Goal: Task Accomplishment & Management: Use online tool/utility

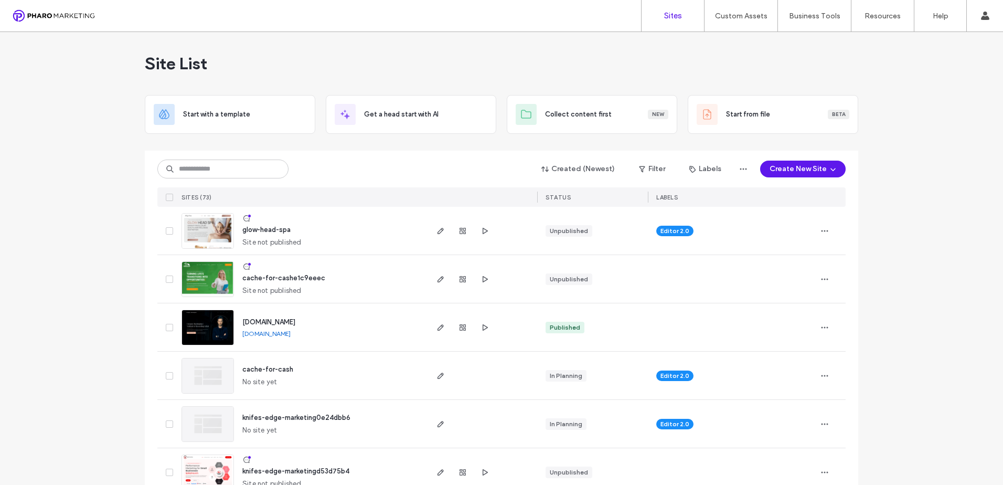
click at [211, 236] on img at bounding box center [207, 249] width 51 height 71
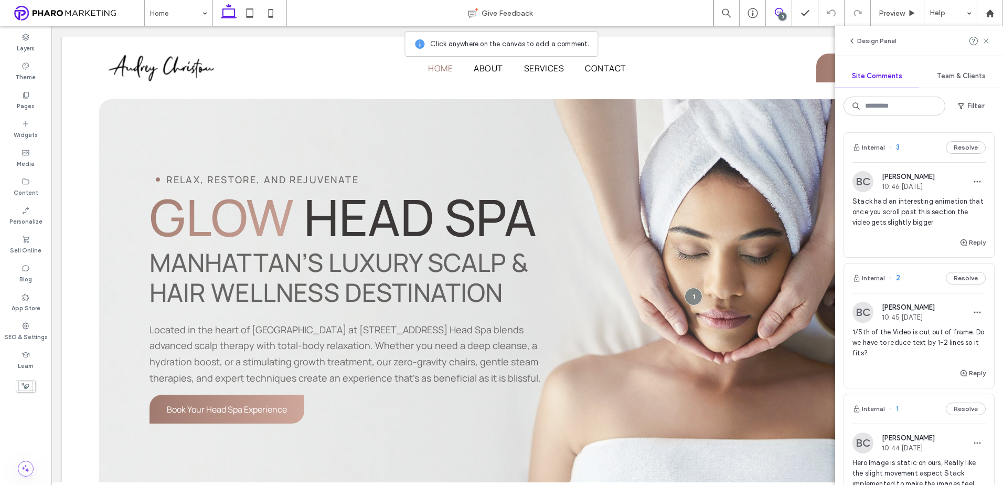
click at [926, 219] on span "Stack had an interesting animation that once you scroll past this section the v…" at bounding box center [918, 211] width 133 height 31
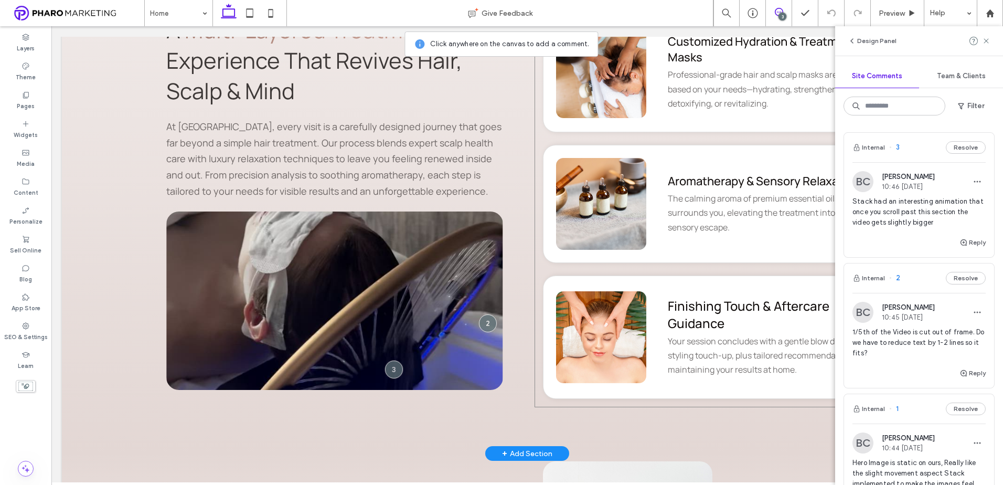
scroll to position [2438, 0]
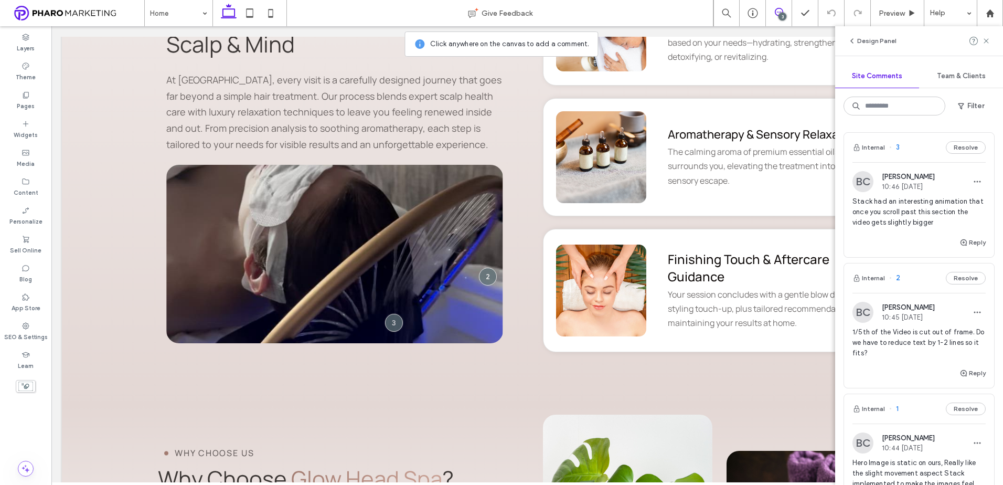
click at [909, 336] on span "1/5th of the Video is cut out of frame. Do we have to reduce text by 1-2 lines …" at bounding box center [918, 342] width 133 height 31
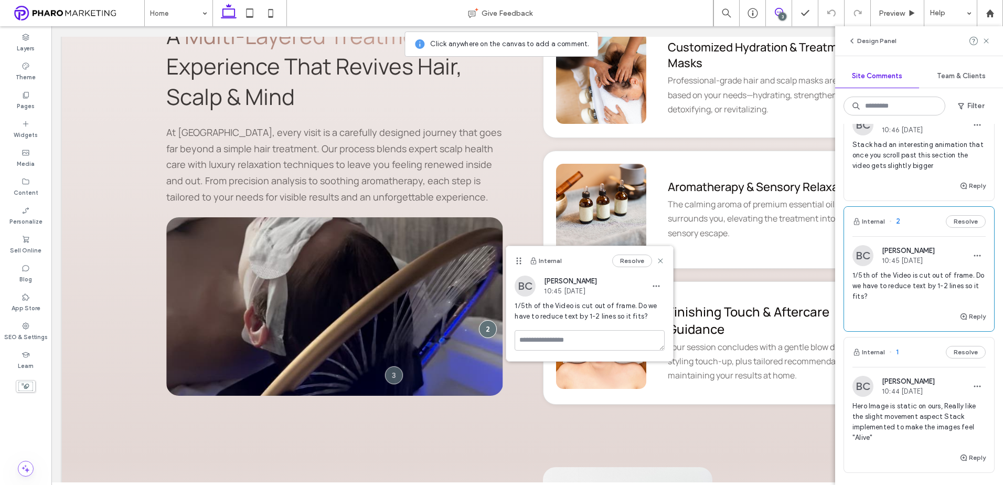
scroll to position [105, 0]
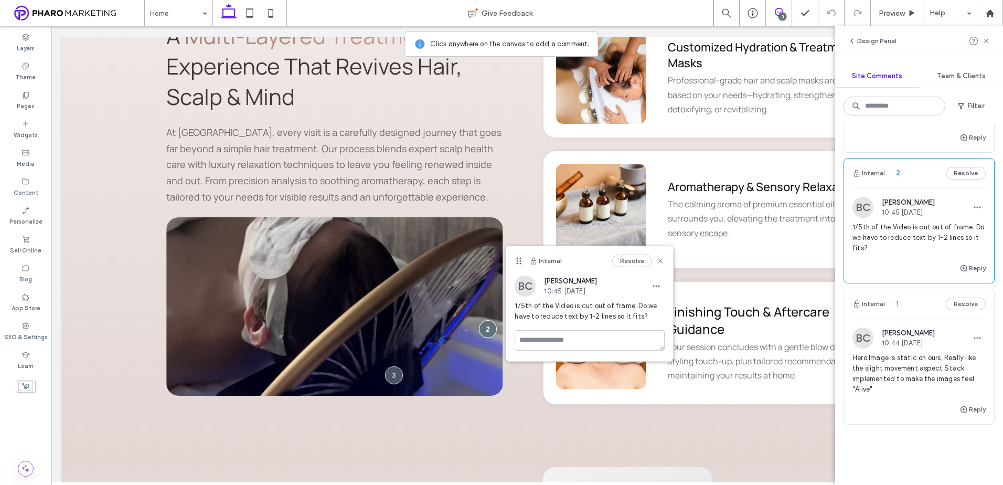
click at [911, 364] on span "Hero Image is static on ours, Really like the slight movement aspect Stack impl…" at bounding box center [918, 374] width 133 height 42
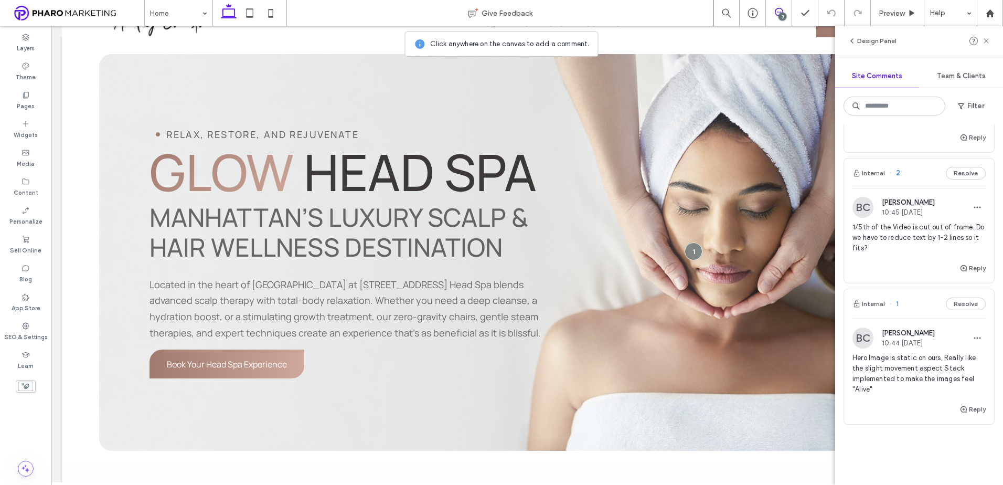
scroll to position [17, 0]
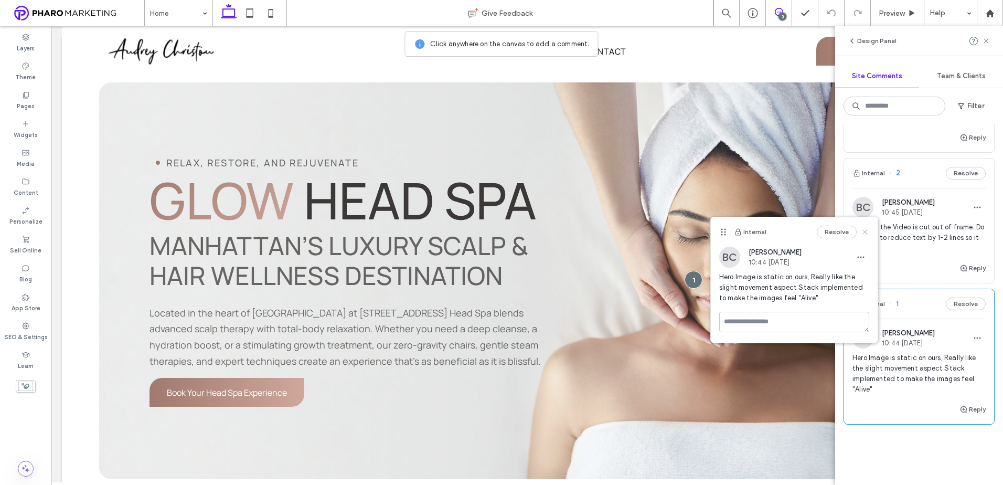
click at [865, 231] on icon at bounding box center [865, 232] width 8 height 8
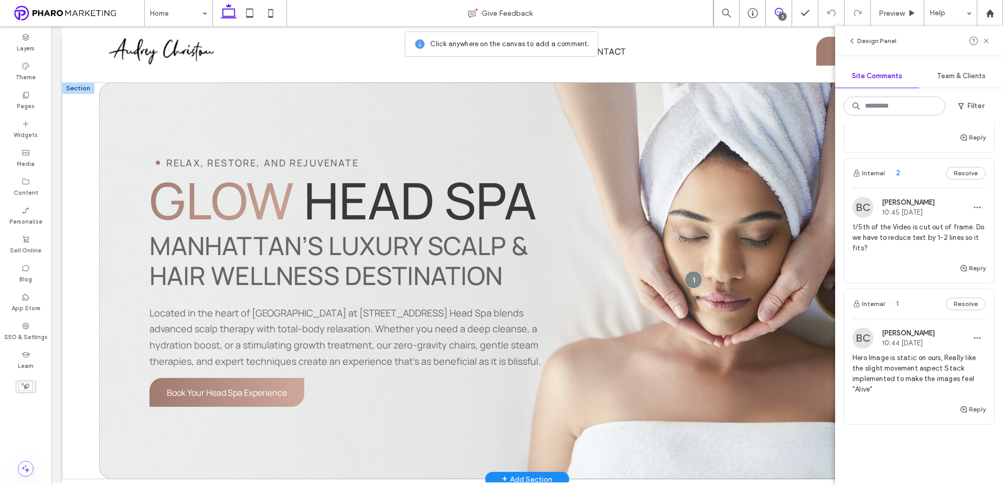
click at [663, 99] on div "Relax, restore, and rejuvenate Glow Head Spa Manhattan’s Luxury Scalp & Hair We…" at bounding box center [527, 280] width 856 height 397
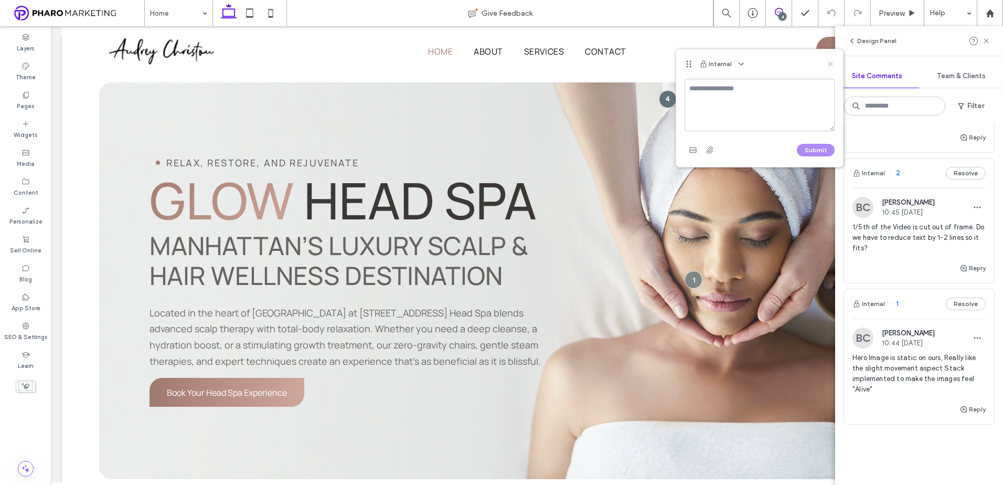
click at [833, 63] on icon at bounding box center [830, 64] width 8 height 8
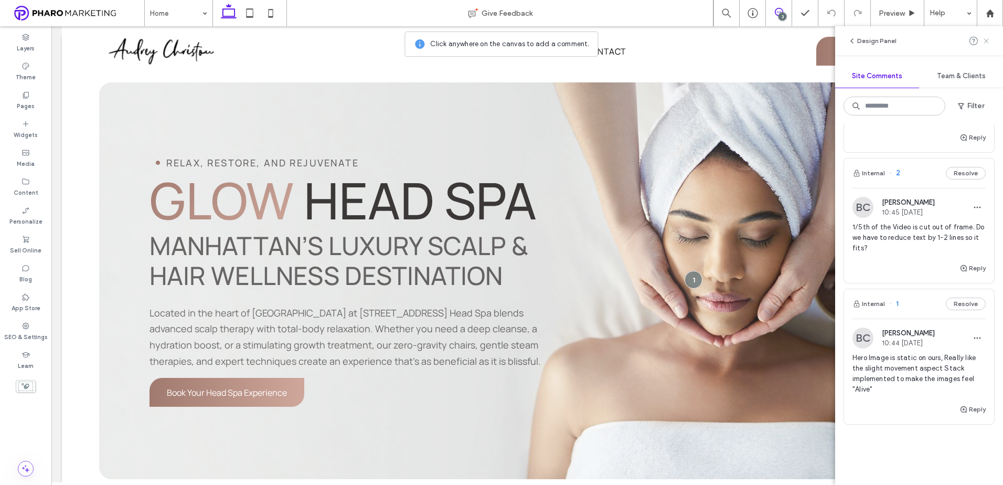
click at [988, 39] on icon at bounding box center [986, 41] width 8 height 8
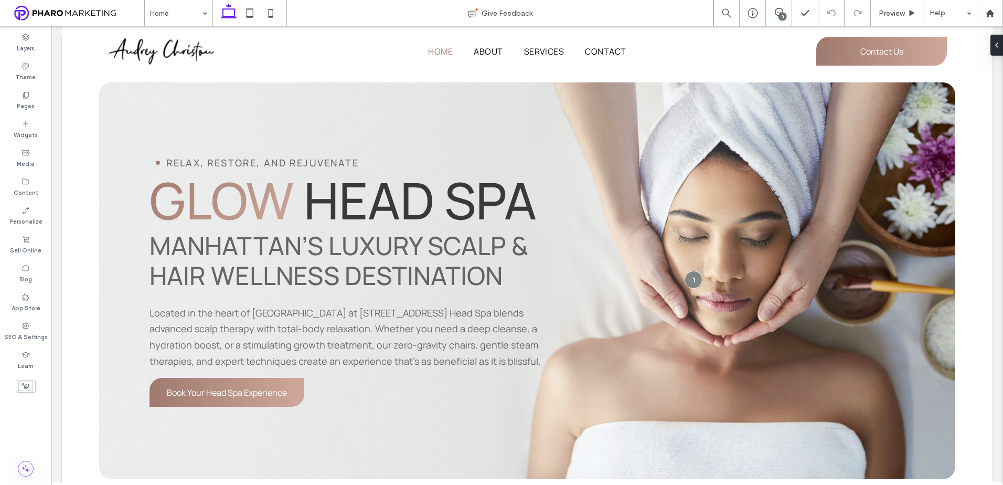
scroll to position [0, 0]
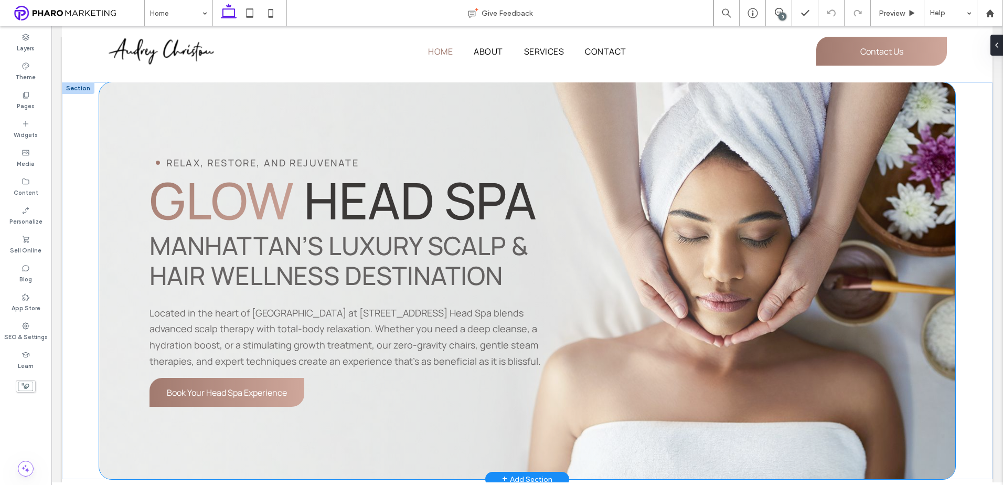
click at [735, 105] on div "Relax, restore, and rejuvenate Glow Head Spa Manhattan’s Luxury Scalp & Hair We…" at bounding box center [527, 280] width 856 height 397
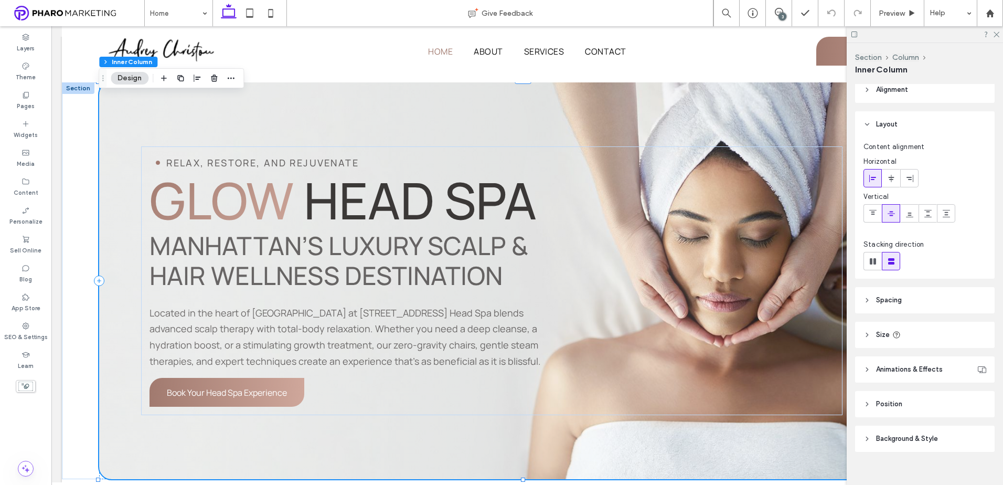
scroll to position [20, 0]
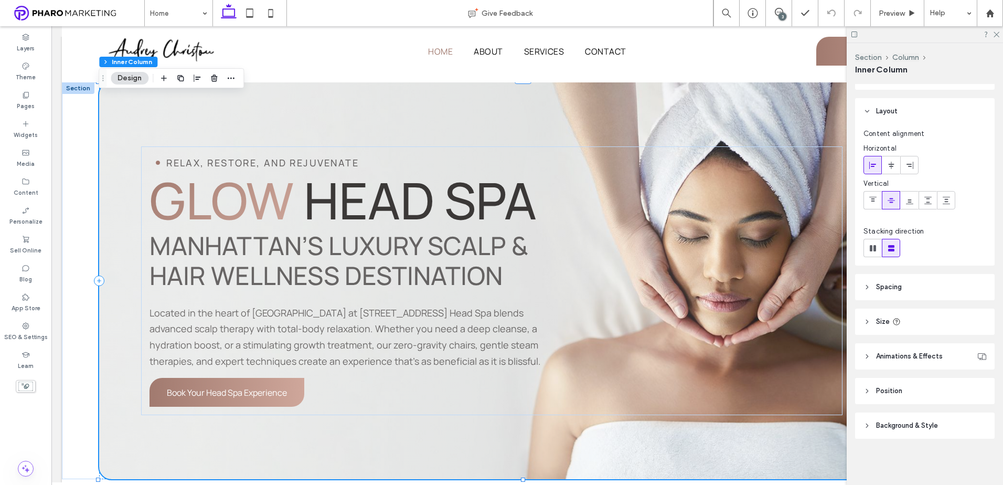
click at [915, 349] on header "Animations & Effects" at bounding box center [925, 356] width 140 height 26
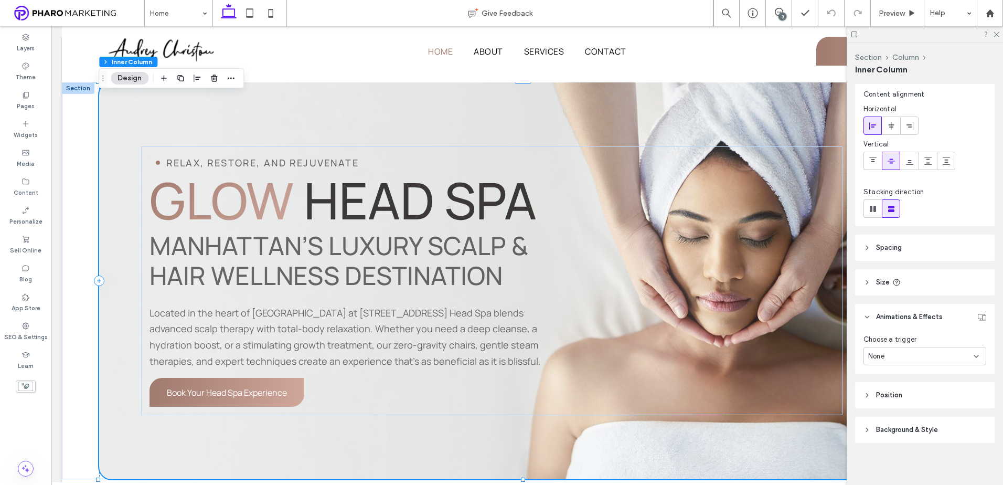
scroll to position [64, 0]
click at [920, 429] on span "Background & Style" at bounding box center [907, 425] width 62 height 10
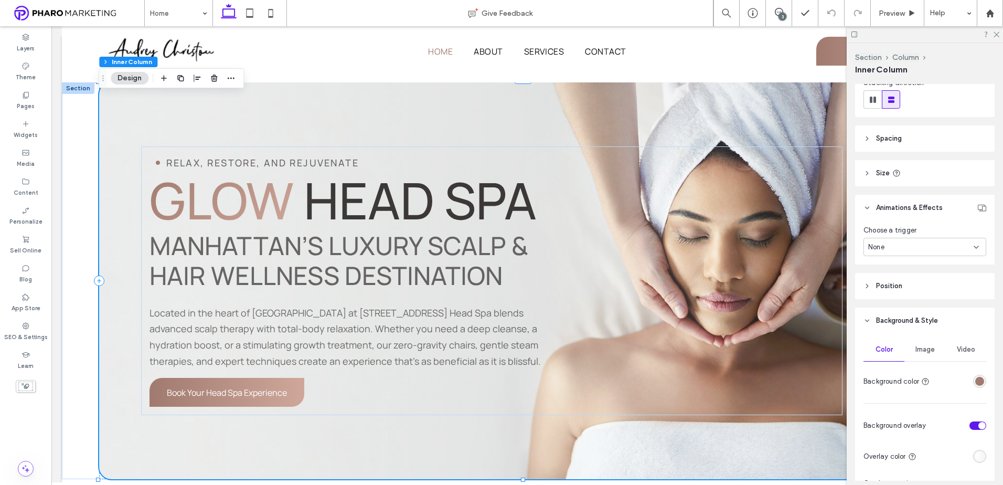
scroll to position [274, 0]
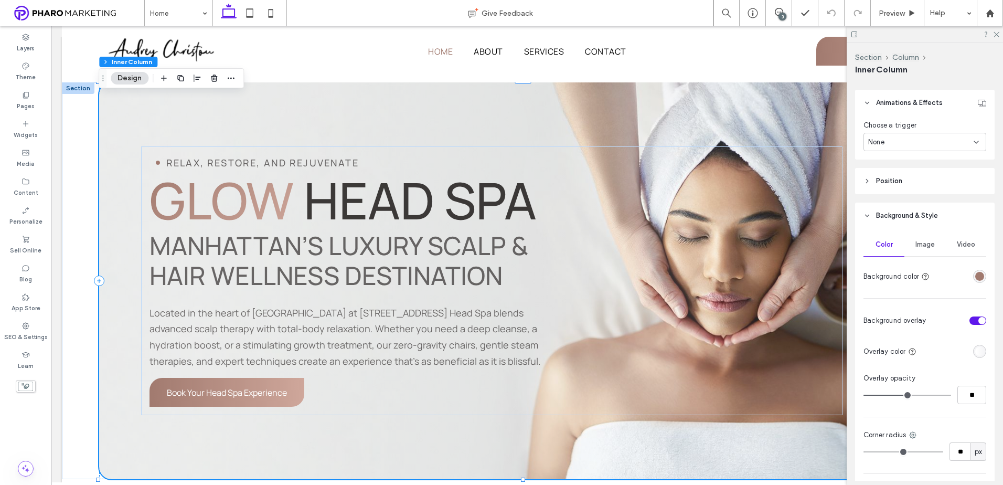
click at [926, 246] on span "Image" at bounding box center [924, 244] width 19 height 8
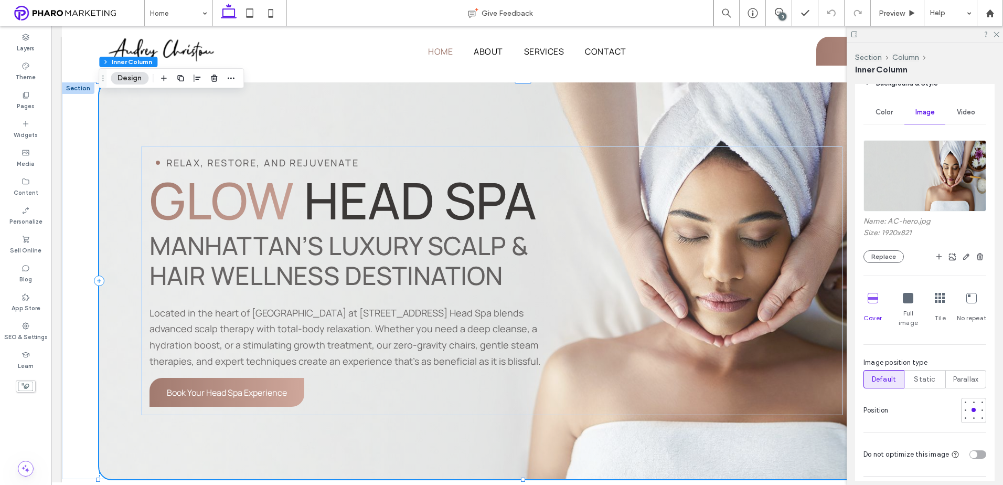
scroll to position [431, 0]
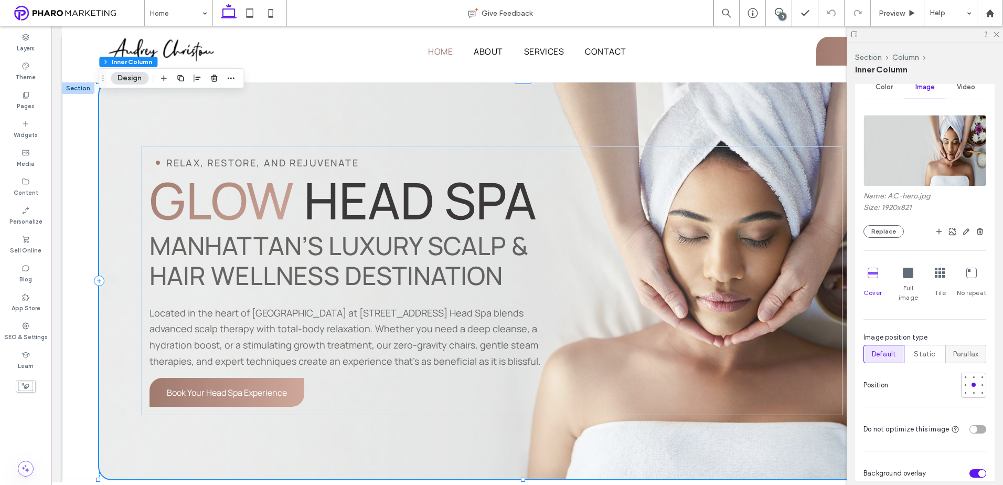
click at [963, 349] on span "Parallax" at bounding box center [966, 354] width 26 height 10
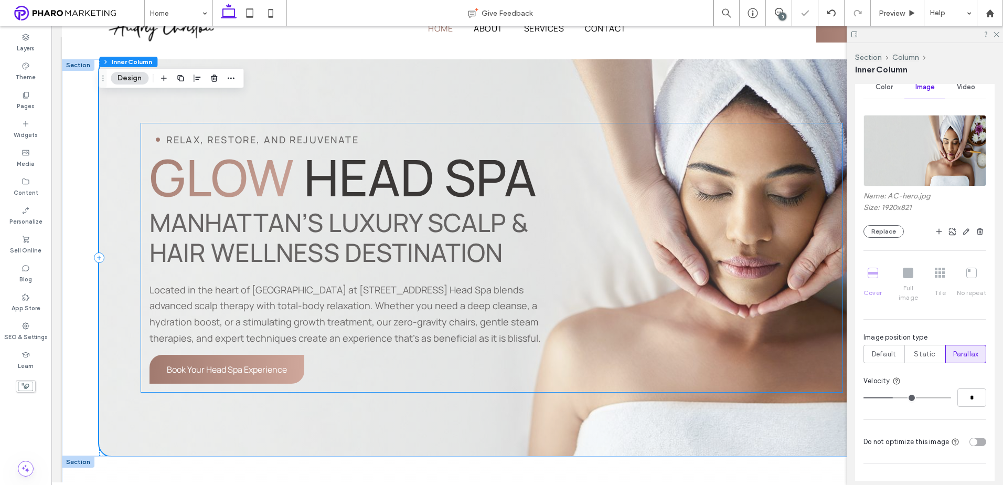
scroll to position [0, 0]
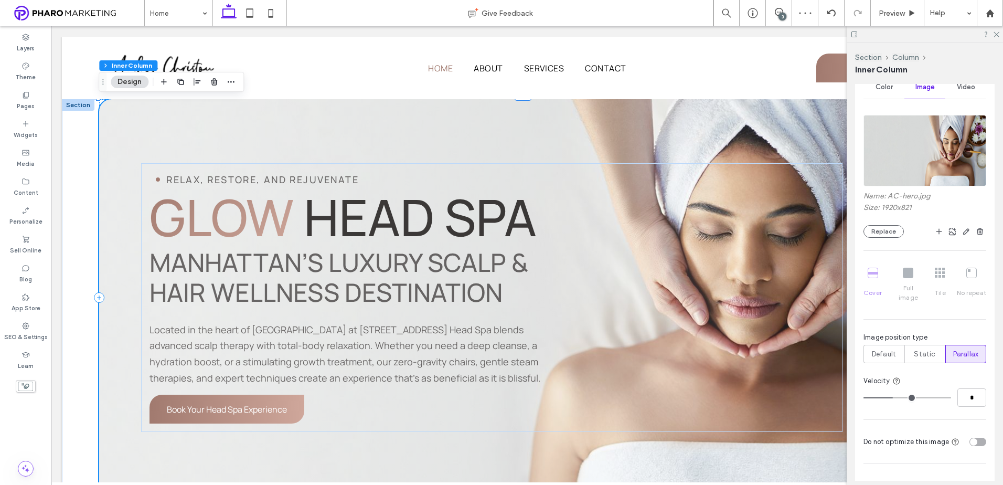
type input "*"
click at [911, 397] on input "range" at bounding box center [908, 397] width 88 height 1
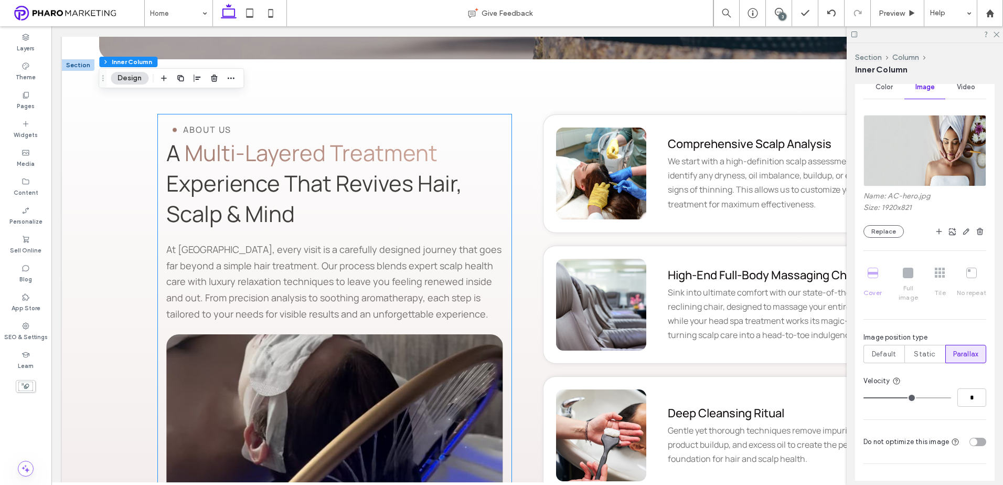
scroll to position [1836, 0]
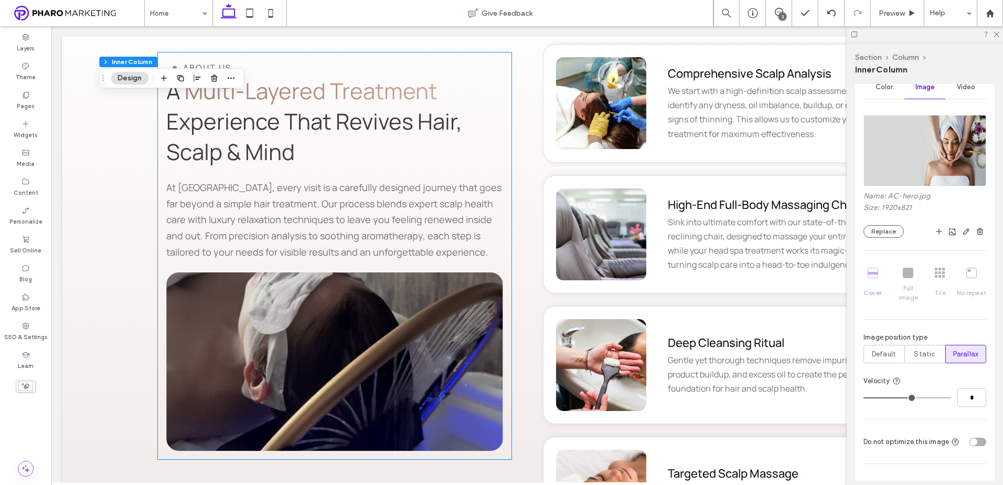
drag, startPoint x: 344, startPoint y: 304, endPoint x: 339, endPoint y: 303, distance: 5.4
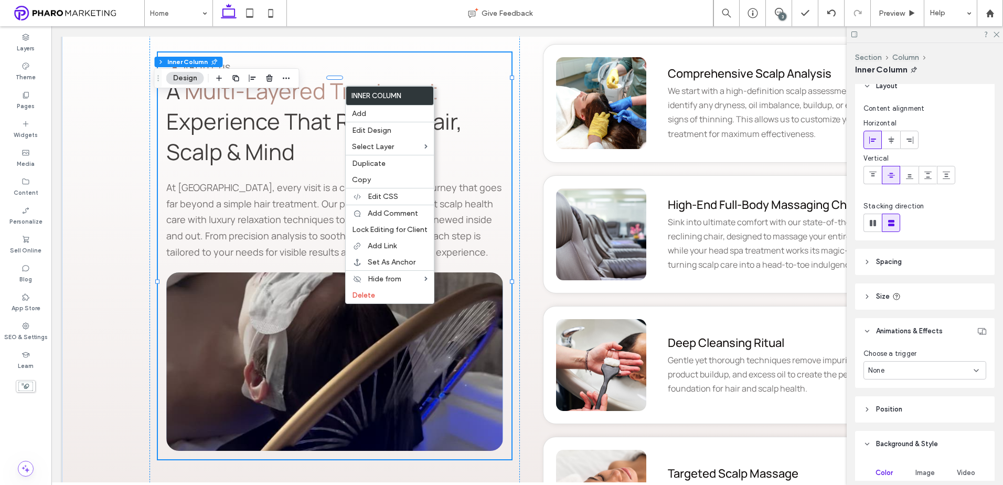
scroll to position [52, 0]
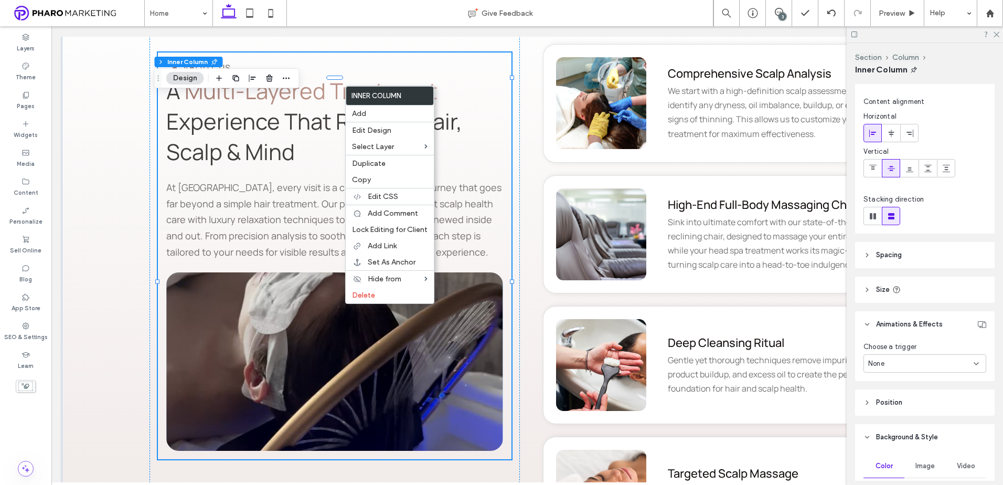
click at [928, 365] on div "None" at bounding box center [920, 363] width 105 height 10
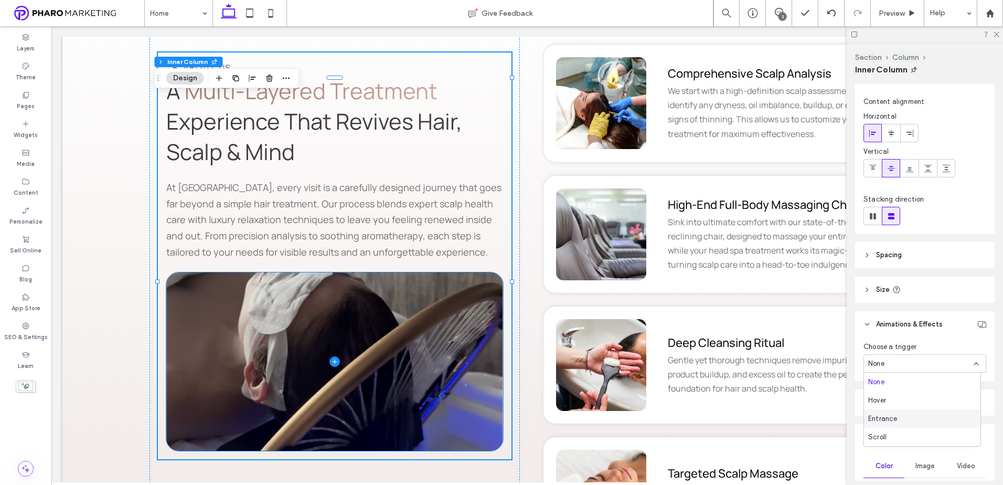
click at [398, 336] on span at bounding box center [334, 361] width 337 height 178
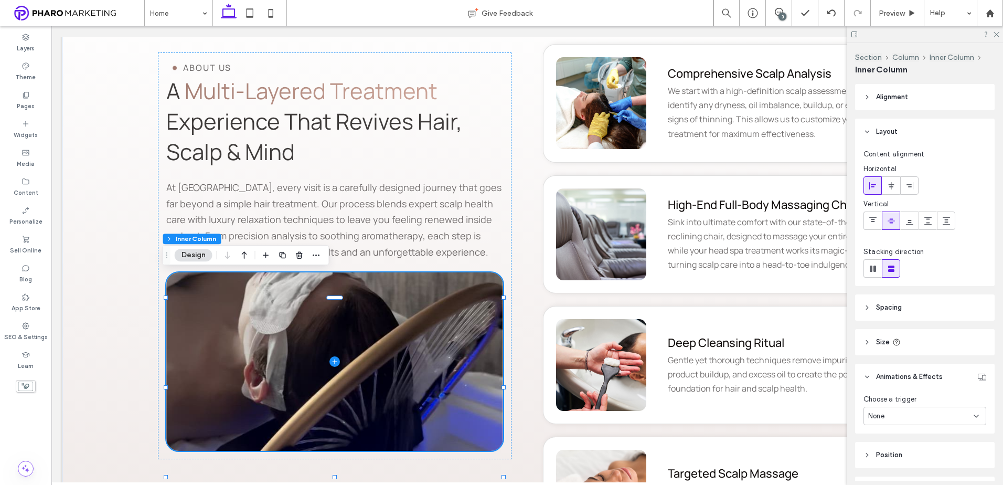
click at [398, 336] on span at bounding box center [334, 361] width 337 height 178
click at [921, 412] on div "None" at bounding box center [920, 416] width 105 height 10
click at [897, 392] on div "Scroll" at bounding box center [922, 397] width 116 height 18
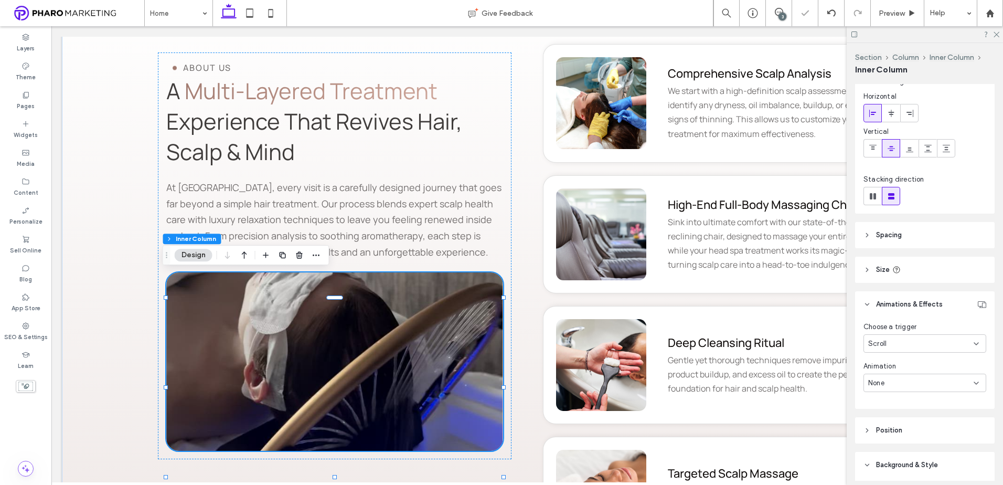
scroll to position [105, 0]
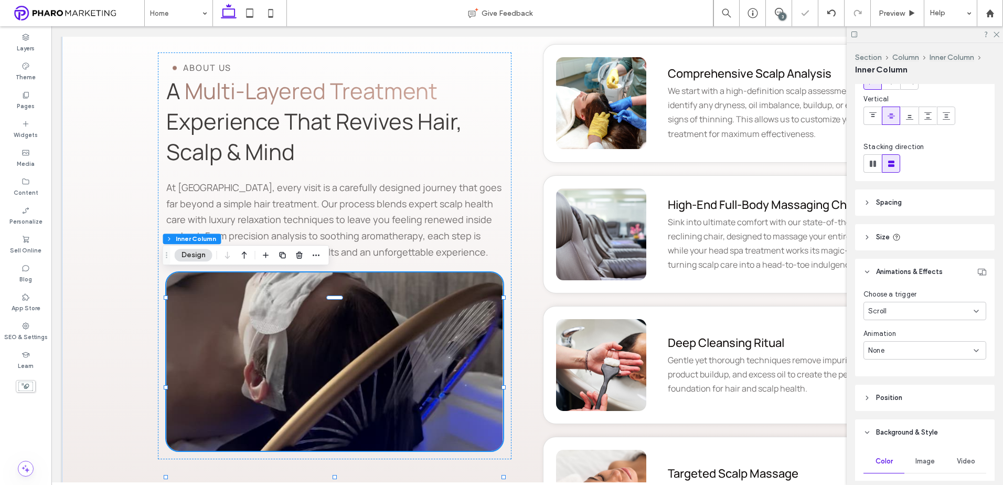
click at [914, 346] on div "None" at bounding box center [920, 350] width 105 height 10
click at [905, 438] on div "Zoom" at bounding box center [922, 442] width 116 height 18
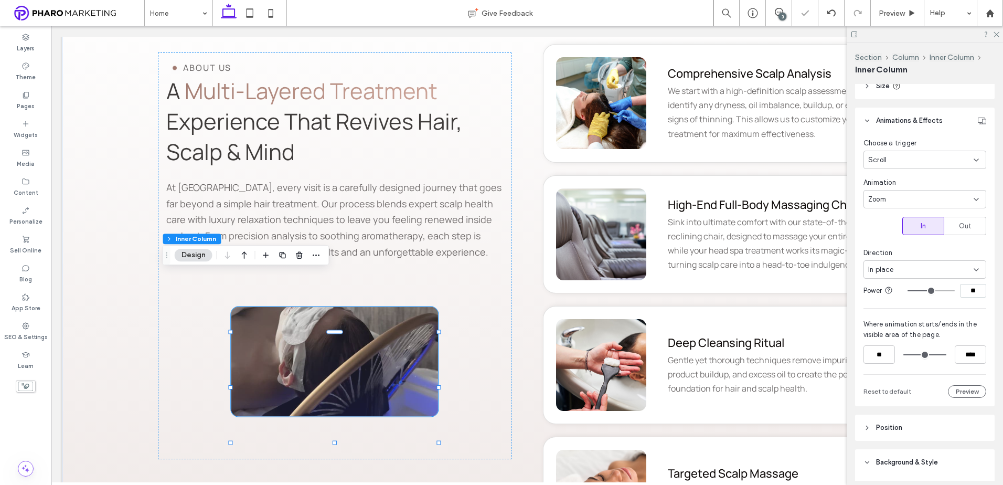
scroll to position [262, 0]
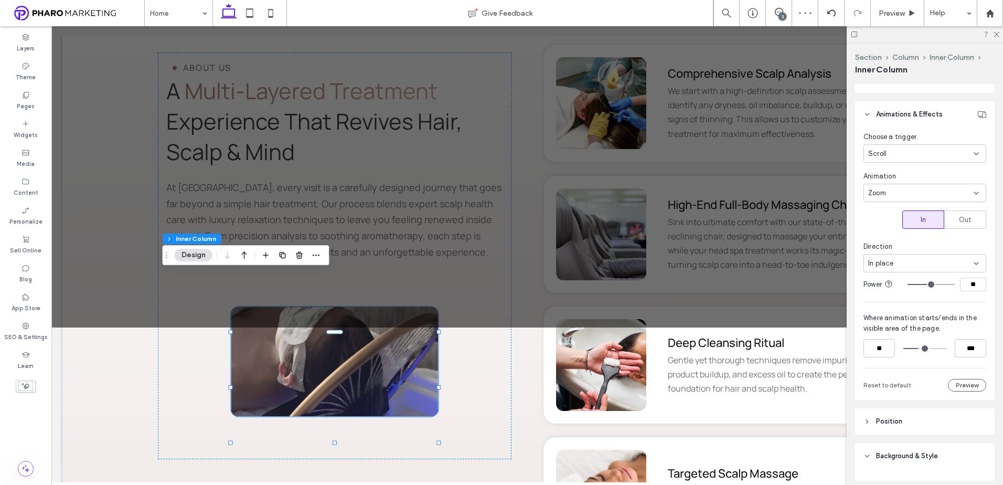
drag, startPoint x: 937, startPoint y: 347, endPoint x: 917, endPoint y: 349, distance: 20.1
click at [917, 348] on input "range" at bounding box center [924, 348] width 43 height 0
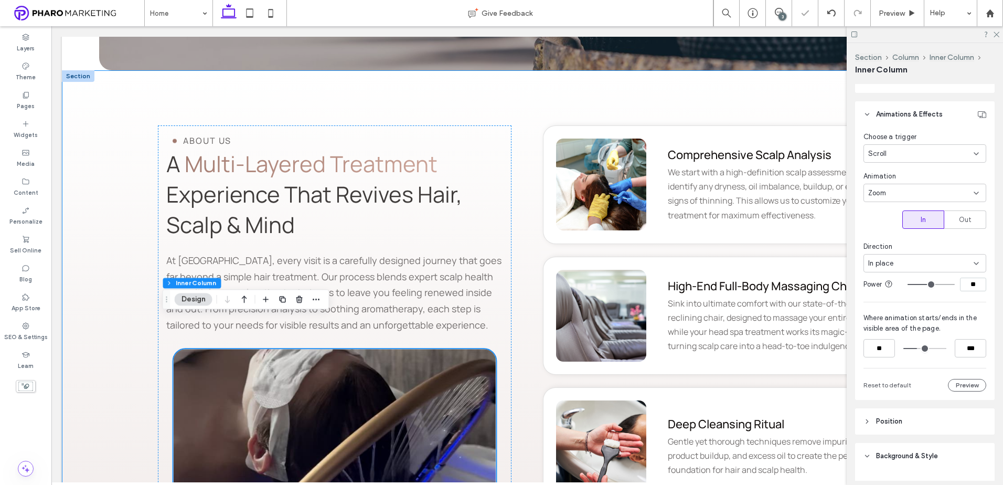
scroll to position [1784, 0]
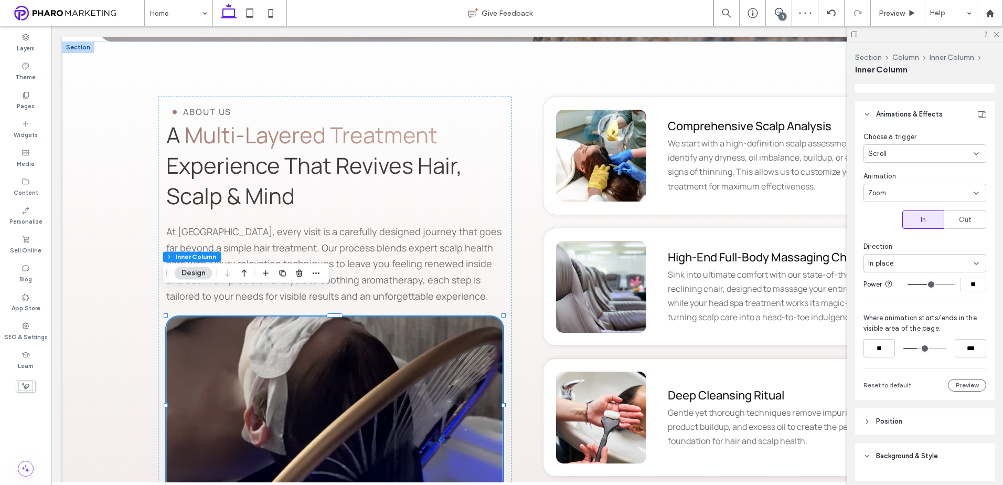
click at [926, 193] on div "Zoom" at bounding box center [920, 193] width 105 height 10
click at [900, 226] on div "Fade" at bounding box center [922, 229] width 116 height 18
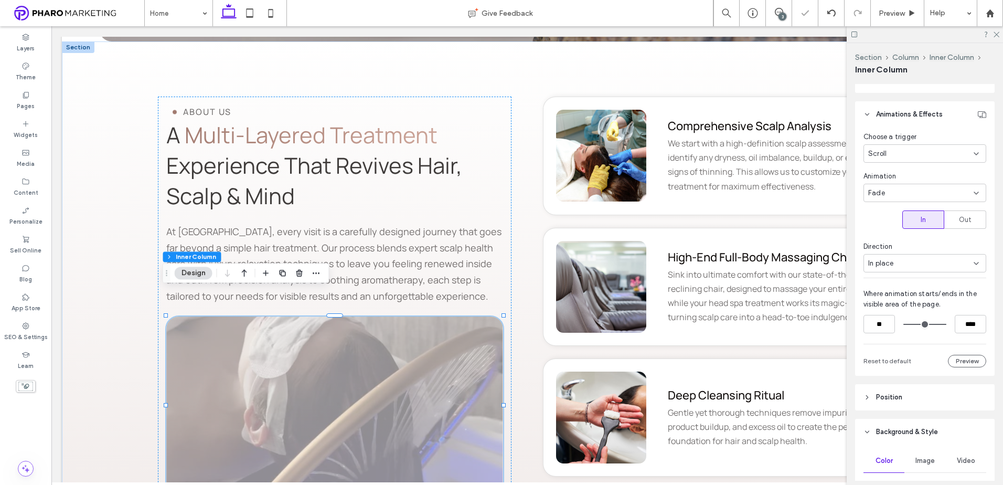
click at [919, 264] on div "In place" at bounding box center [920, 263] width 105 height 10
click at [913, 339] on div "From bottom" at bounding box center [922, 336] width 116 height 18
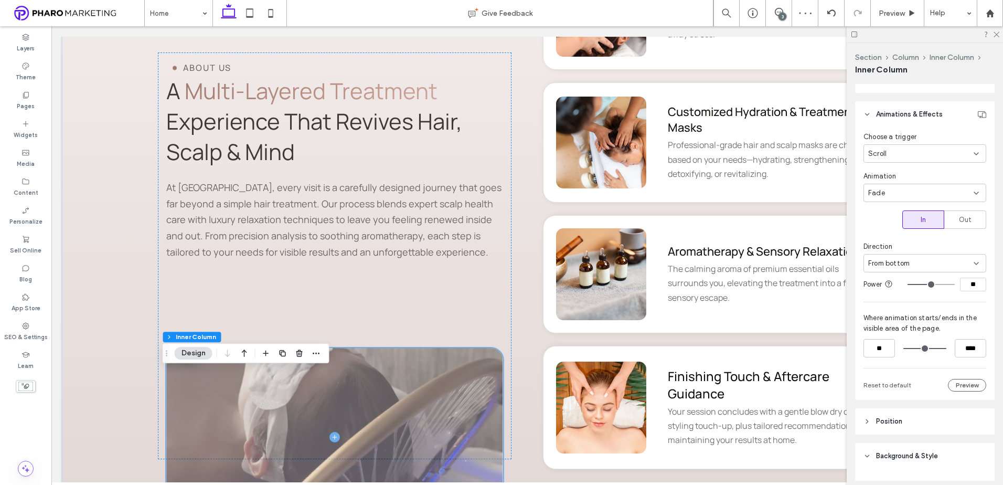
scroll to position [2361, 0]
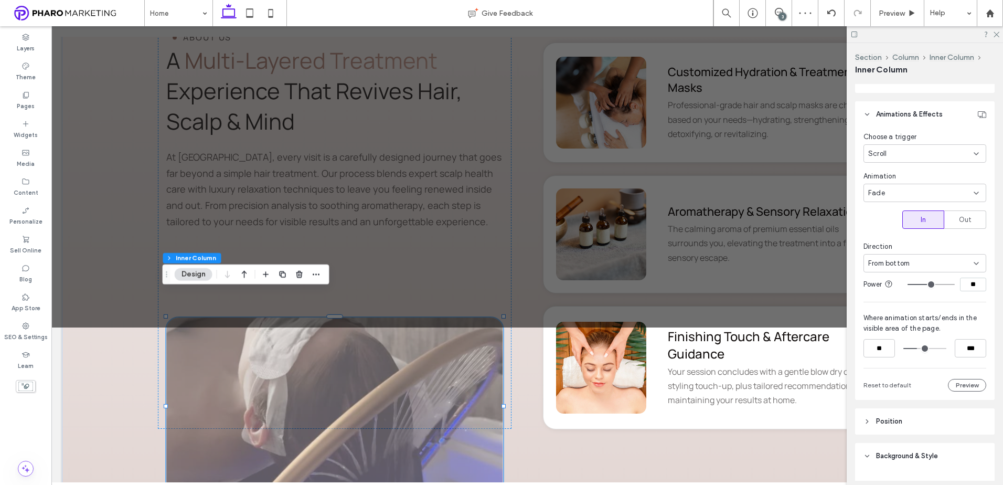
drag, startPoint x: 937, startPoint y: 349, endPoint x: 854, endPoint y: 347, distance: 83.4
click at [917, 348] on input "range" at bounding box center [924, 348] width 43 height 0
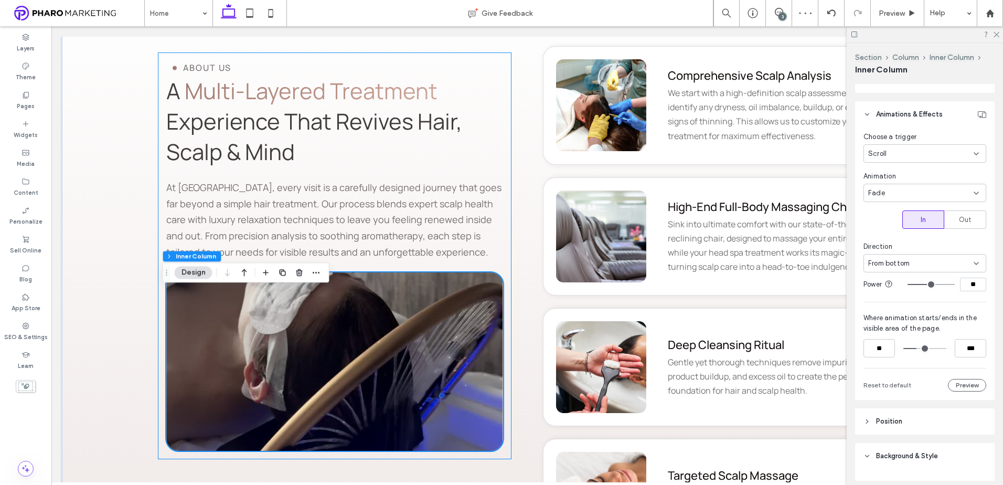
scroll to position [1836, 0]
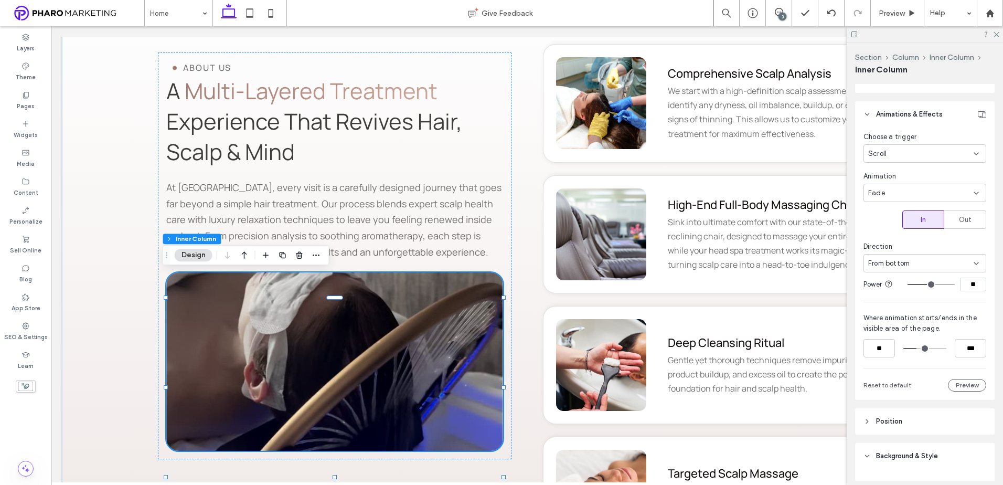
click at [906, 194] on div "Fade" at bounding box center [920, 193] width 105 height 10
click at [901, 283] on div "Zoom" at bounding box center [922, 284] width 116 height 18
type input "****"
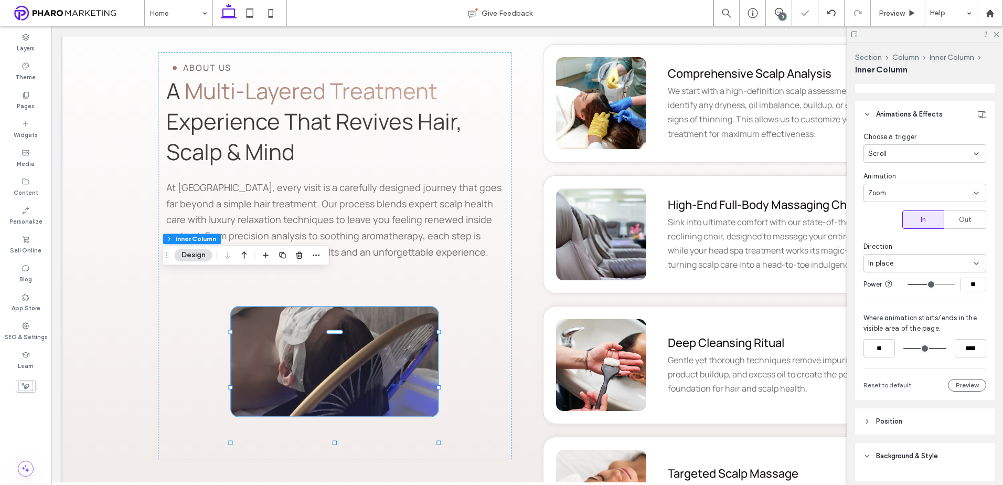
type input "**"
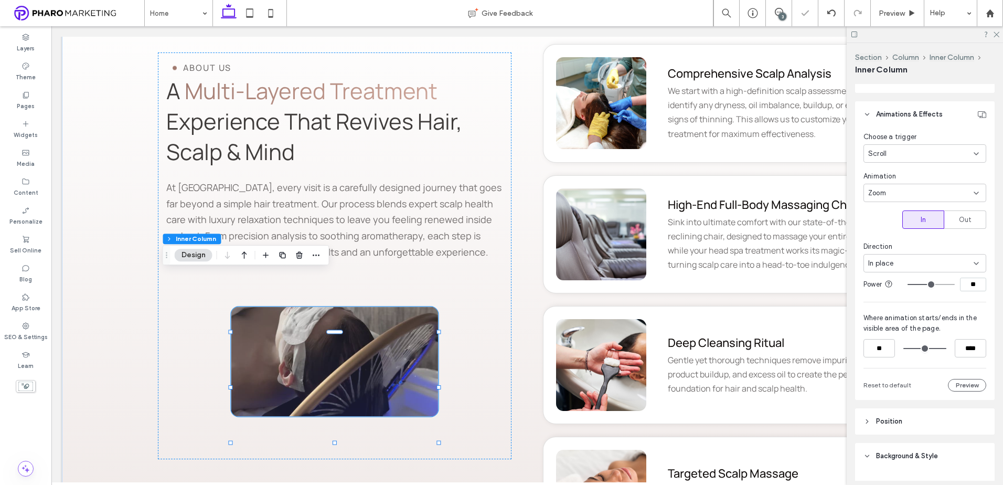
type input "**"
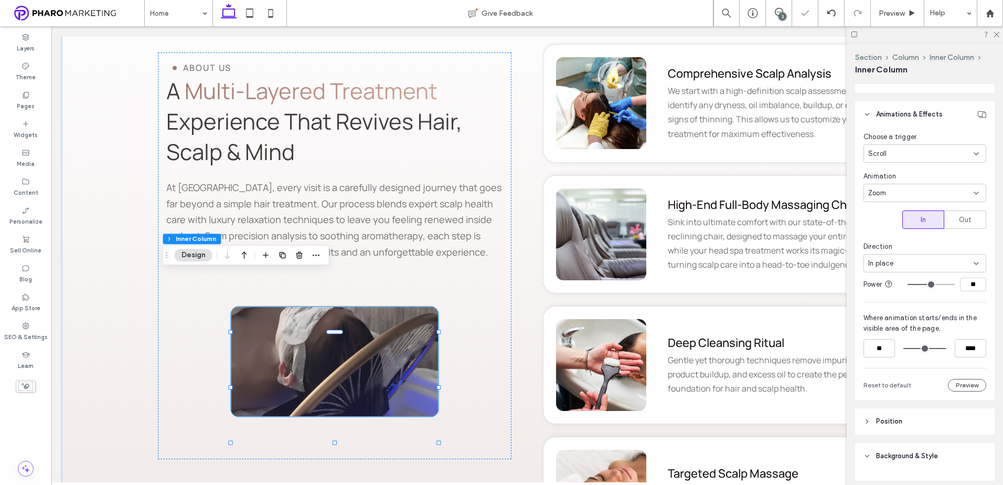
type input "**"
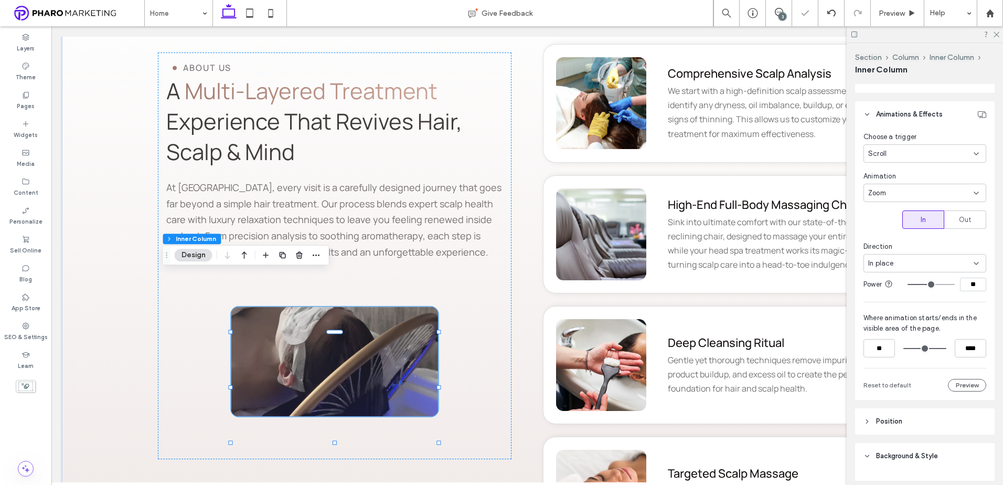
type input "**"
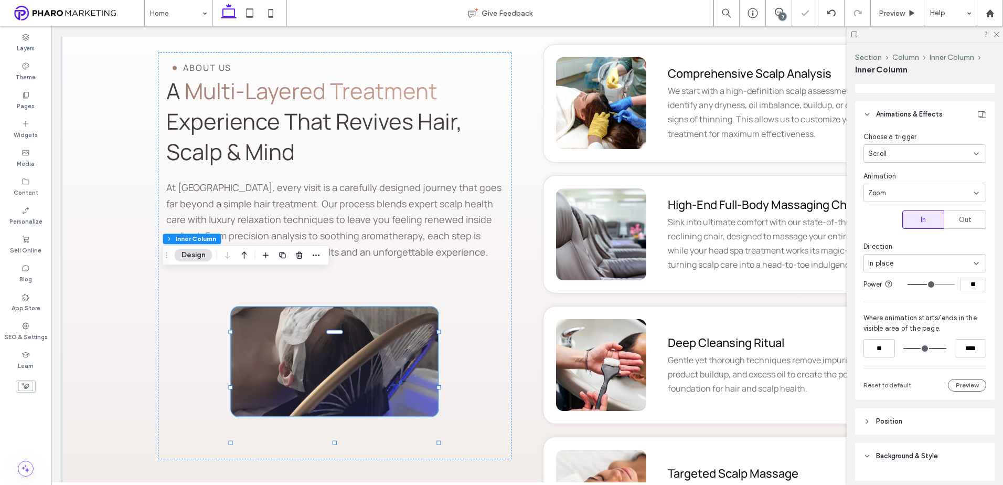
type input "**"
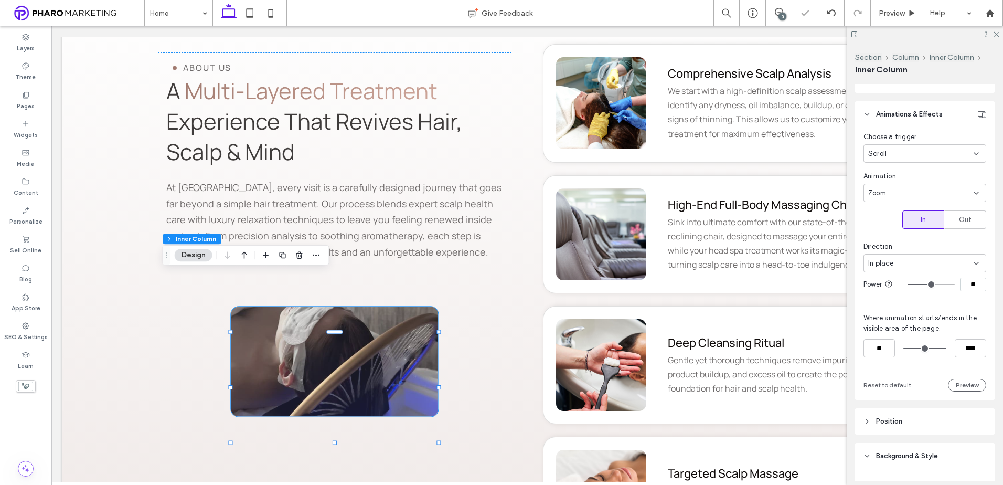
type input "**"
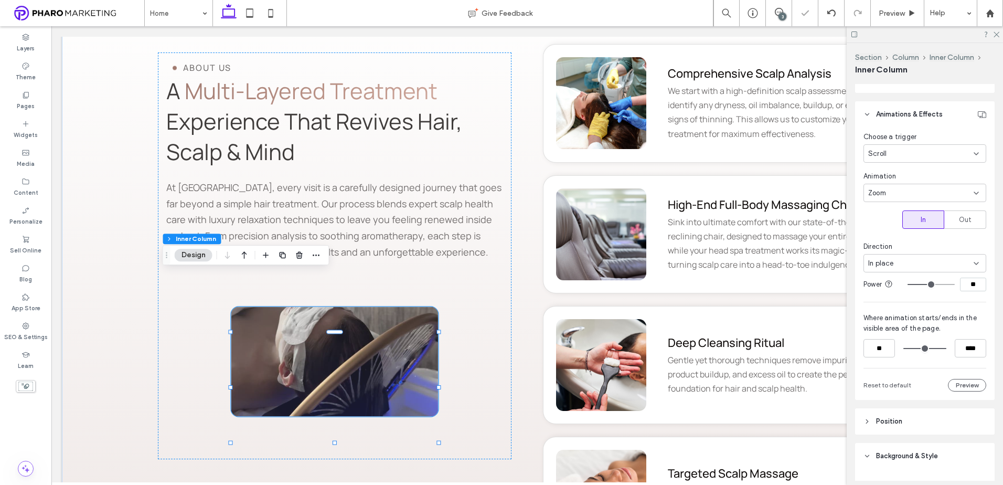
type input "**"
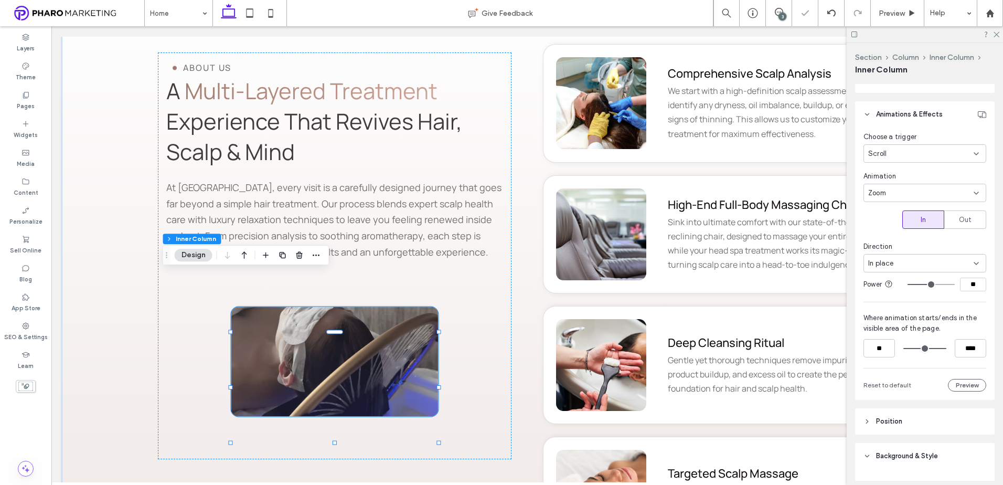
type input "**"
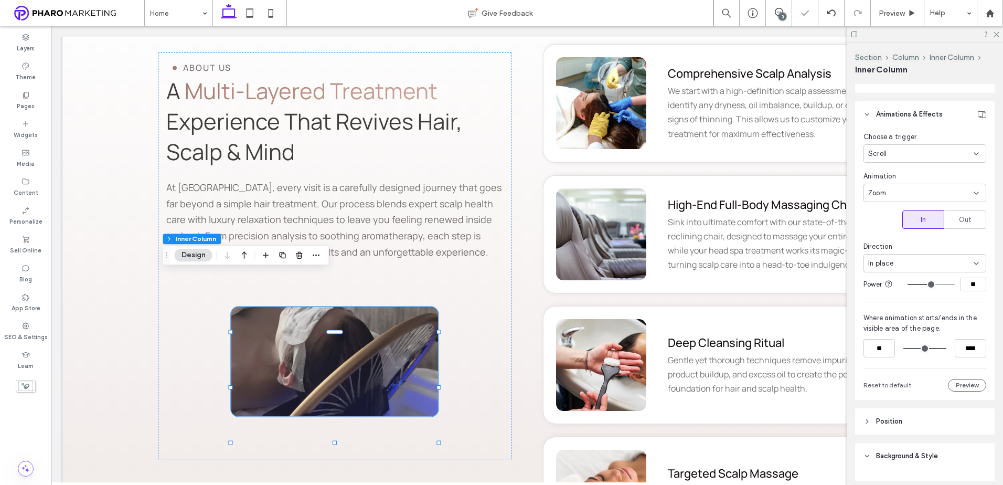
type input "**"
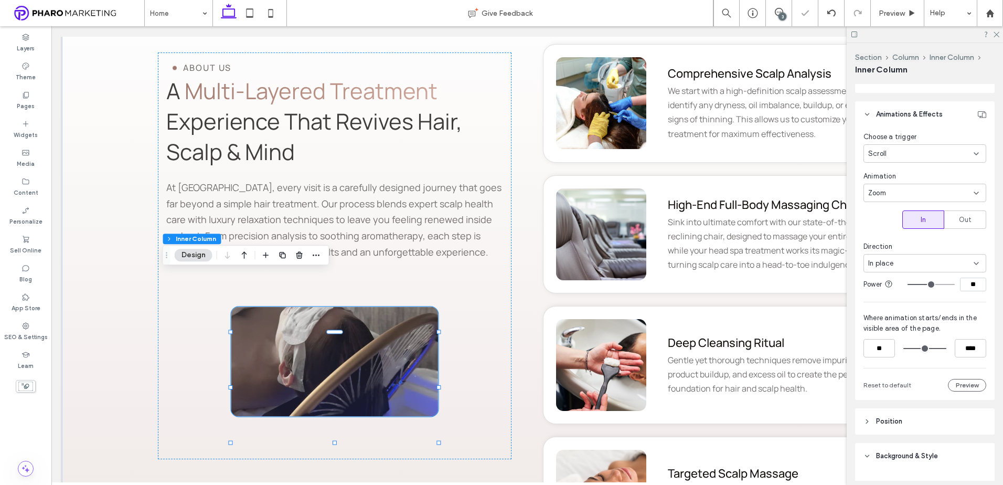
type input "**"
type input "*"
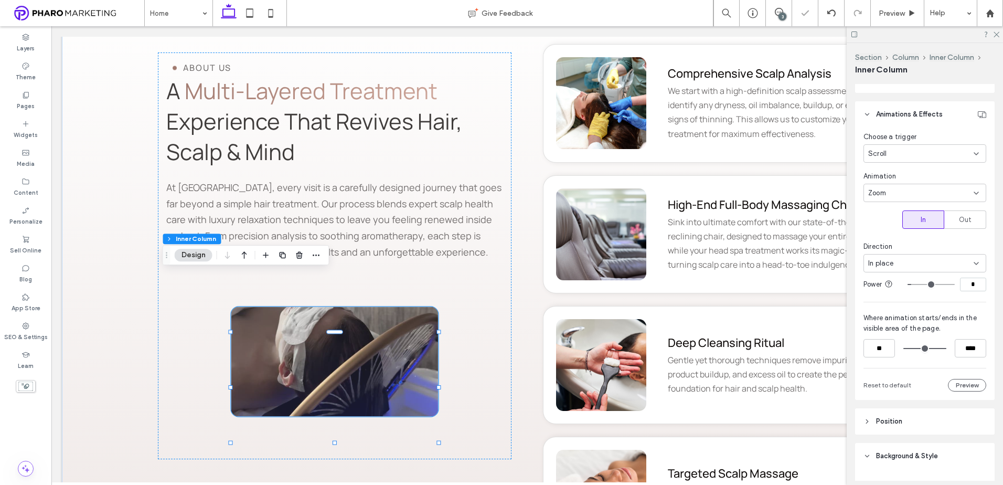
drag, startPoint x: 923, startPoint y: 287, endPoint x: 910, endPoint y: 287, distance: 13.7
click at [910, 285] on input "range" at bounding box center [931, 284] width 47 height 1
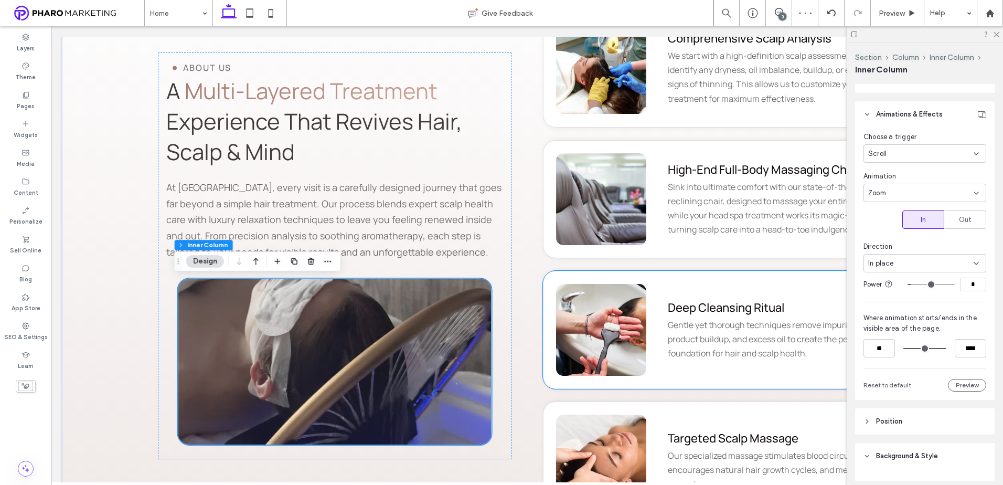
scroll to position [1889, 0]
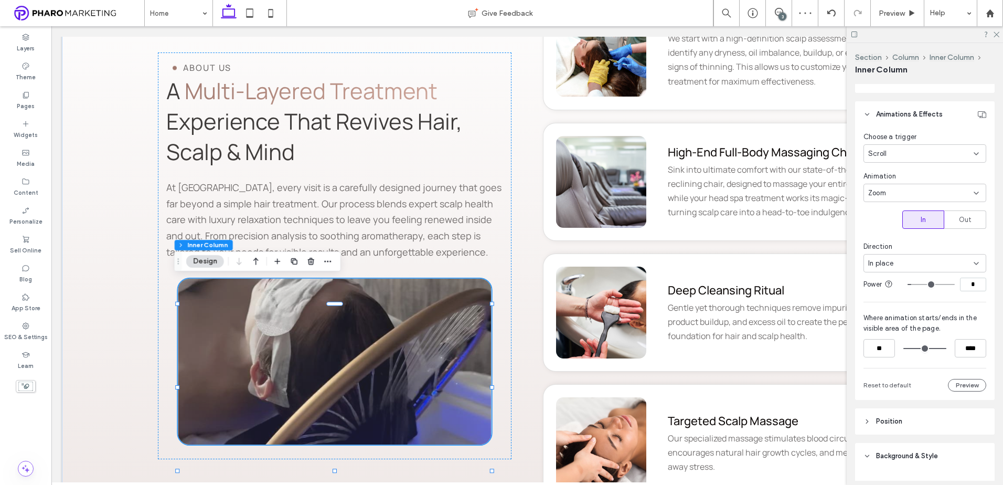
type input "*"
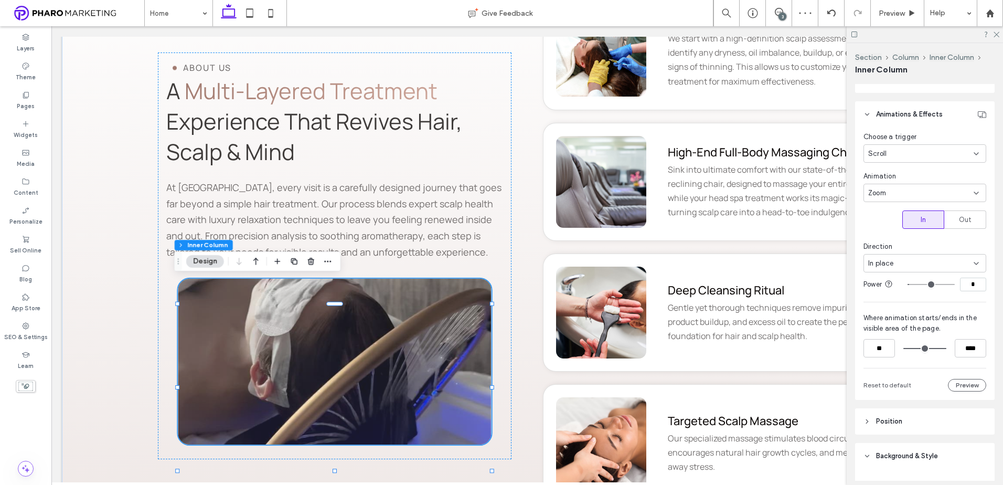
type input "*"
click at [908, 285] on input "range" at bounding box center [931, 284] width 47 height 1
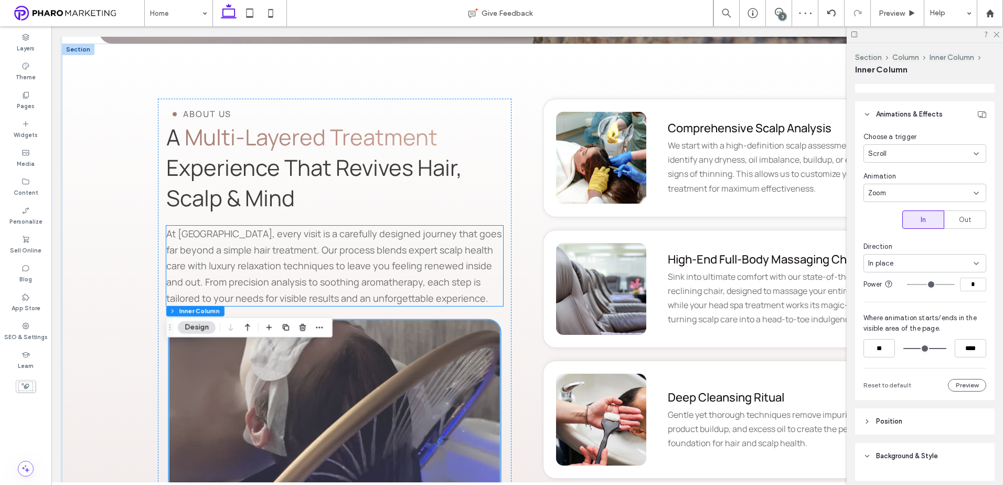
scroll to position [1784, 0]
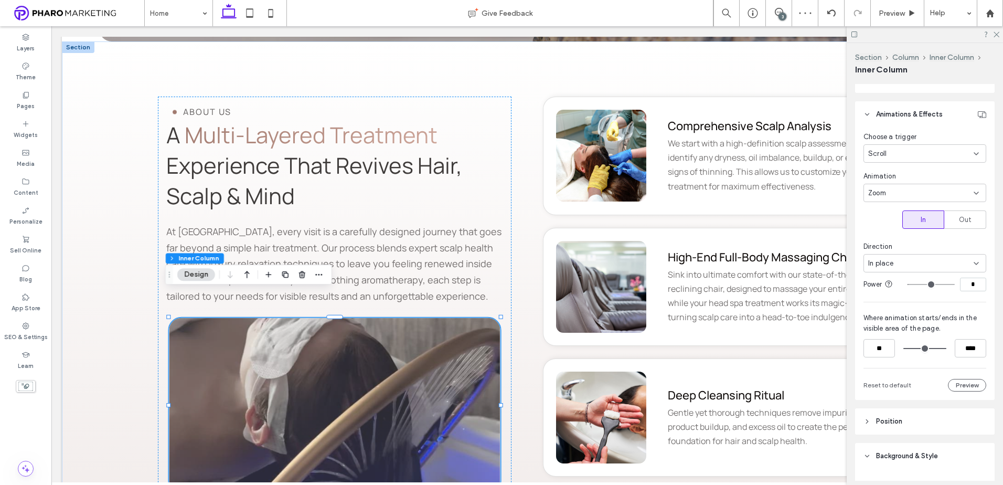
type input "*"
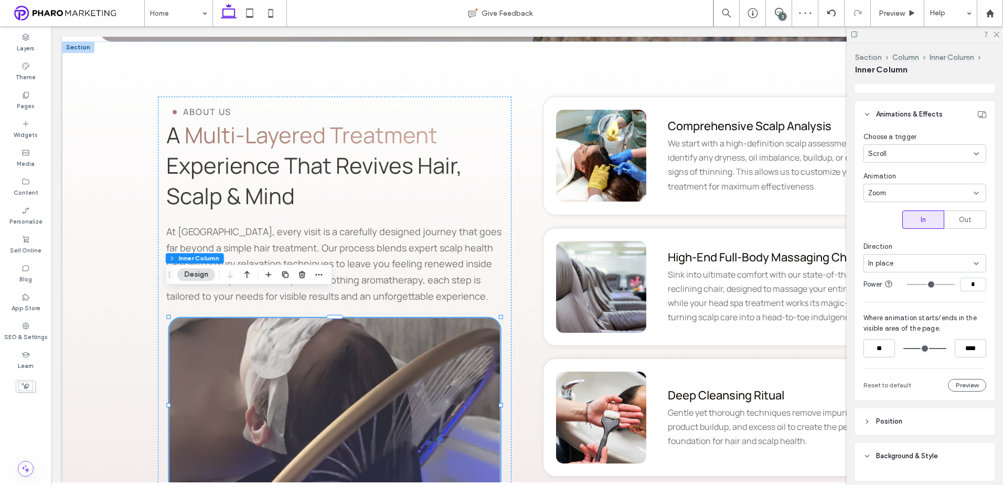
type input "*"
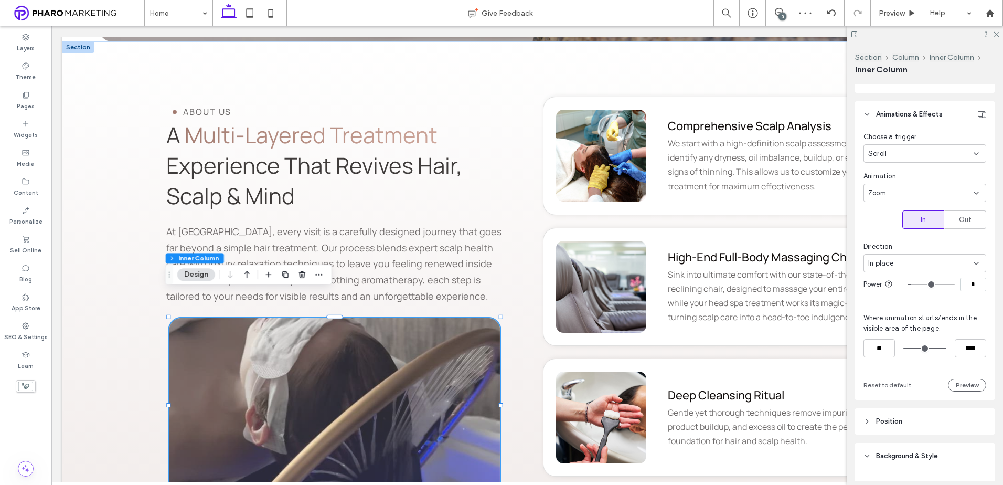
type input "*"
click at [910, 285] on input "range" at bounding box center [931, 284] width 47 height 1
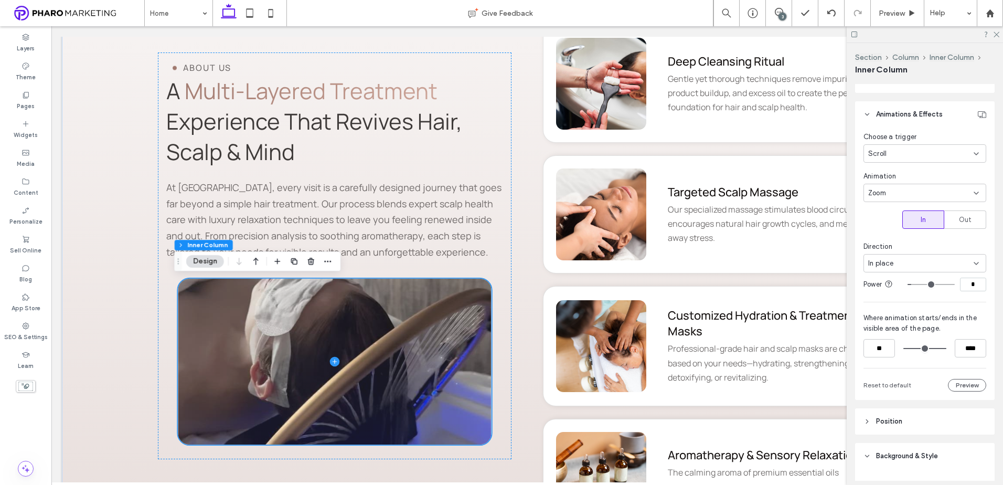
scroll to position [2151, 0]
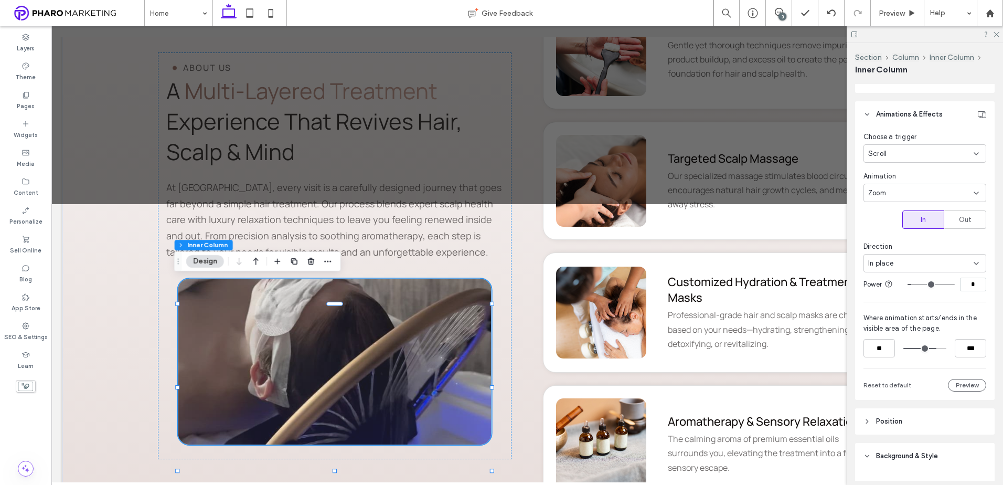
type input "***"
drag, startPoint x: 935, startPoint y: 350, endPoint x: 851, endPoint y: 343, distance: 84.7
click at [924, 348] on input "range" at bounding box center [924, 348] width 43 height 0
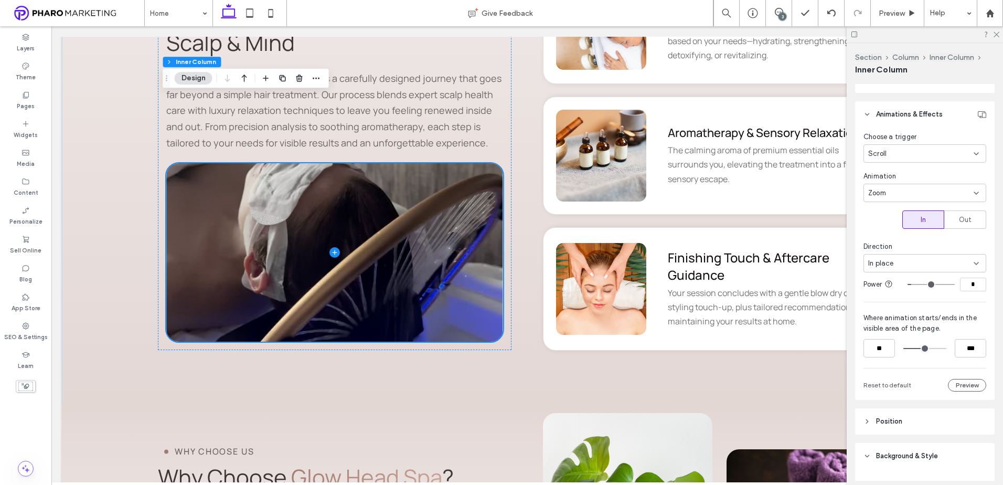
scroll to position [2571, 0]
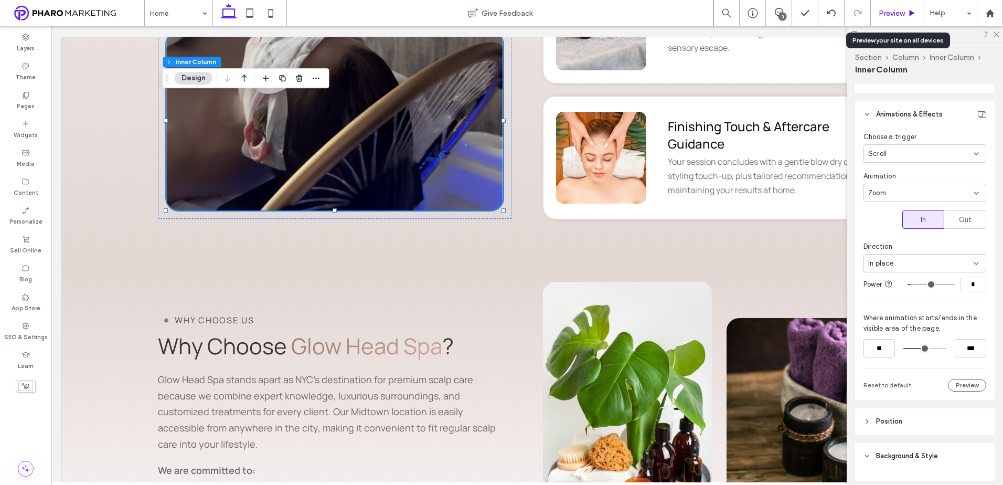
click at [898, 20] on div "Preview" at bounding box center [898, 13] width 54 height 26
click at [905, 10] on div "Preview" at bounding box center [897, 13] width 53 height 9
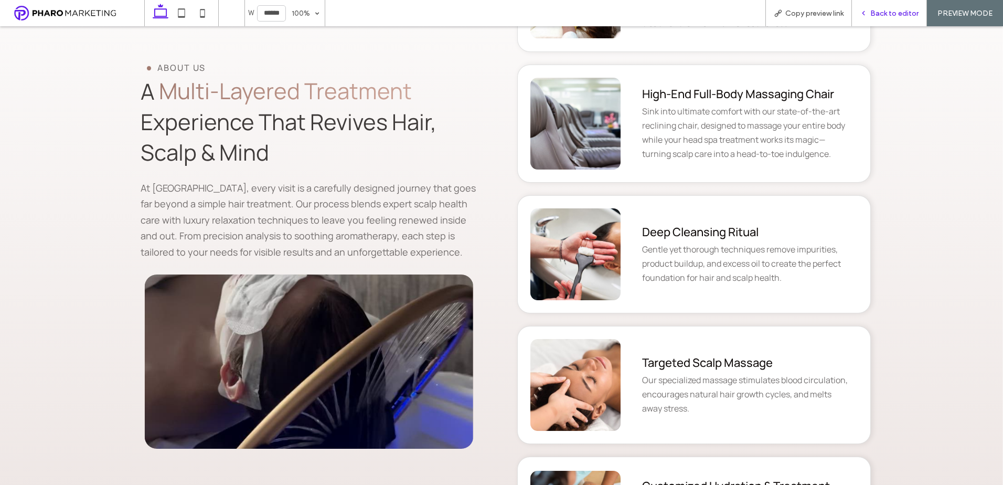
click at [876, 13] on span "Back to editor" at bounding box center [894, 13] width 48 height 9
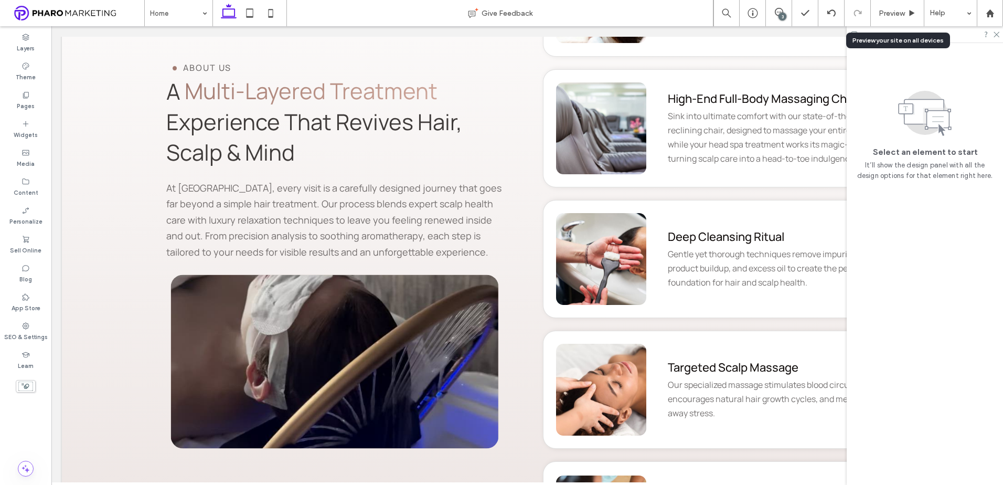
scroll to position [1941, 0]
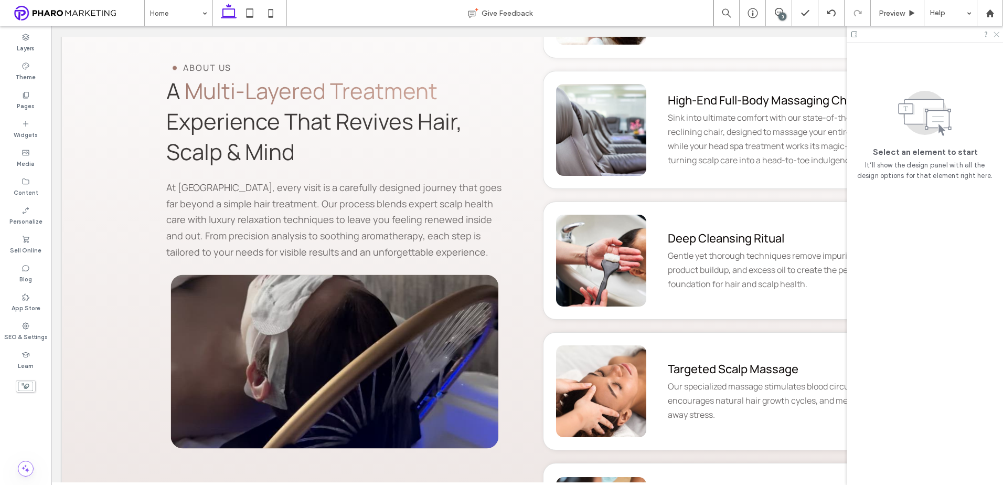
click at [998, 31] on icon at bounding box center [996, 33] width 7 height 7
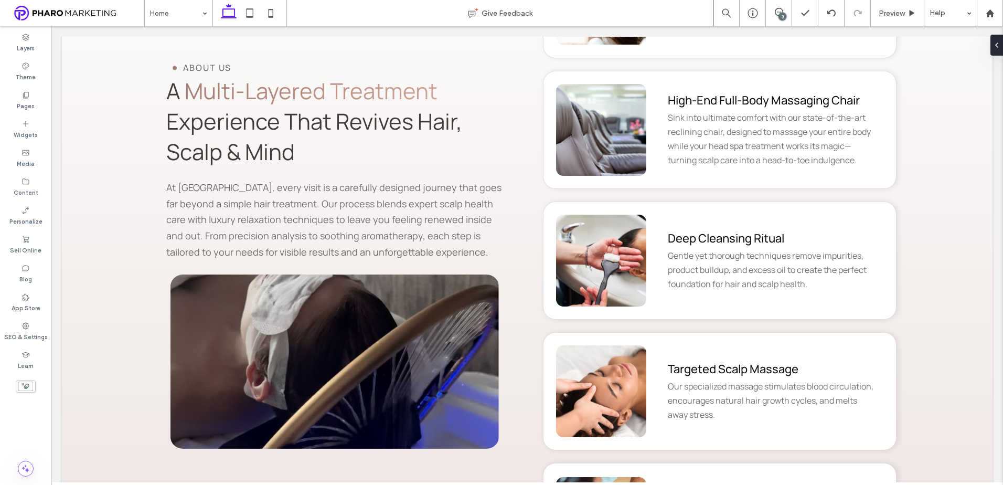
click at [783, 13] on div "3" at bounding box center [783, 17] width 8 height 8
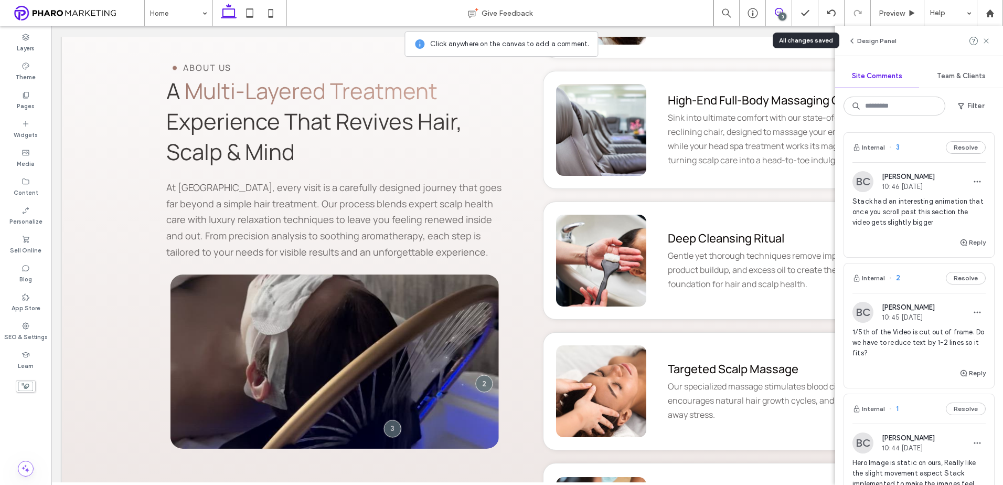
click at [917, 215] on span "Stack had an interesting animation that once you scroll past this section the v…" at bounding box center [918, 211] width 133 height 31
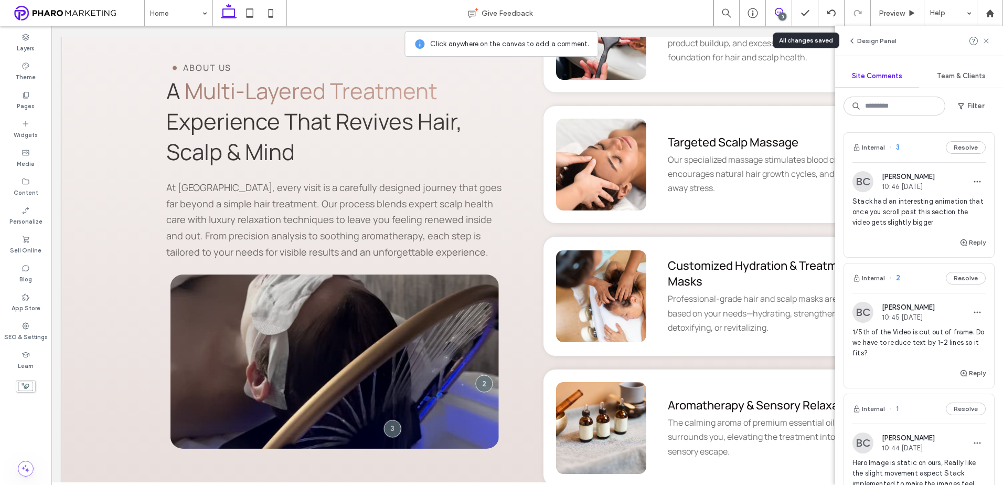
scroll to position [2385, 0]
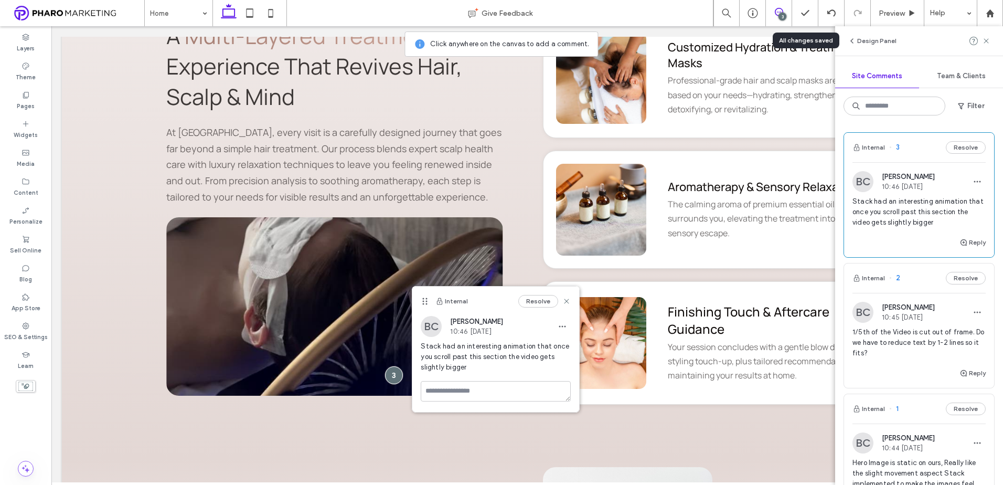
click at [905, 335] on span "1/5th of the Video is cut out of frame. Do we have to reduce text by 1-2 lines …" at bounding box center [918, 342] width 133 height 31
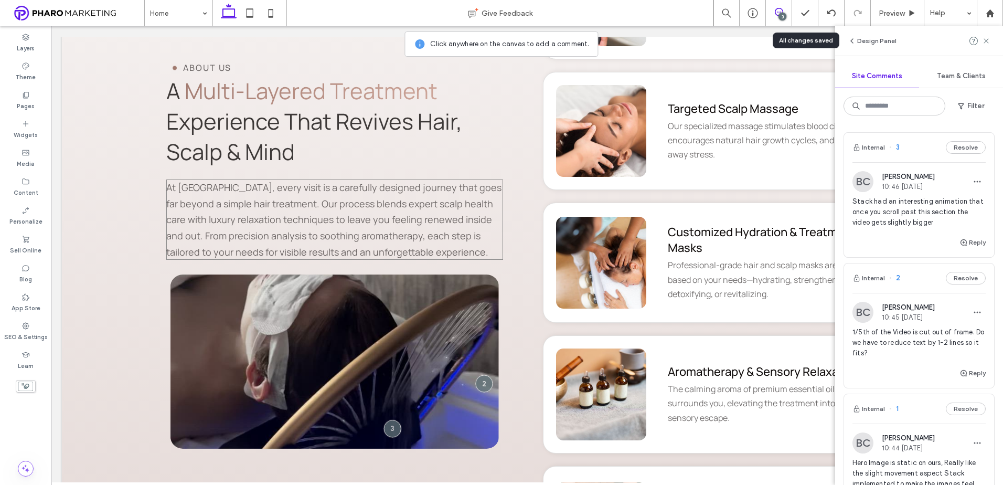
scroll to position [2123, 0]
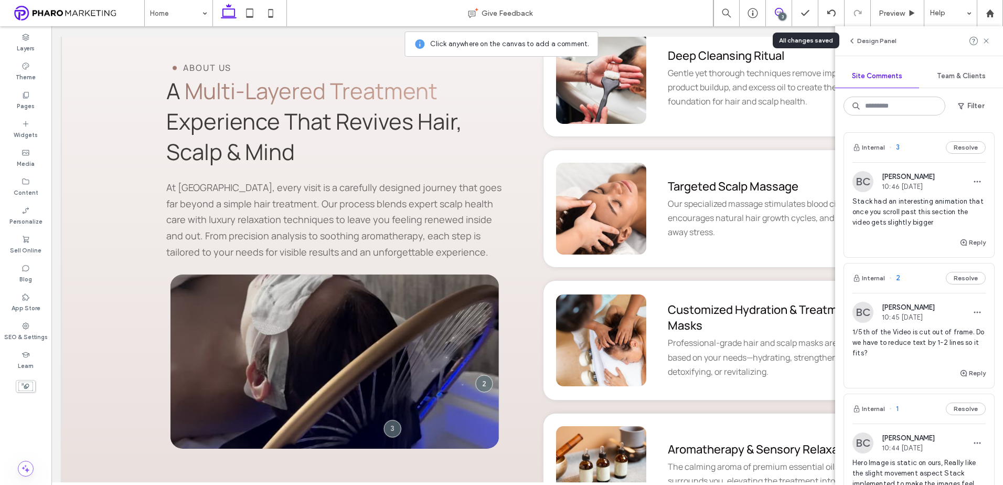
click at [460, 321] on div at bounding box center [334, 361] width 328 height 174
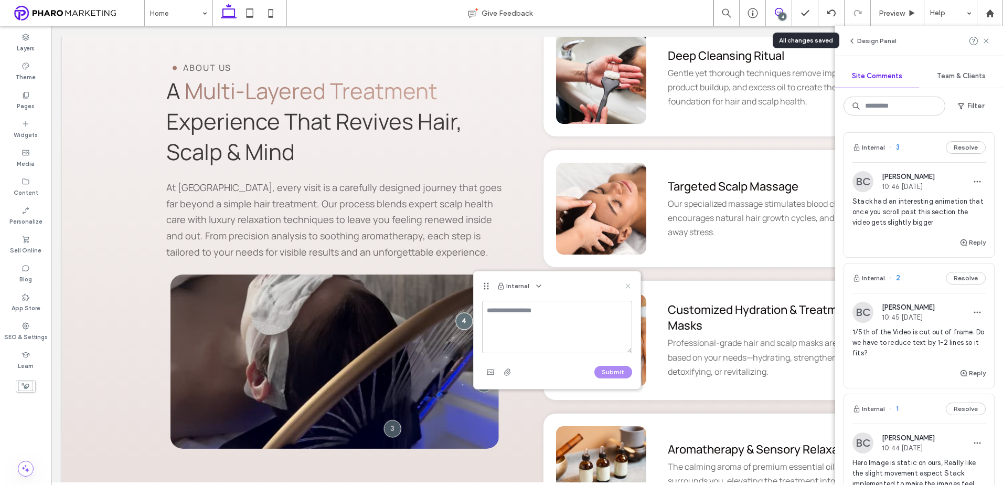
click at [631, 285] on icon at bounding box center [628, 286] width 8 height 8
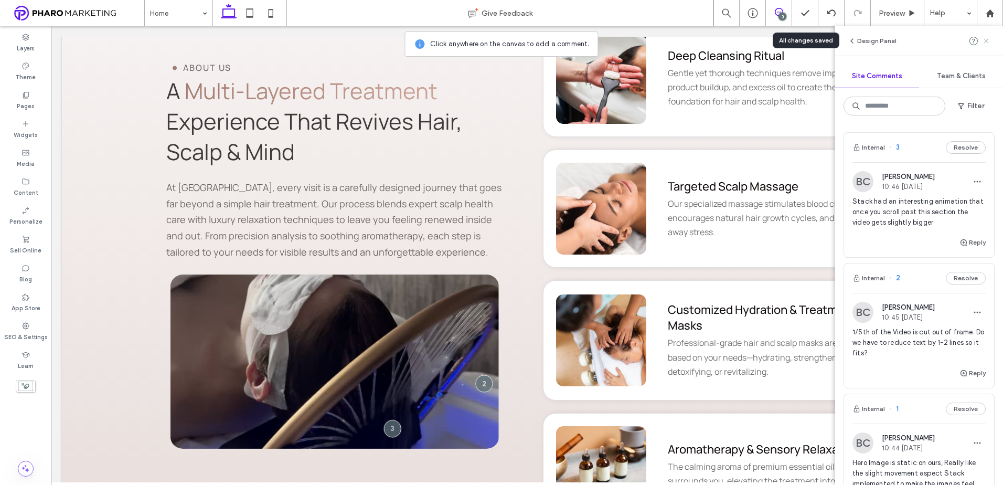
click at [987, 39] on icon at bounding box center [986, 41] width 8 height 8
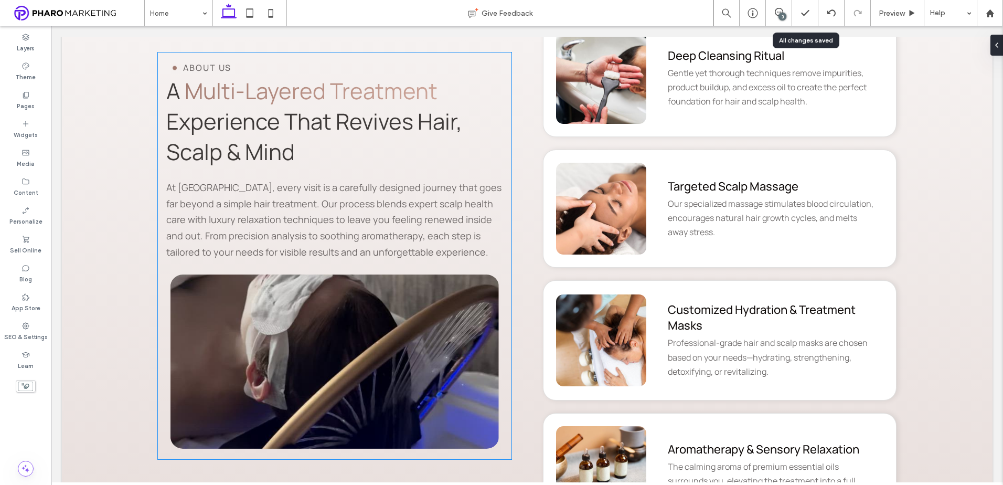
click at [447, 305] on div at bounding box center [334, 361] width 328 height 174
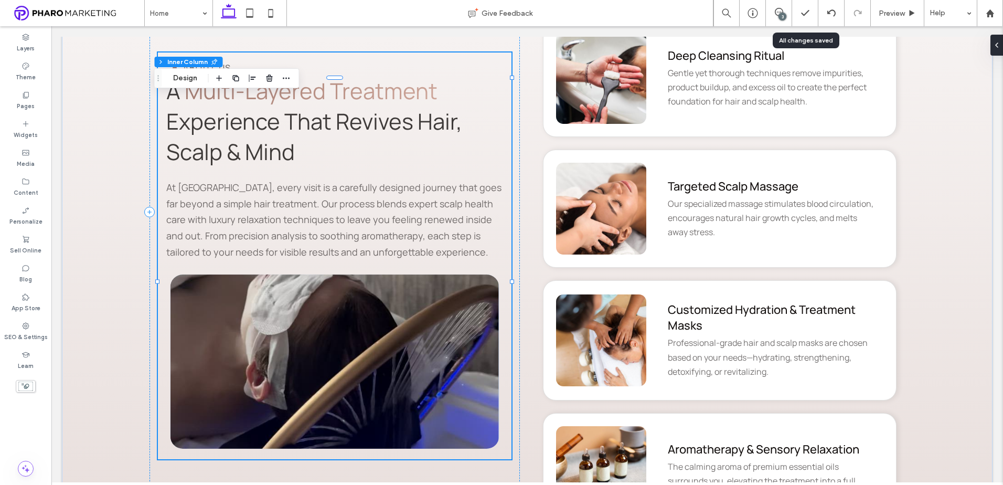
click at [447, 305] on div at bounding box center [334, 361] width 328 height 174
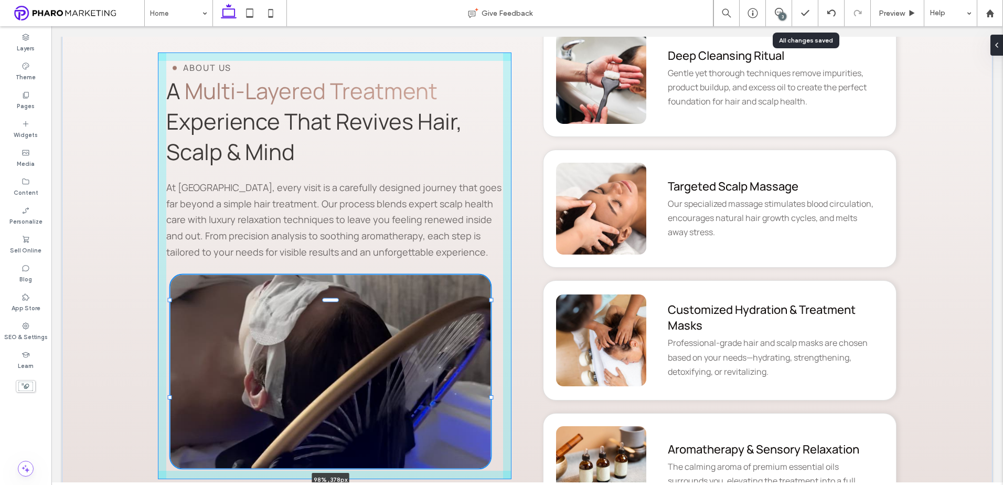
drag, startPoint x: 331, startPoint y: 449, endPoint x: 348, endPoint y: 442, distance: 18.9
click at [329, 460] on div "ABOUT US A Multi-Layered Treatment Experience That Revives Hair, Scalp & Mind A…" at bounding box center [527, 211] width 755 height 1019
type input "***"
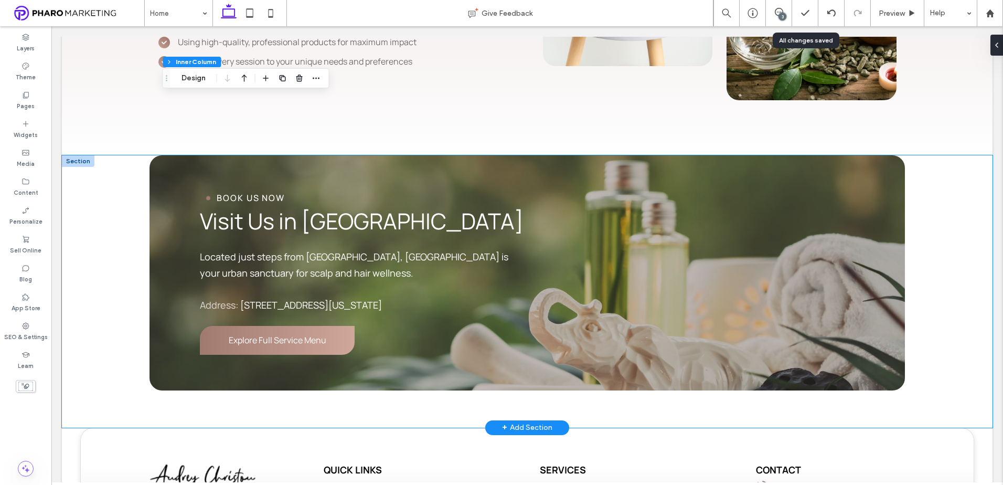
scroll to position [3067, 0]
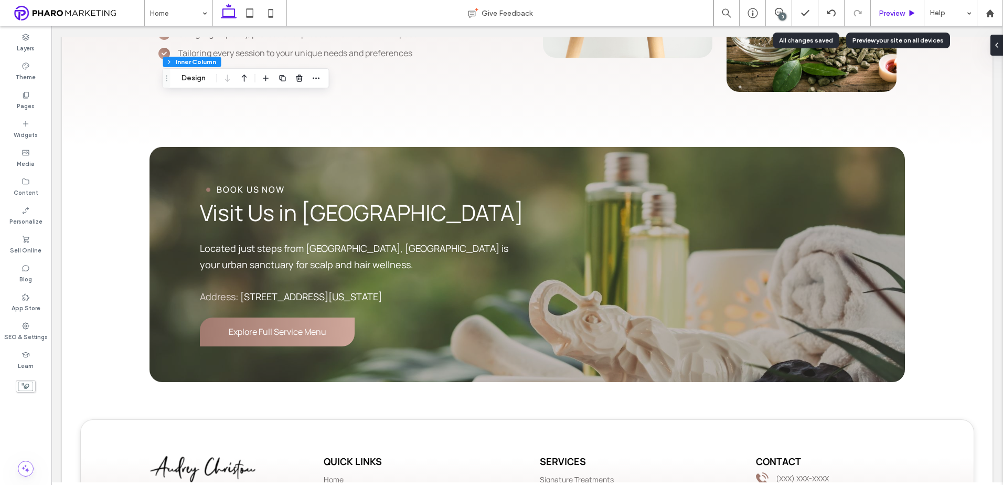
click at [911, 13] on use at bounding box center [912, 13] width 5 height 6
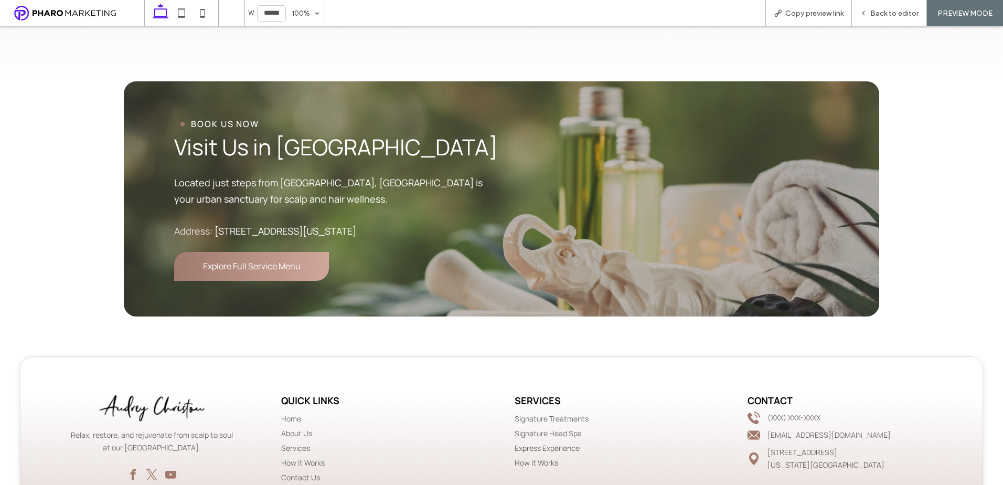
scroll to position [3155, 0]
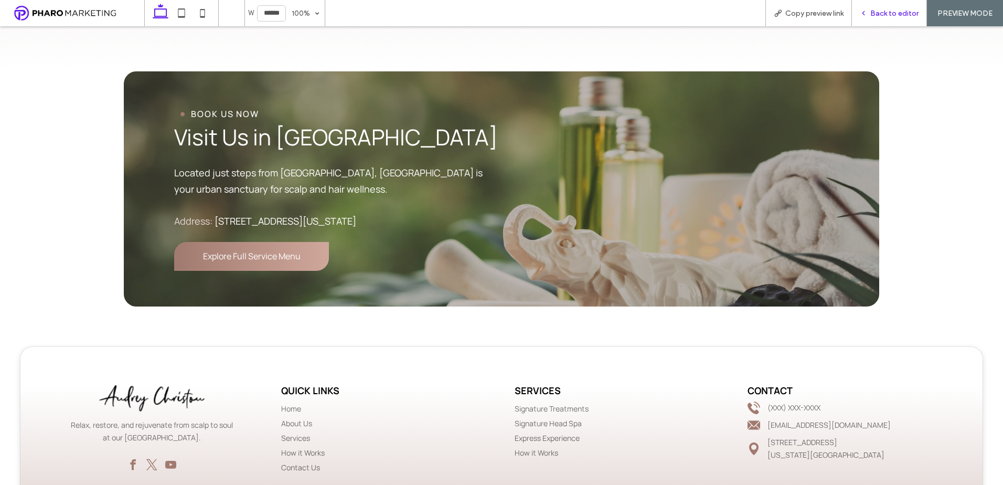
click at [890, 12] on span "Back to editor" at bounding box center [894, 13] width 48 height 9
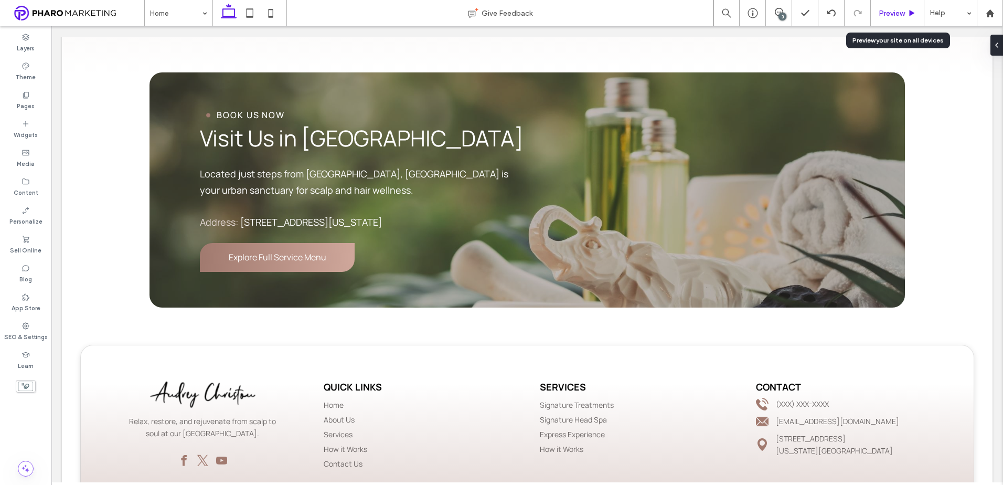
scroll to position [3141, 0]
click at [992, 45] on icon at bounding box center [992, 45] width 8 height 8
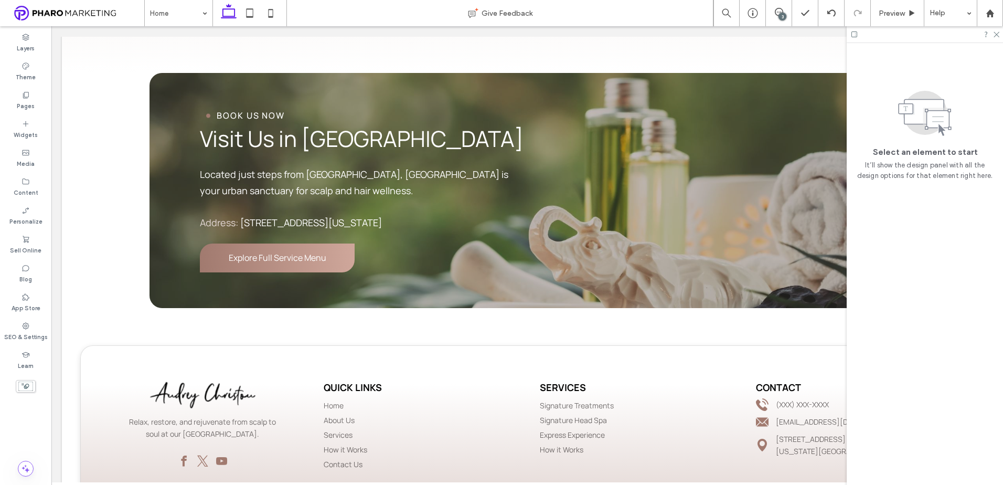
click at [782, 14] on div "3" at bounding box center [783, 17] width 8 height 8
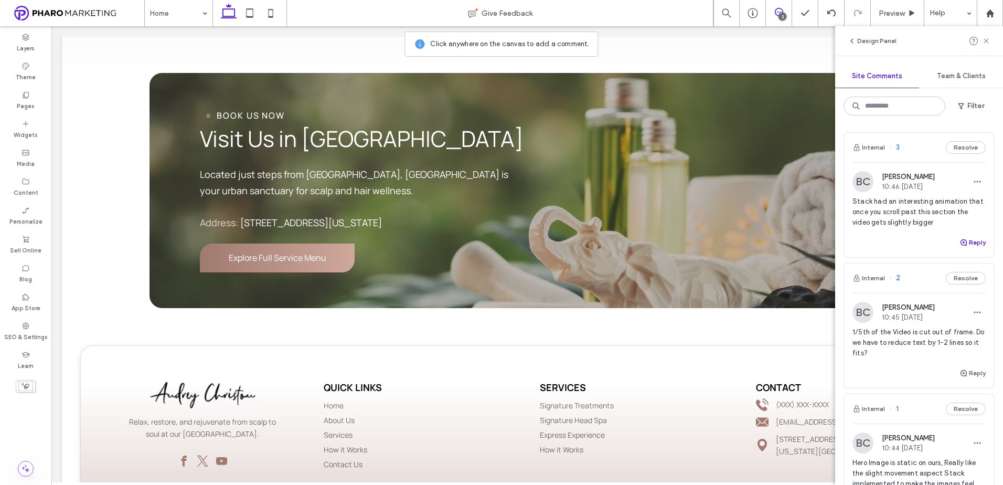
click at [966, 242] on button "Reply" at bounding box center [973, 242] width 26 height 13
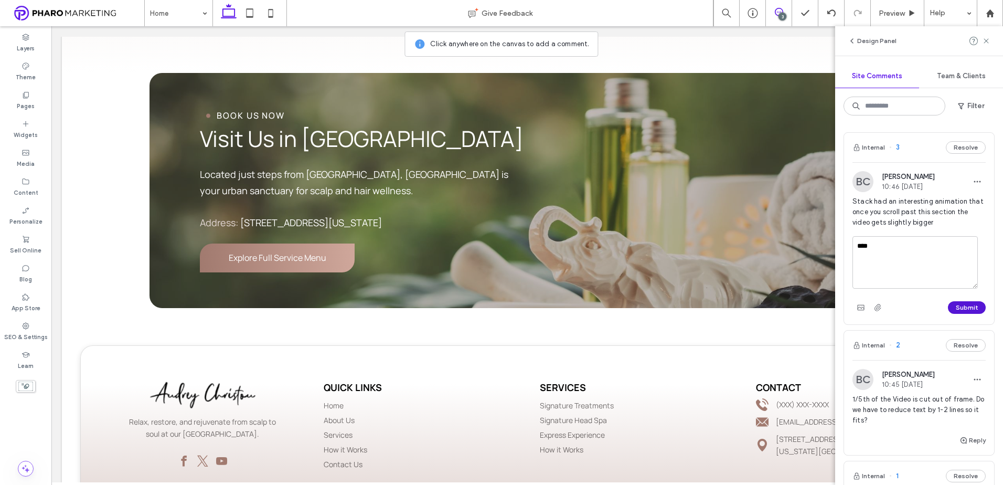
type textarea "****"
click at [956, 307] on button "Submit" at bounding box center [967, 307] width 38 height 13
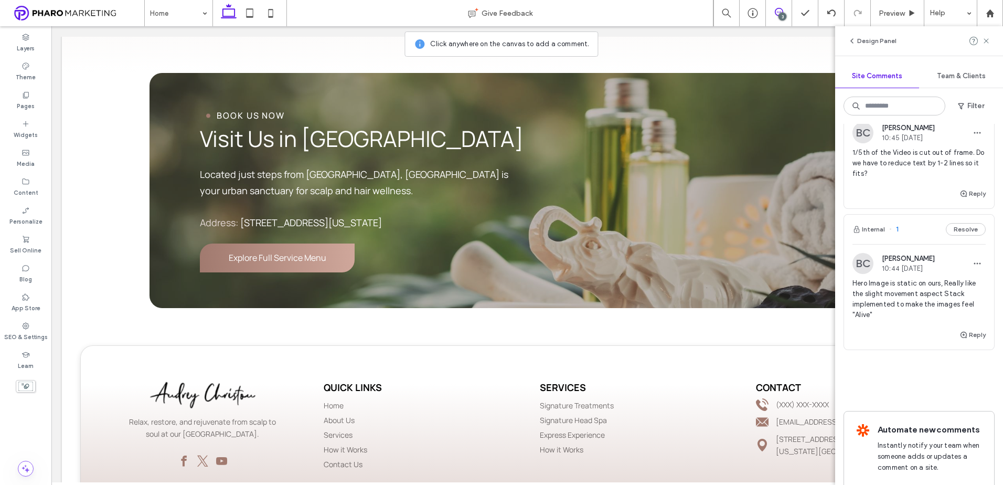
scroll to position [262, 0]
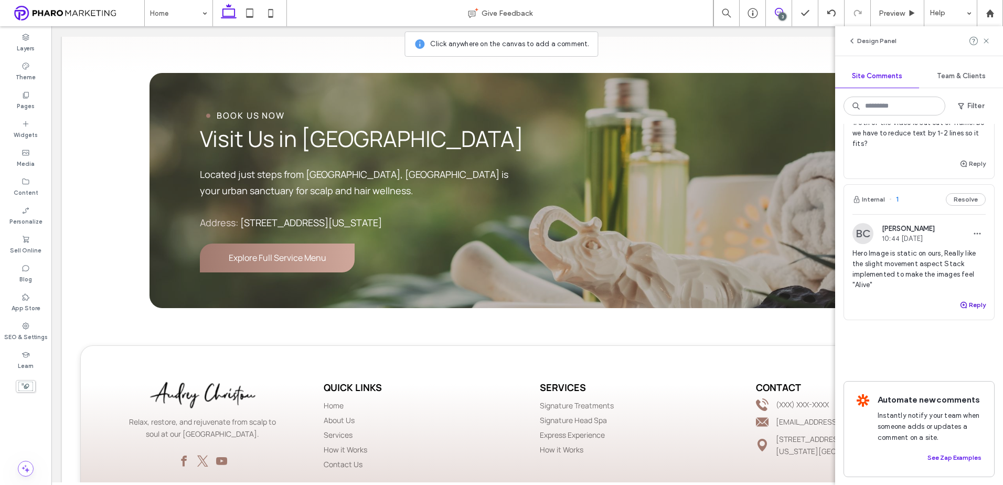
click at [967, 306] on button "Reply" at bounding box center [973, 305] width 26 height 13
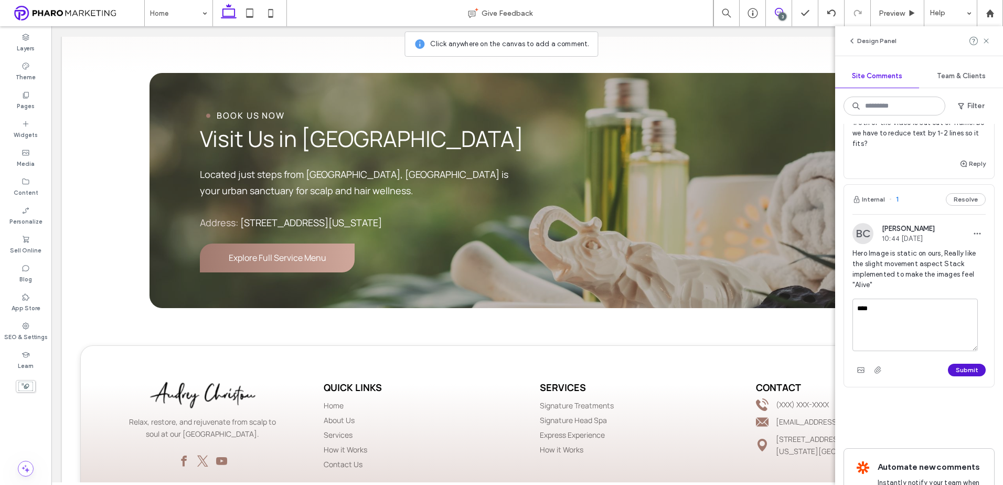
type textarea "****"
click at [950, 368] on button "Submit" at bounding box center [967, 370] width 38 height 13
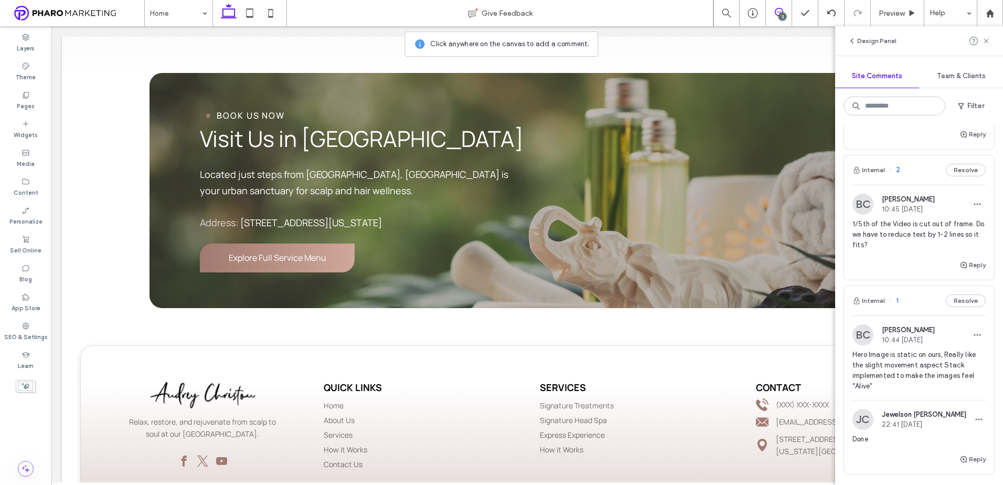
scroll to position [157, 0]
click at [968, 266] on button "Reply" at bounding box center [973, 268] width 26 height 13
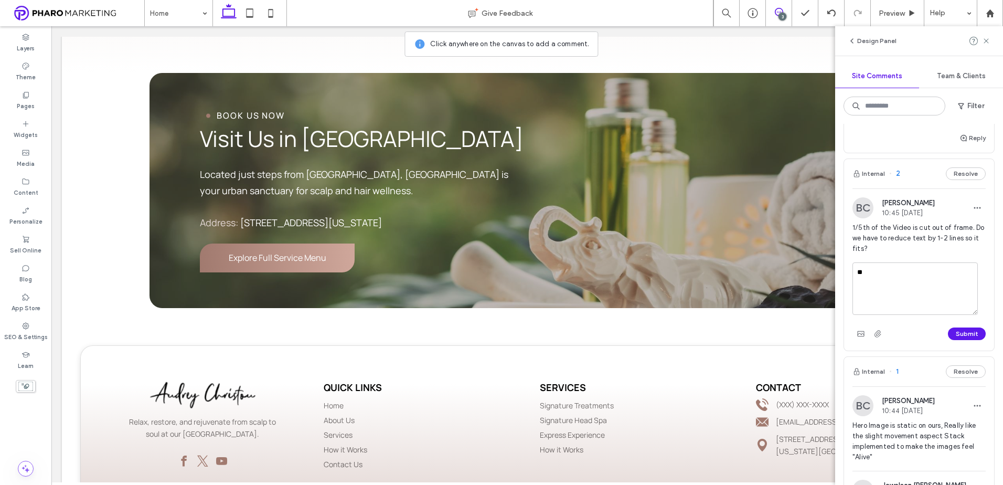
type textarea "*"
click at [969, 274] on textarea "**********" at bounding box center [914, 288] width 125 height 52
click at [964, 273] on textarea "**********" at bounding box center [914, 288] width 125 height 52
click at [966, 272] on textarea "**********" at bounding box center [914, 288] width 125 height 52
click at [964, 272] on textarea "**********" at bounding box center [914, 288] width 125 height 52
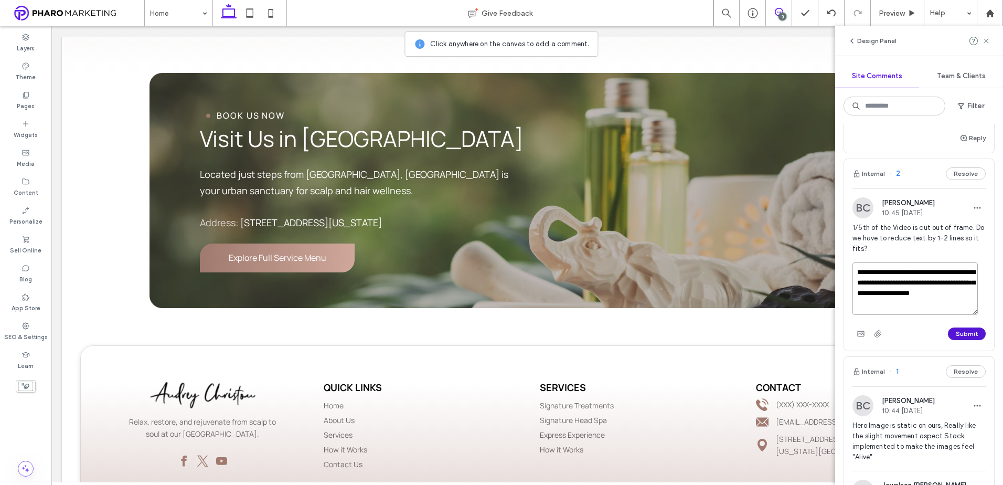
type textarea "**********"
click at [962, 329] on button "Submit" at bounding box center [967, 333] width 38 height 13
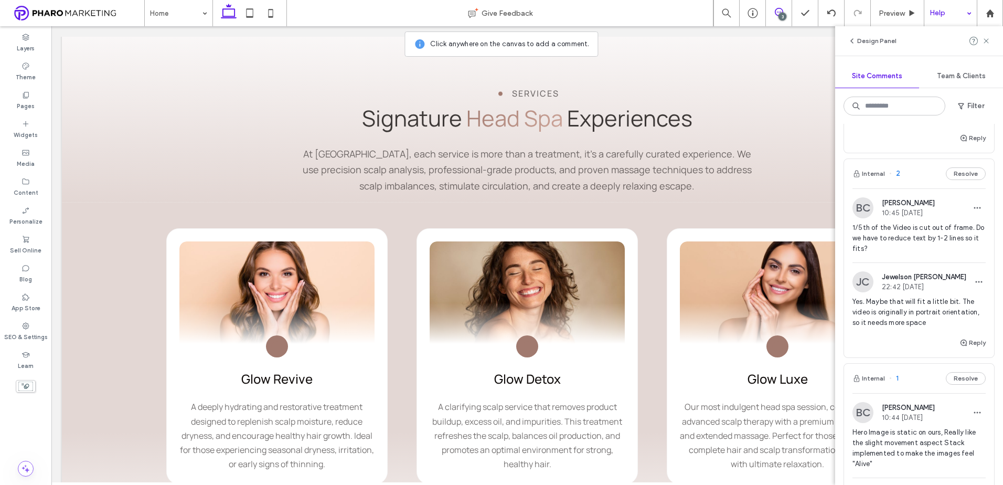
scroll to position [781, 0]
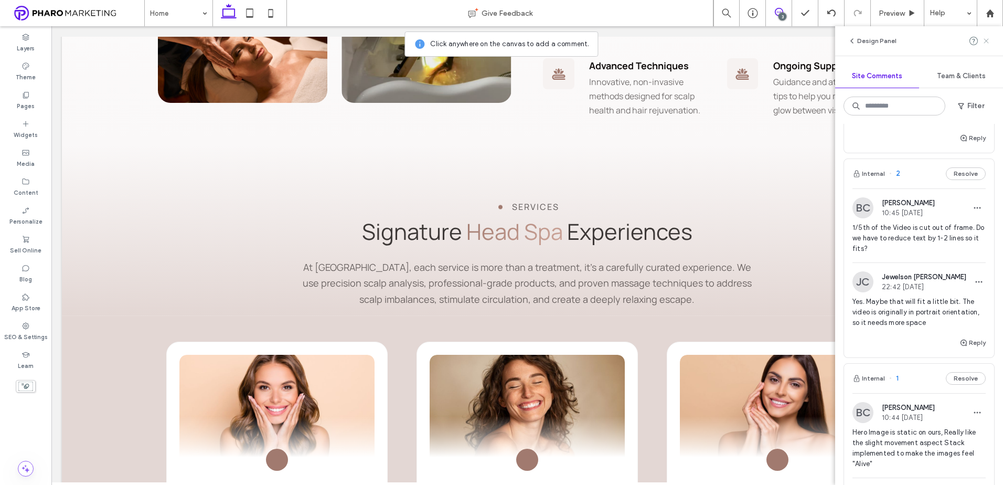
click at [987, 40] on icon at bounding box center [986, 41] width 8 height 8
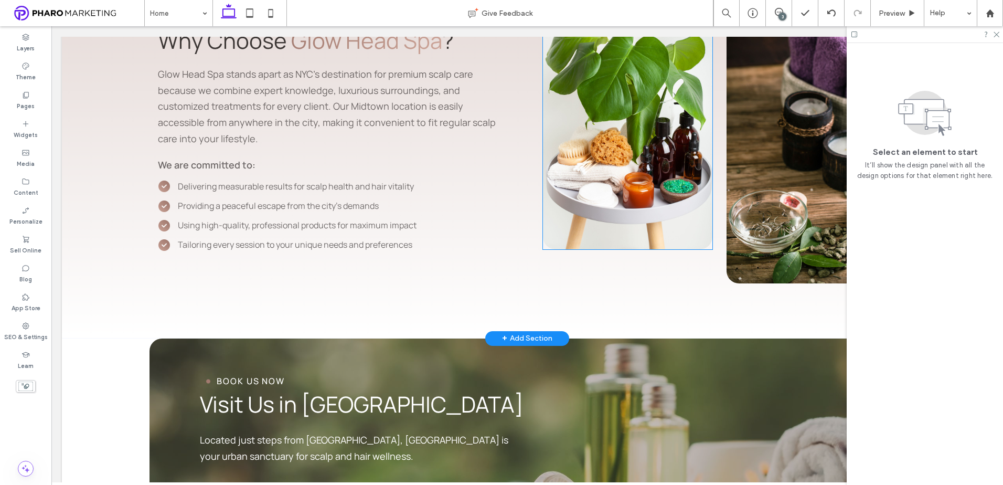
scroll to position [2623, 0]
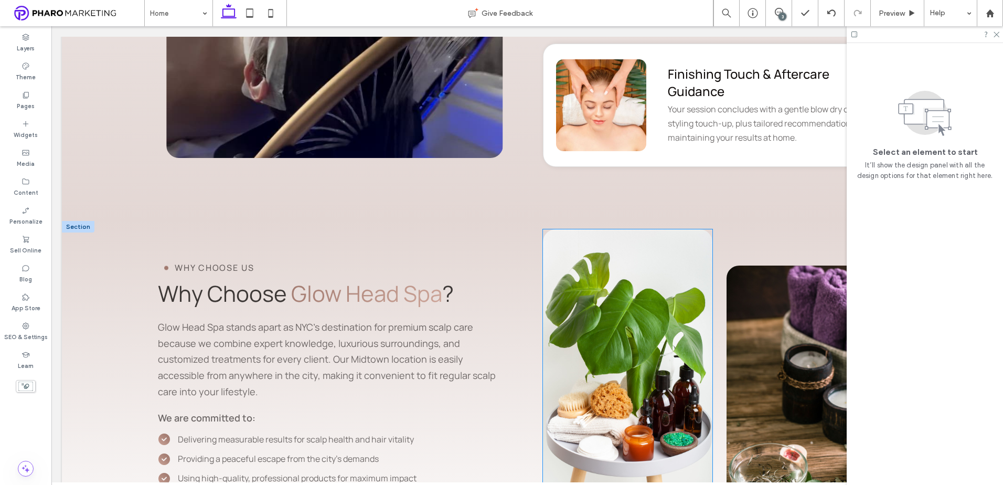
click at [670, 229] on div at bounding box center [627, 365] width 169 height 273
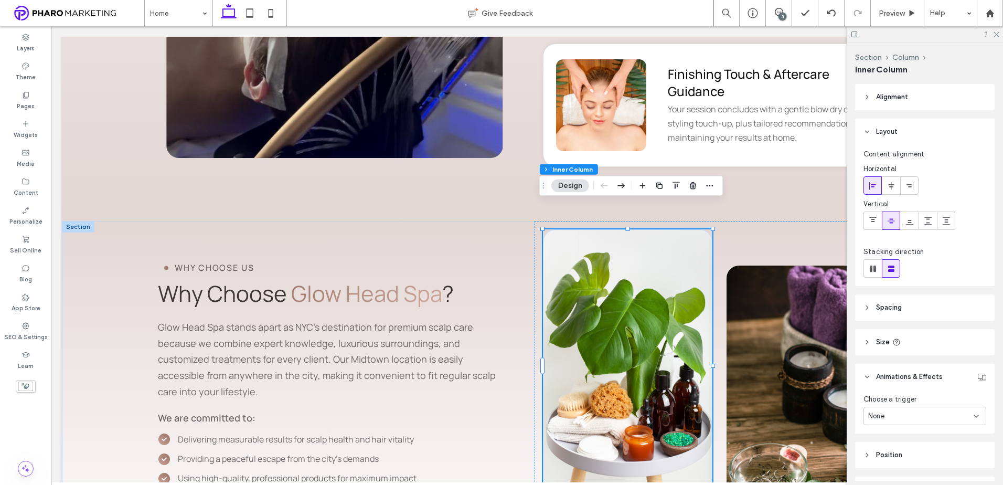
click at [670, 229] on div at bounding box center [627, 365] width 169 height 273
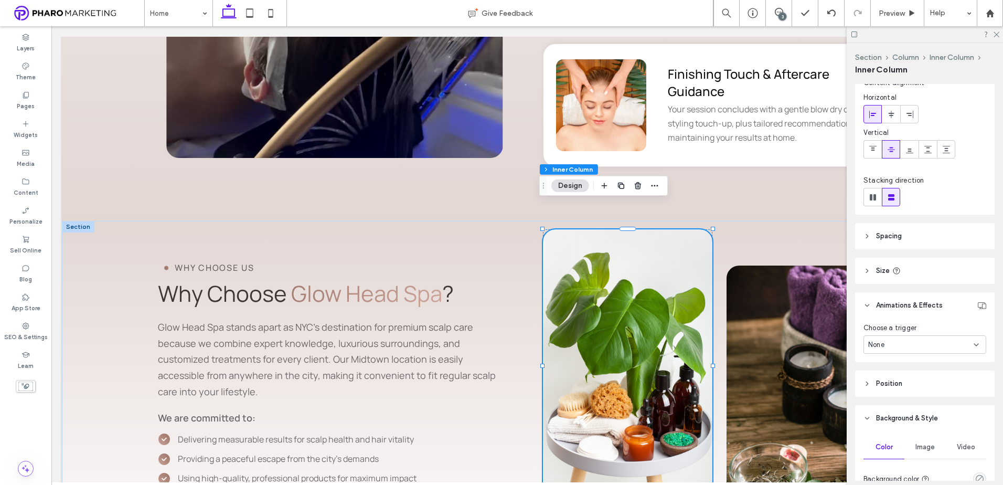
scroll to position [105, 0]
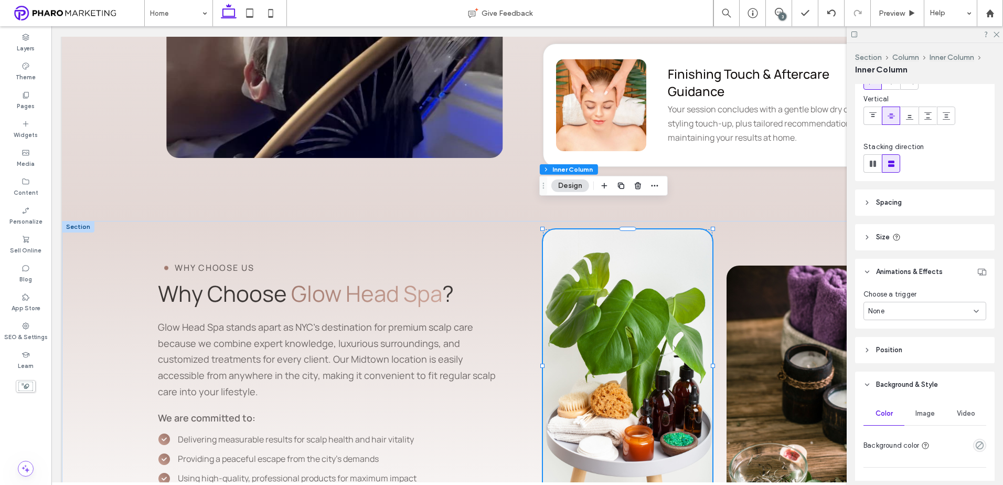
click at [940, 316] on div "None" at bounding box center [925, 311] width 123 height 18
click at [900, 388] on div "Scroll" at bounding box center [922, 384] width 116 height 18
click at [913, 341] on div "None" at bounding box center [925, 350] width 123 height 18
click at [900, 406] on div "Slide" at bounding box center [922, 405] width 116 height 18
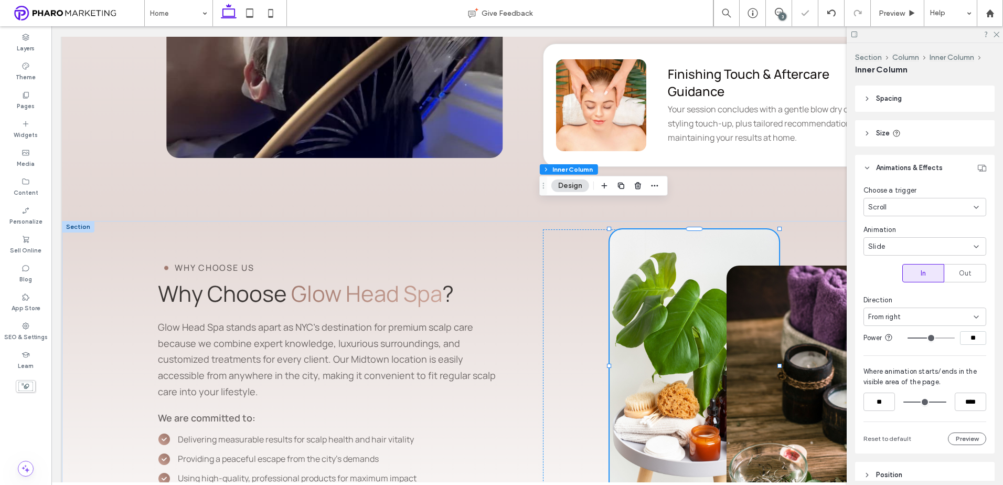
scroll to position [210, 0]
click at [911, 318] on div "From right" at bounding box center [920, 316] width 105 height 10
click at [904, 371] on span "From bottom" at bounding box center [888, 371] width 41 height 10
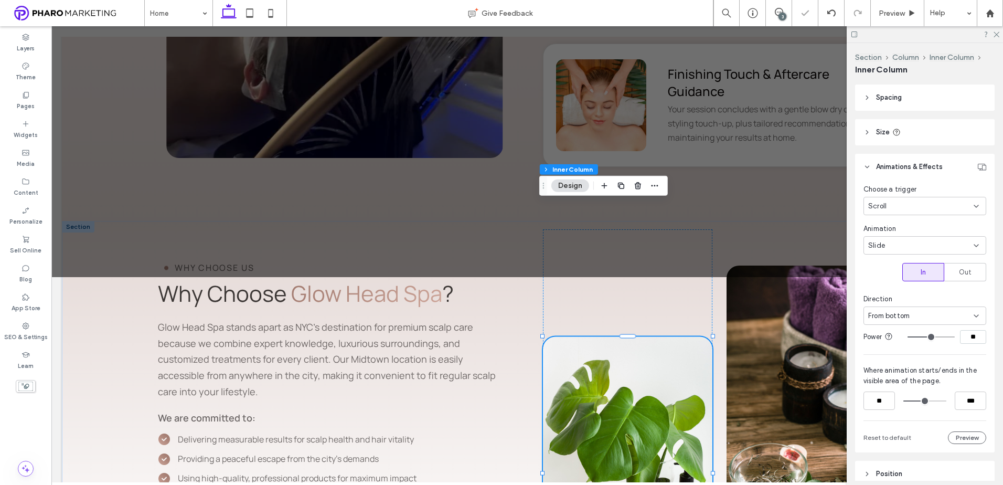
type input "***"
drag, startPoint x: 937, startPoint y: 398, endPoint x: 920, endPoint y: 403, distance: 17.4
click at [920, 401] on input "range" at bounding box center [924, 401] width 43 height 0
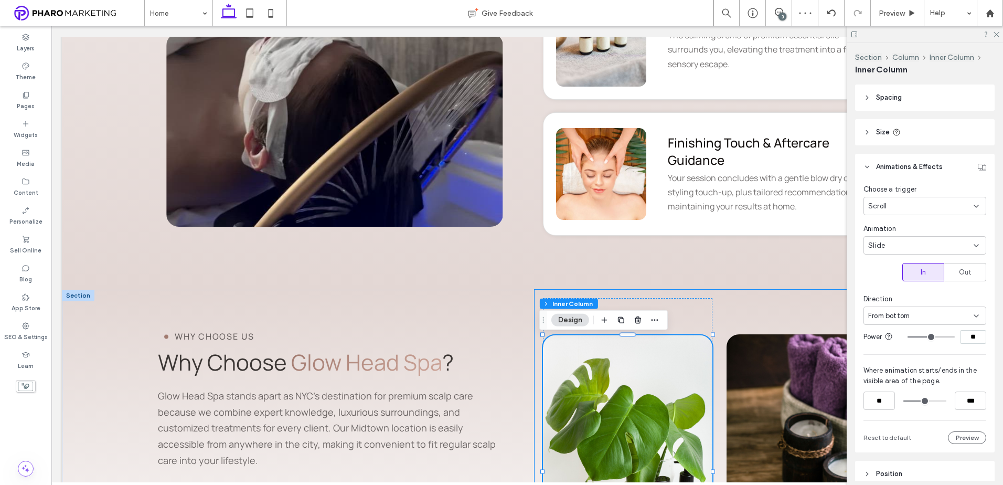
scroll to position [2571, 0]
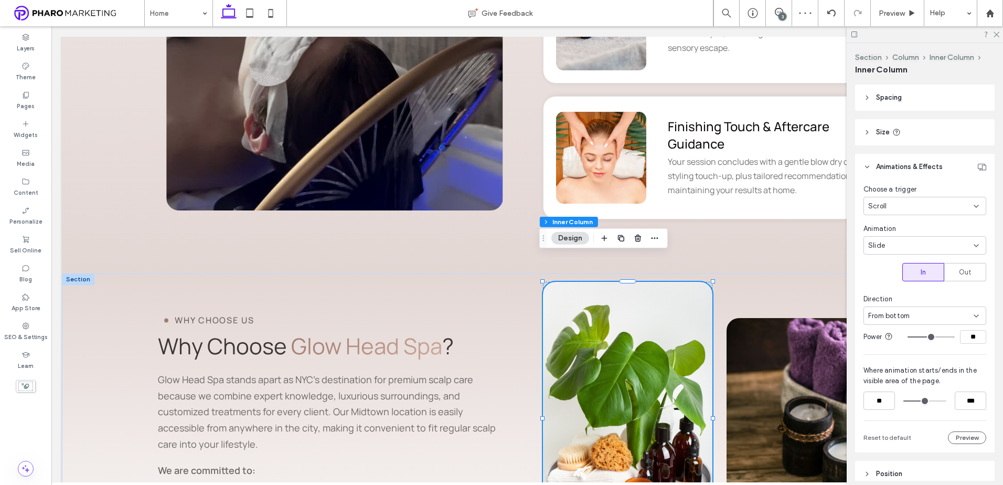
type input "**"
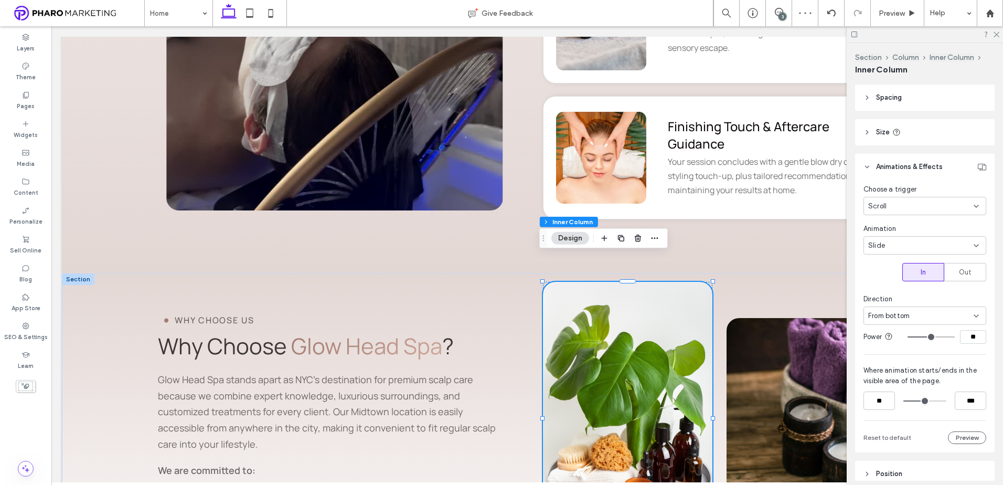
type input "**"
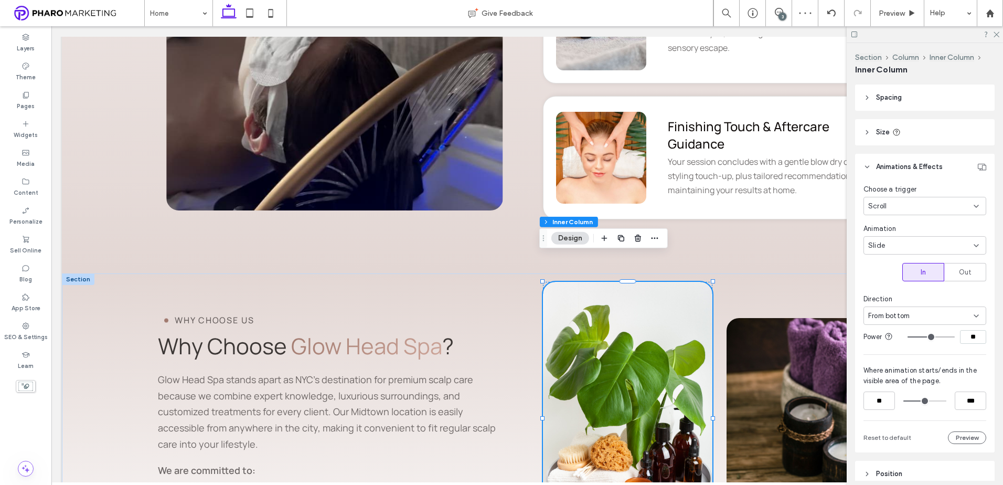
type input "**"
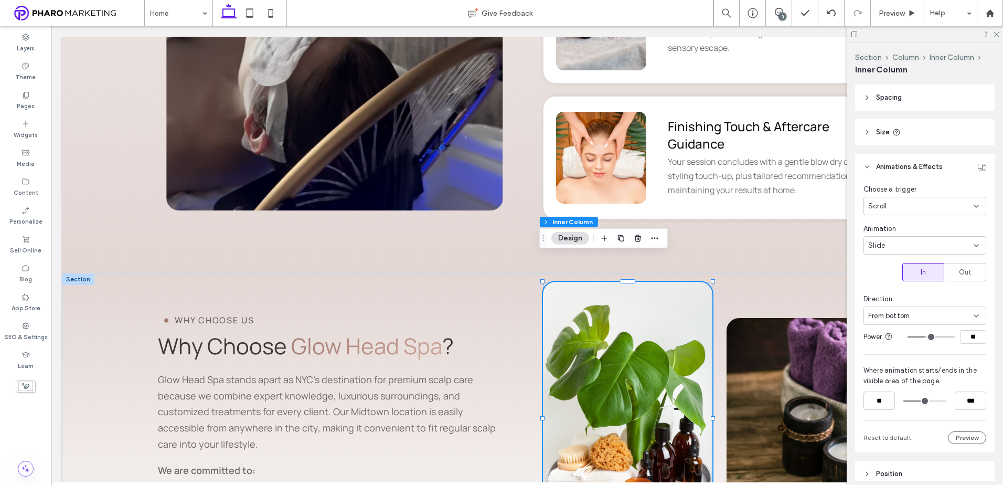
type input "**"
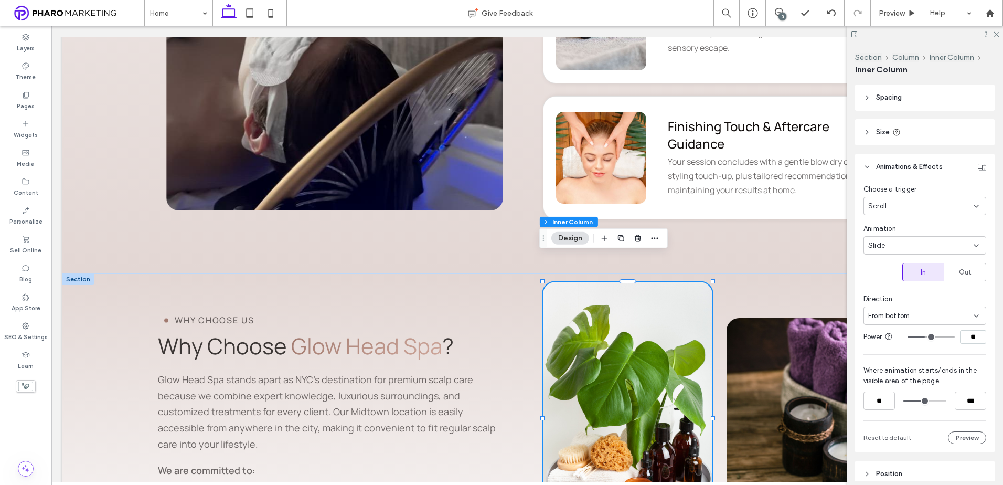
type input "**"
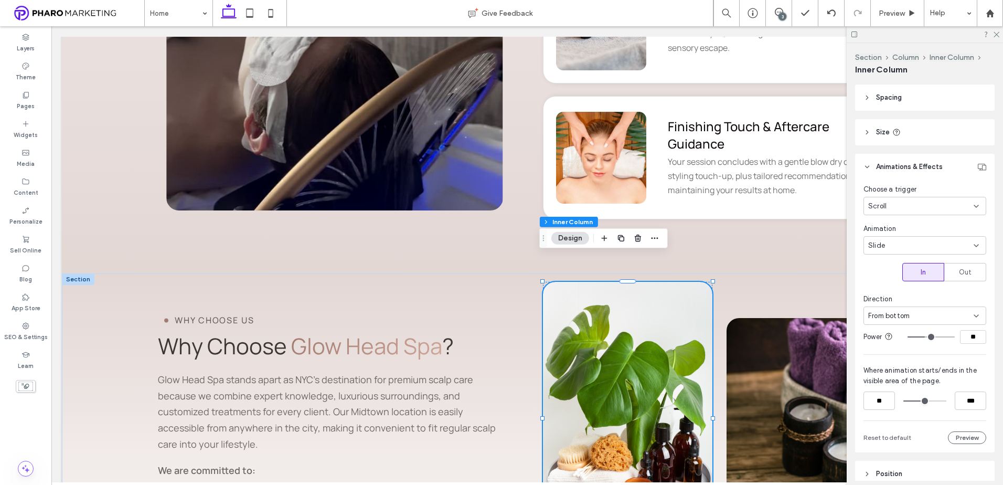
type input "**"
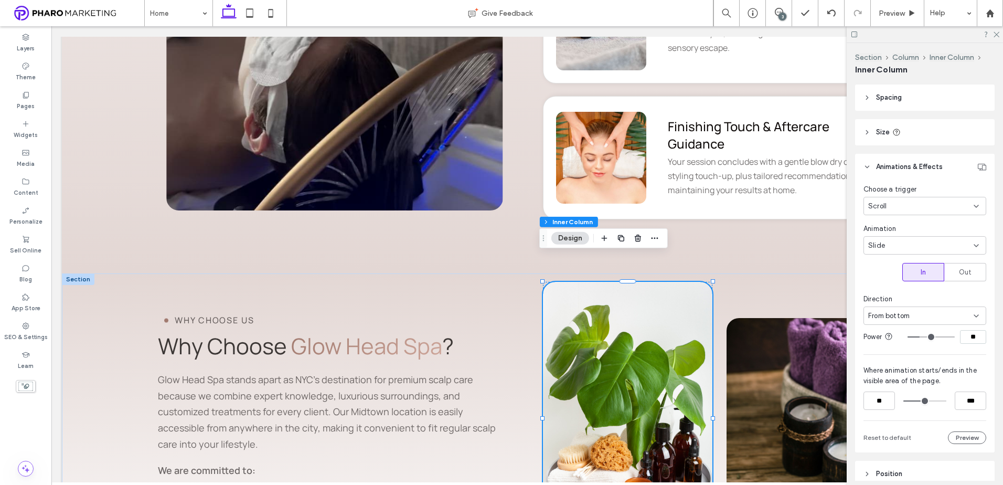
type input "**"
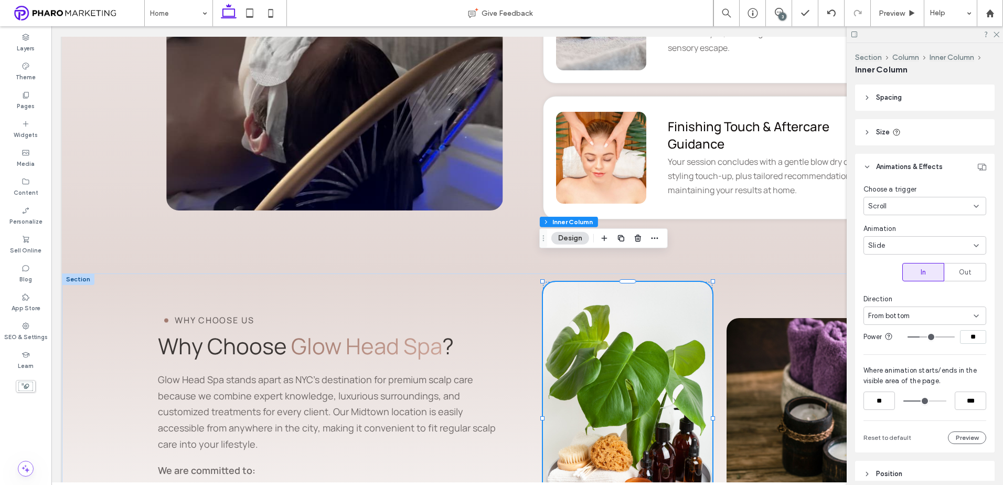
type input "**"
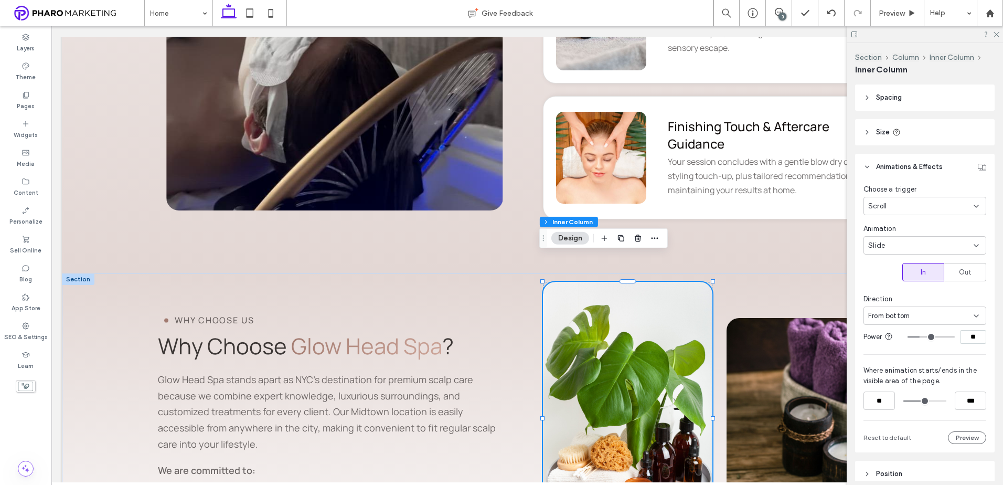
type input "**"
drag, startPoint x: 925, startPoint y: 338, endPoint x: 886, endPoint y: 336, distance: 39.4
type input "**"
click at [913, 337] on input "range" at bounding box center [931, 336] width 47 height 1
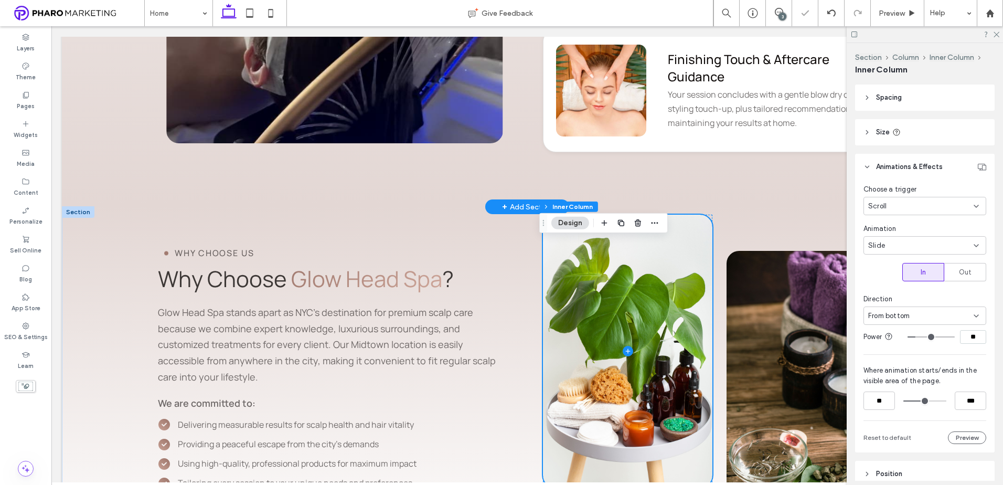
scroll to position [2676, 0]
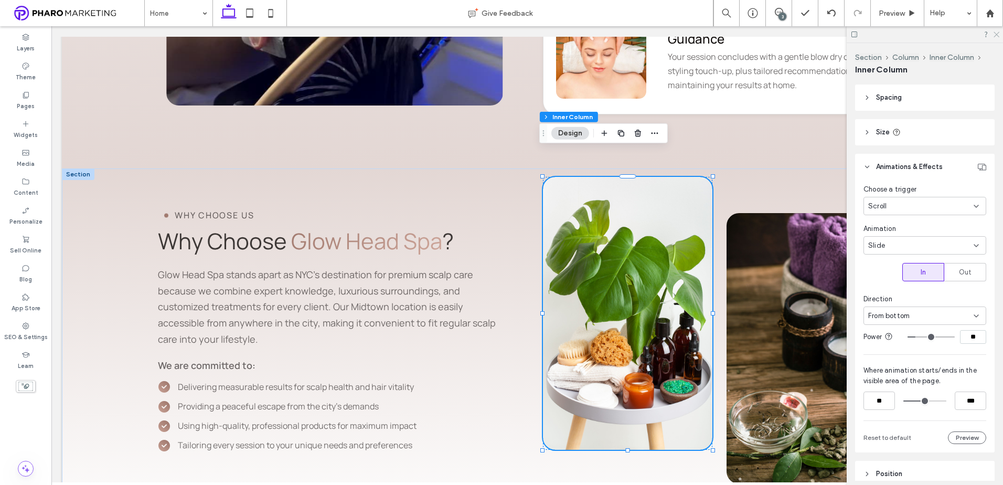
click at [996, 34] on icon at bounding box center [996, 33] width 7 height 7
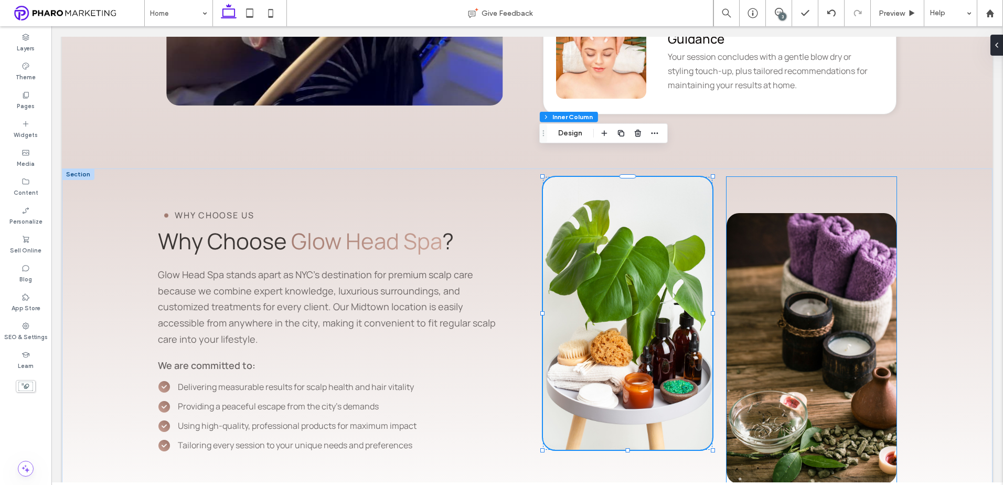
click at [840, 246] on div at bounding box center [812, 348] width 170 height 271
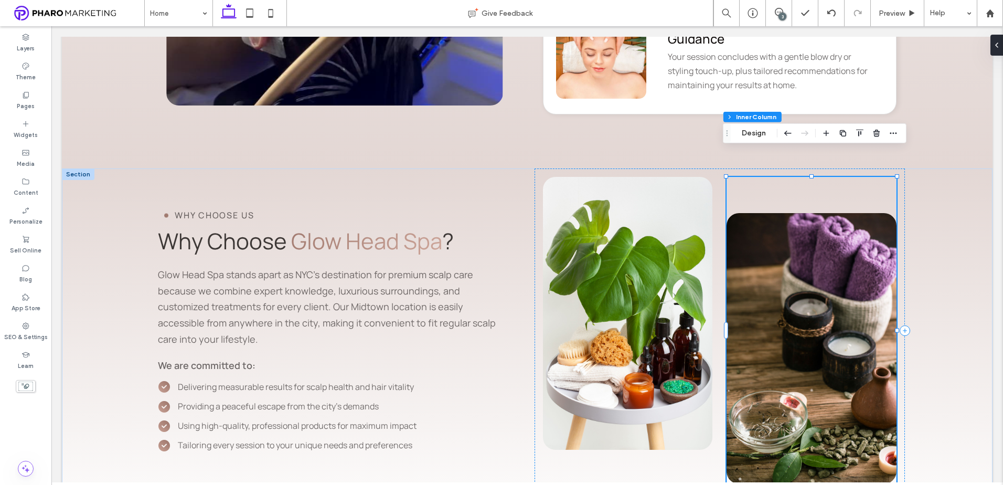
click at [840, 246] on div at bounding box center [812, 348] width 170 height 271
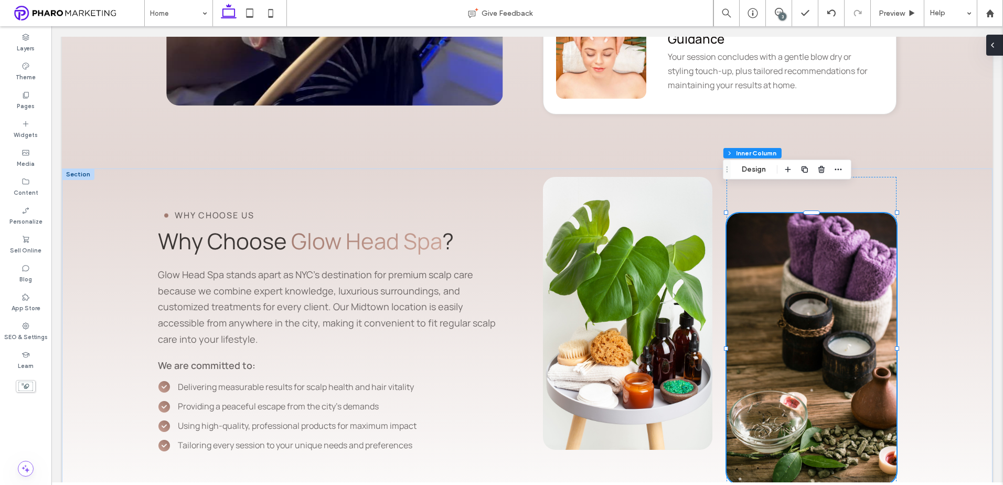
click at [995, 47] on icon at bounding box center [992, 45] width 8 height 8
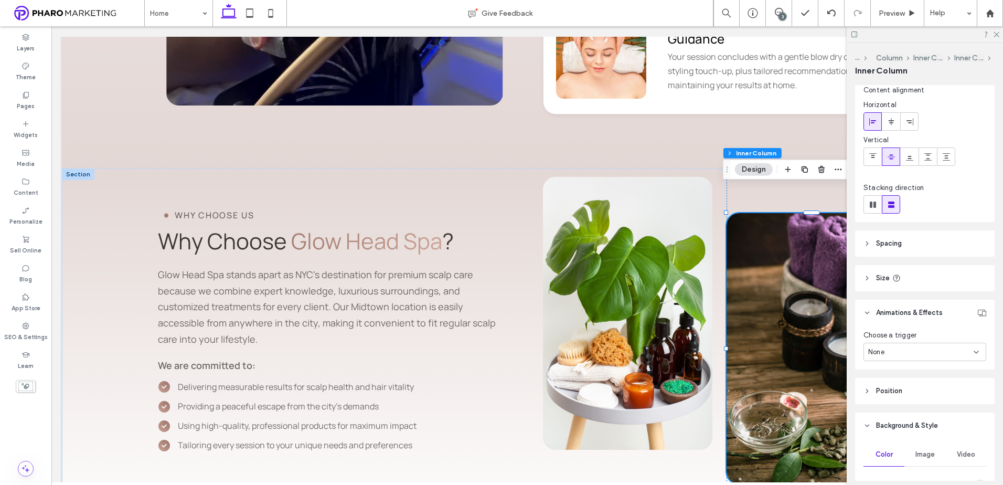
scroll to position [105, 0]
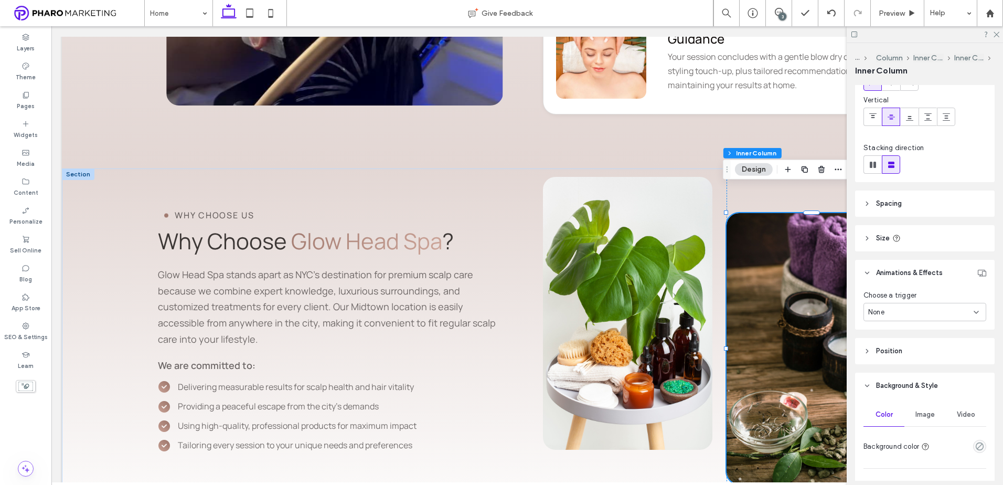
click at [931, 313] on div "None" at bounding box center [920, 312] width 105 height 10
click at [789, 324] on span at bounding box center [812, 348] width 170 height 271
click at [766, 290] on span at bounding box center [812, 348] width 170 height 271
click at [907, 380] on div "Scroll" at bounding box center [922, 385] width 116 height 18
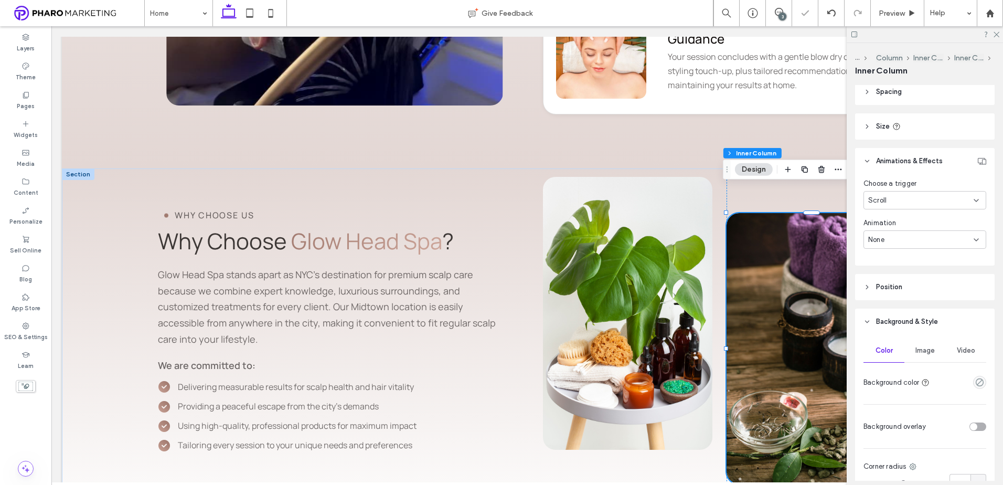
scroll to position [262, 0]
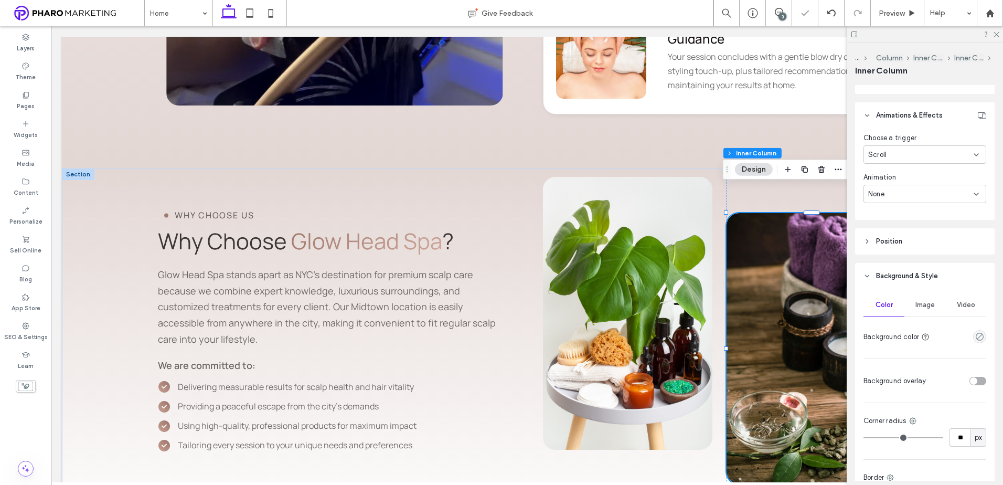
click at [915, 193] on div "None" at bounding box center [920, 194] width 105 height 10
click at [900, 250] on div "Slide" at bounding box center [922, 249] width 116 height 18
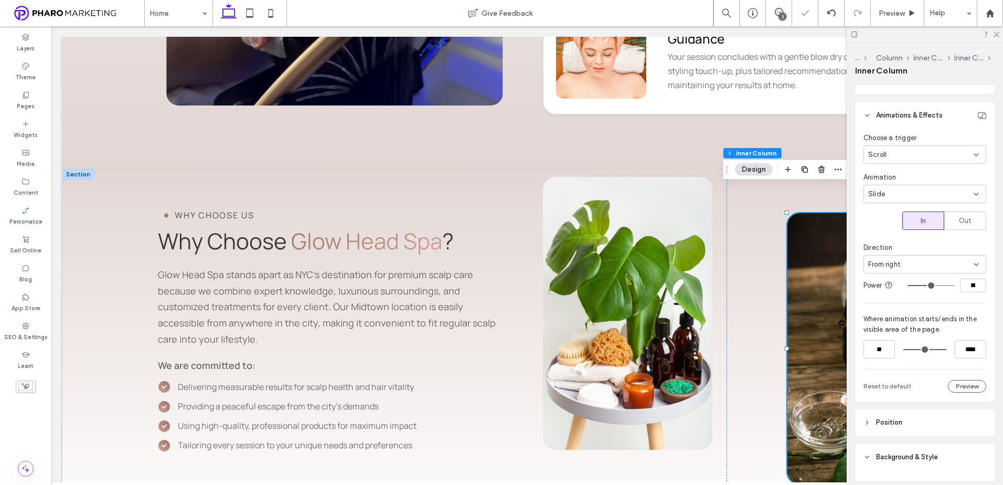
click at [904, 265] on div "From right" at bounding box center [920, 264] width 105 height 10
click at [906, 334] on div "From top" at bounding box center [922, 337] width 116 height 18
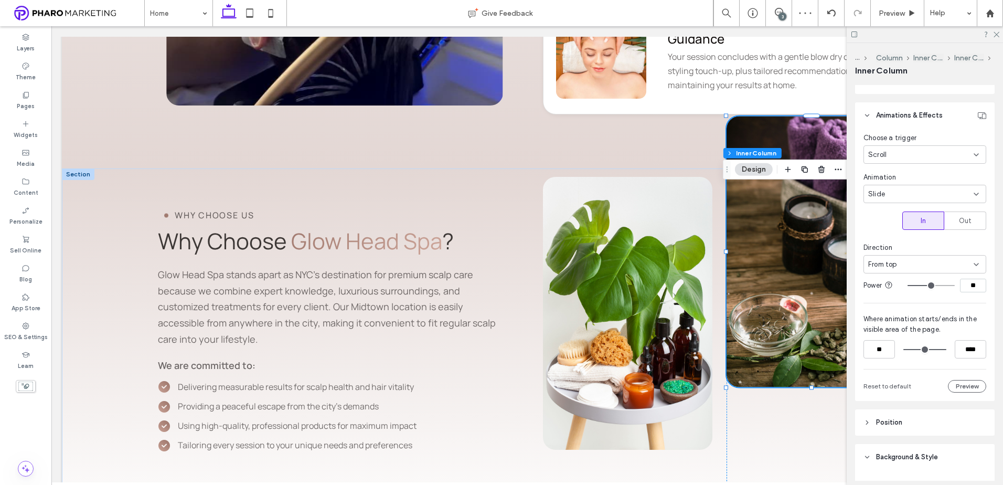
click at [962, 285] on input "**" at bounding box center [973, 286] width 26 height 14
type input "**"
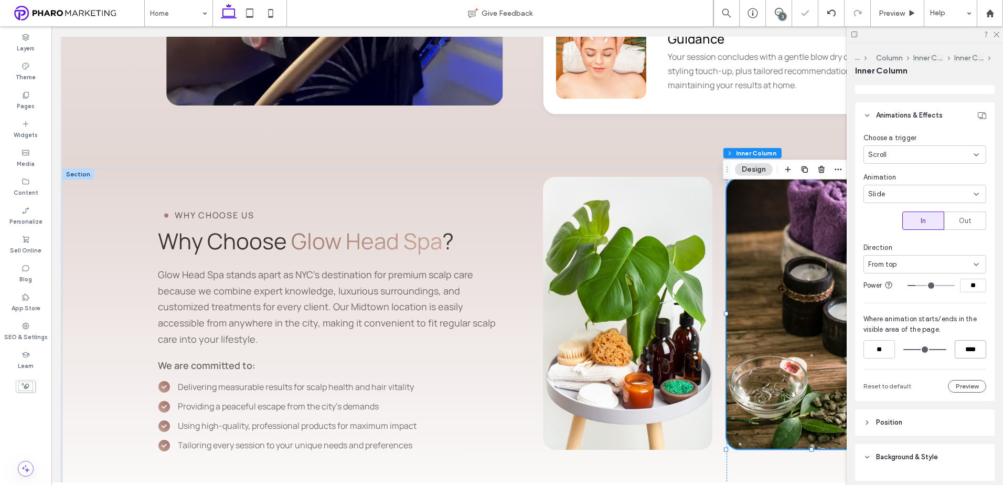
click at [970, 350] on input "****" at bounding box center [970, 349] width 31 height 18
click at [962, 348] on input "****" at bounding box center [970, 349] width 31 height 18
type input "***"
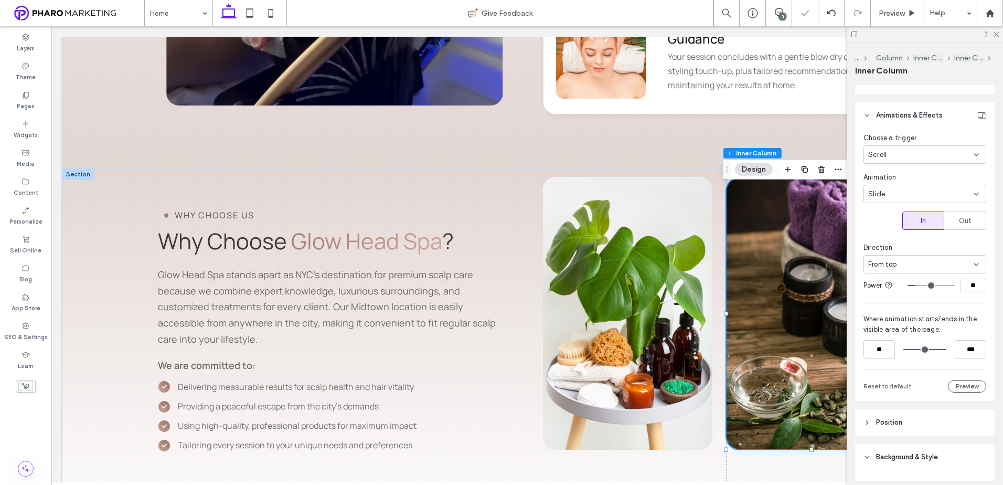
type input "**"
type input "***"
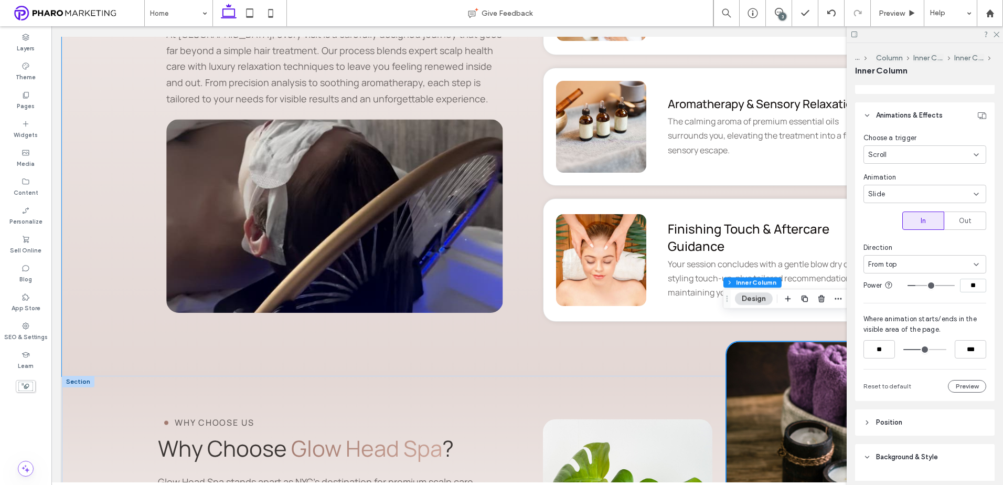
scroll to position [2466, 0]
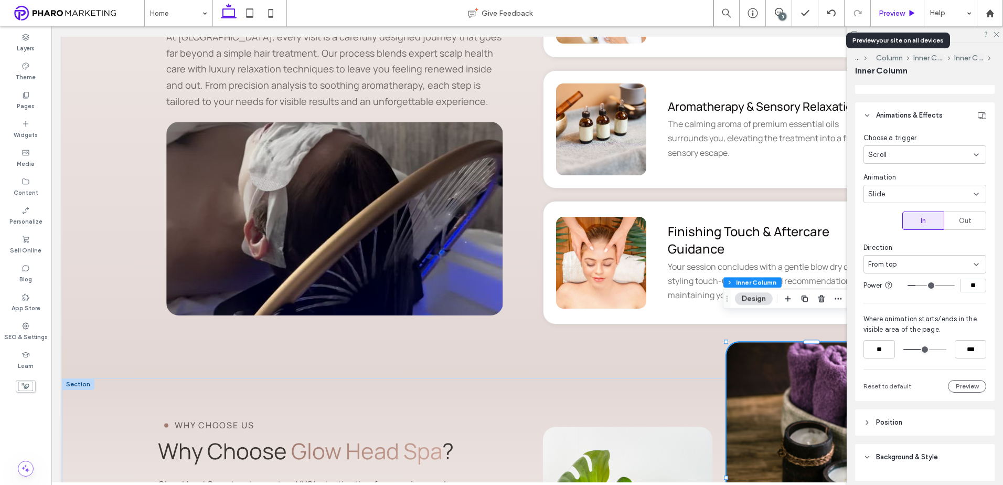
click at [901, 9] on span "Preview" at bounding box center [892, 13] width 26 height 9
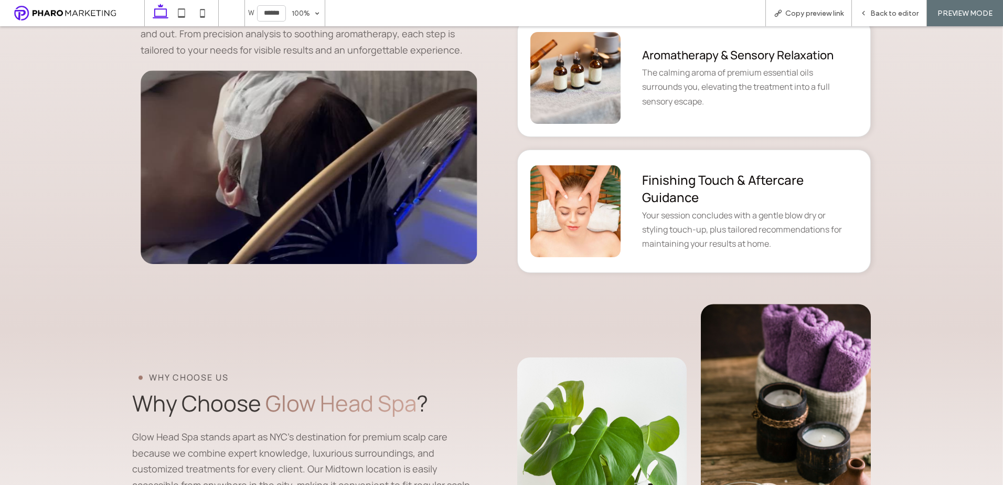
scroll to position [2529, 0]
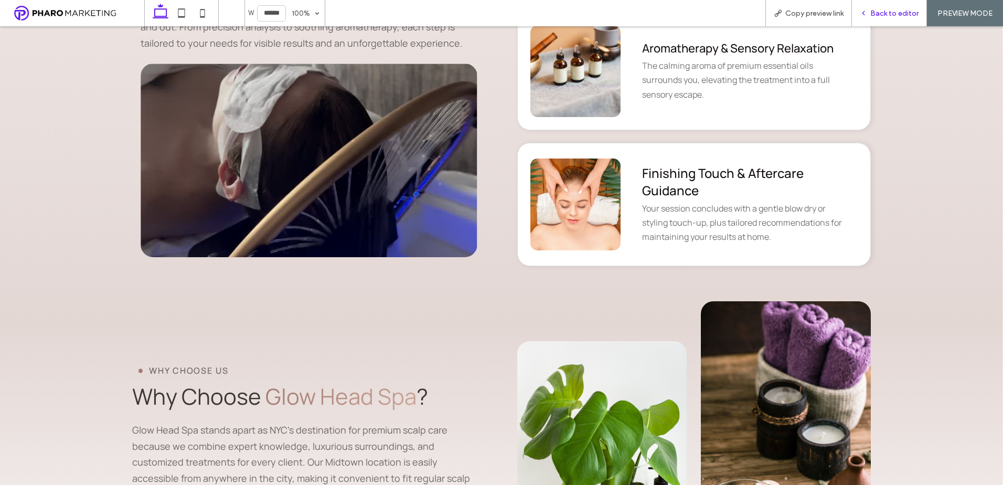
click at [872, 9] on span "Back to editor" at bounding box center [894, 13] width 48 height 9
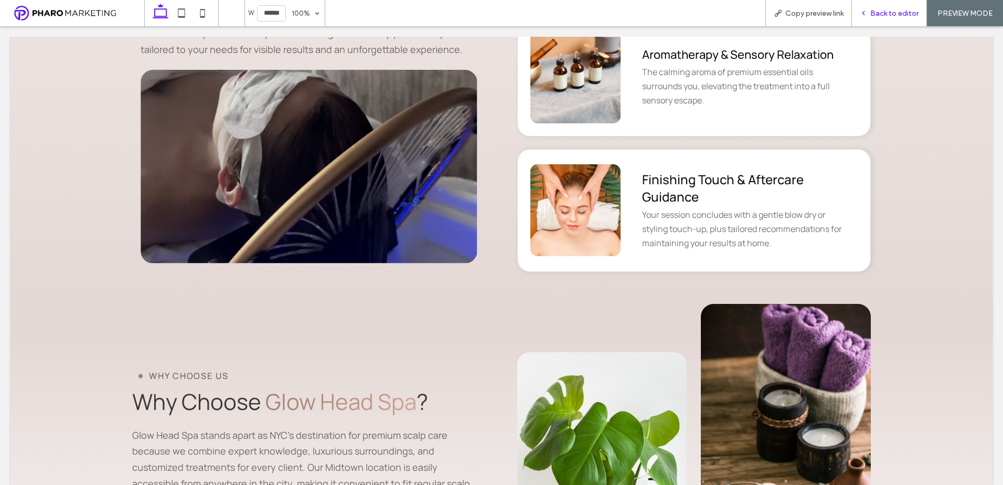
scroll to position [2518, 0]
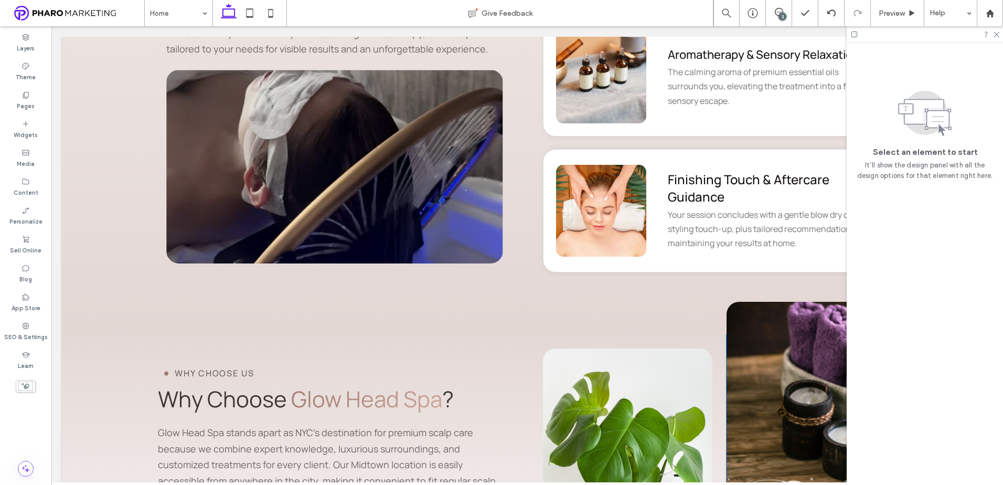
click at [772, 326] on div at bounding box center [812, 437] width 170 height 271
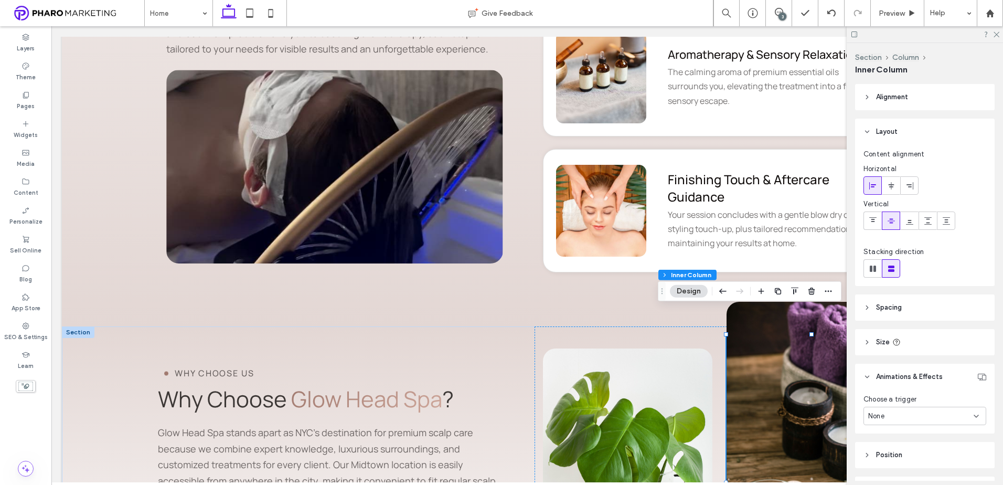
click at [761, 349] on div at bounding box center [812, 437] width 170 height 271
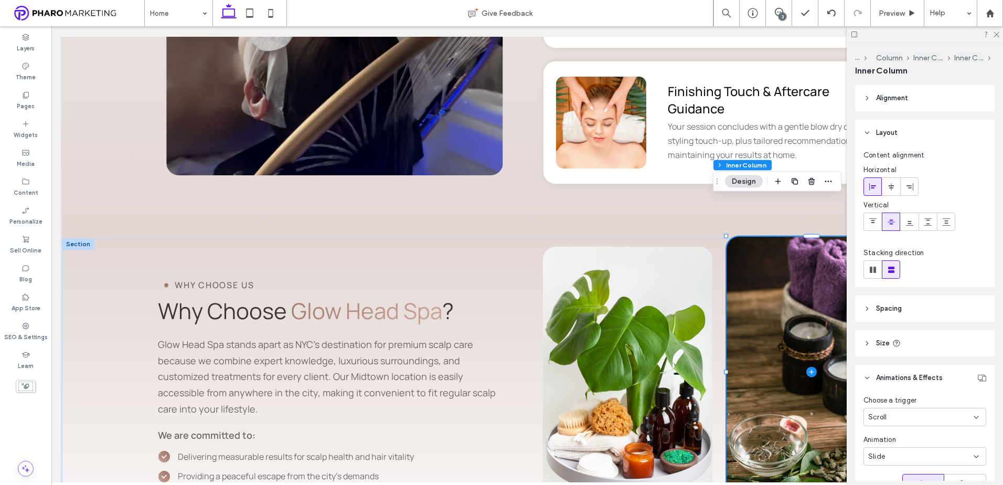
scroll to position [2570, 0]
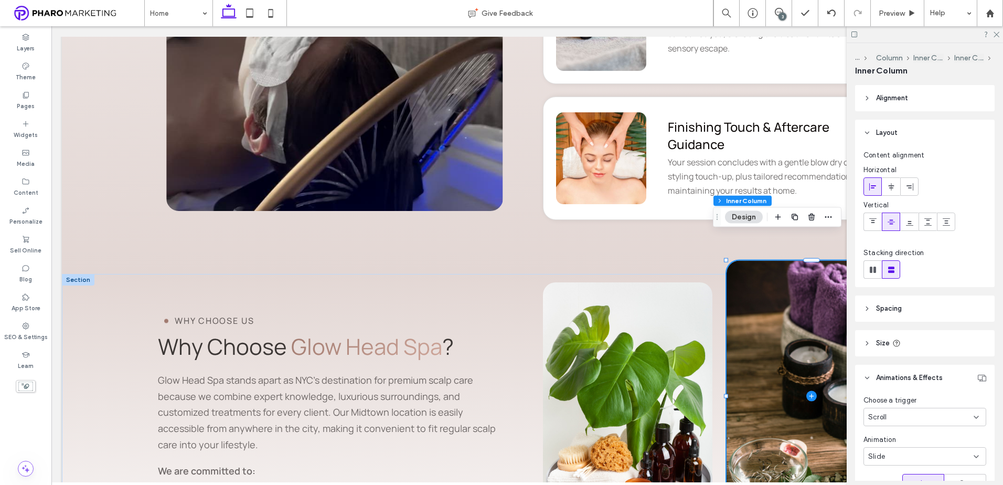
click at [766, 312] on span at bounding box center [812, 396] width 170 height 271
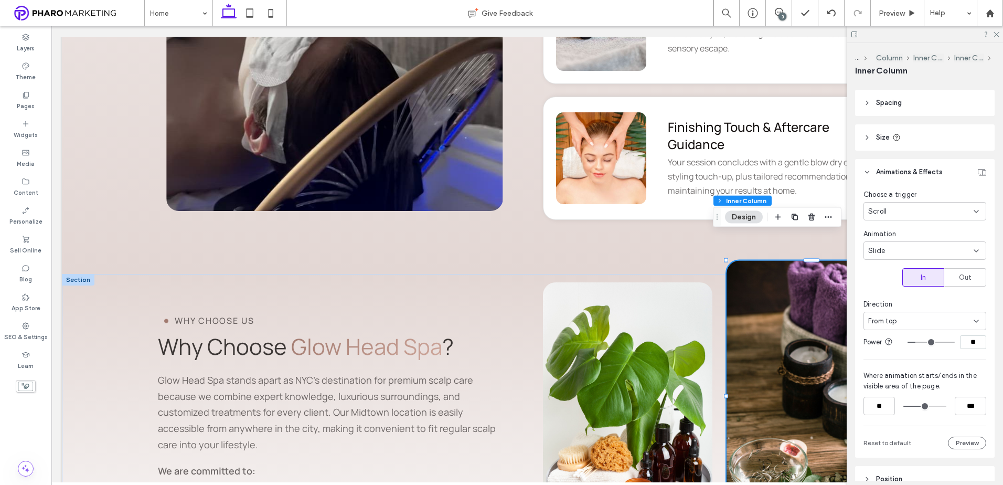
scroll to position [210, 0]
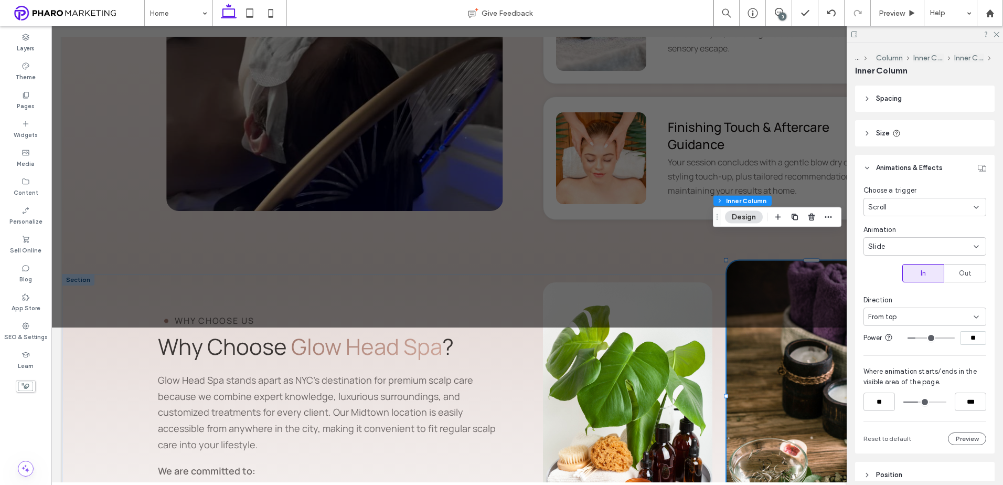
type input "***"
drag, startPoint x: 921, startPoint y: 401, endPoint x: 914, endPoint y: 401, distance: 6.8
click at [917, 402] on input "range" at bounding box center [924, 402] width 43 height 0
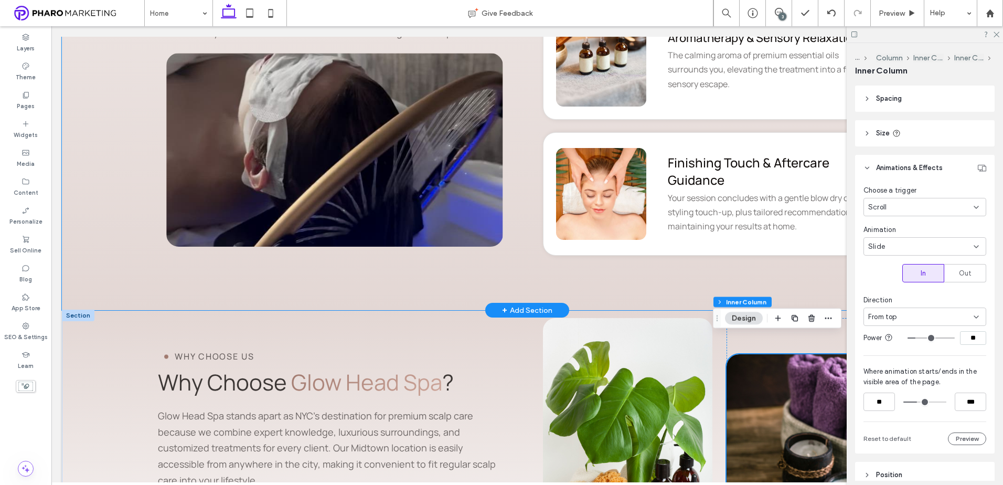
scroll to position [2570, 0]
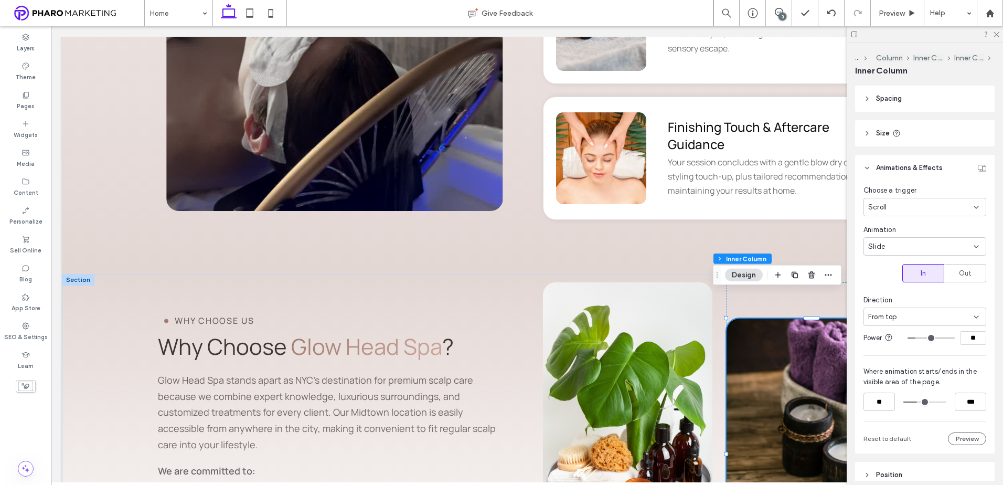
type input "**"
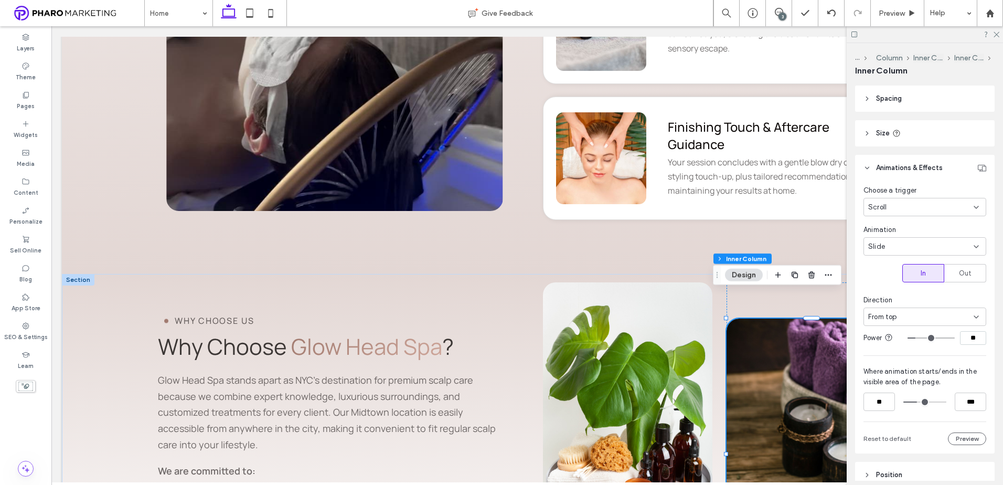
type input "**"
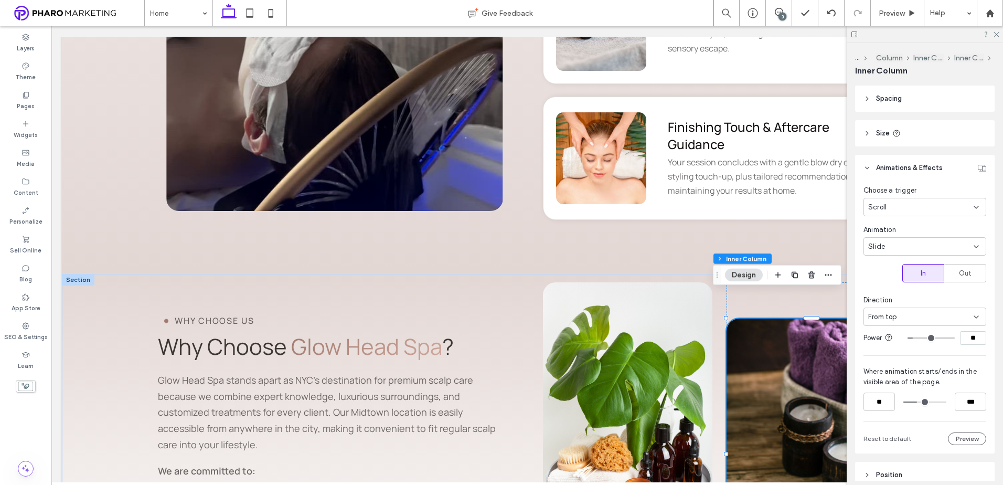
click at [911, 338] on input "range" at bounding box center [931, 337] width 47 height 1
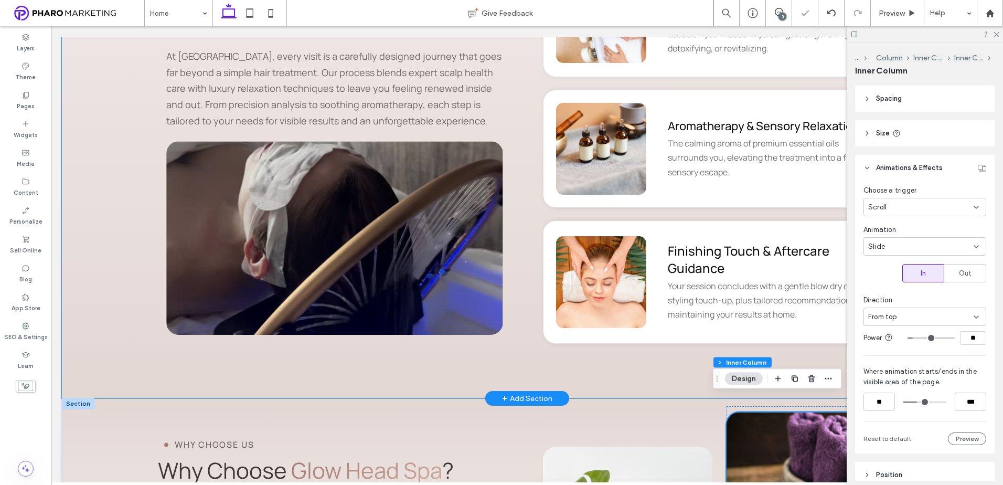
scroll to position [2465, 0]
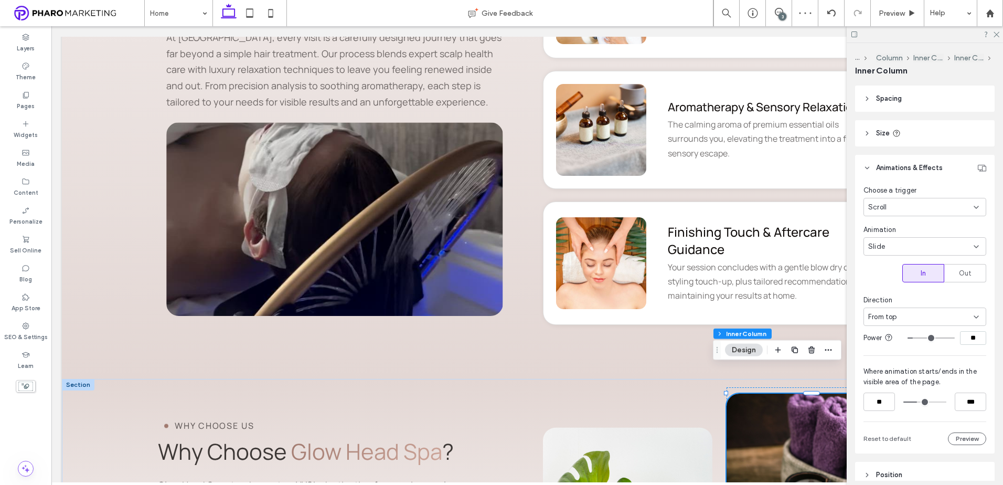
type input "**"
click at [934, 338] on input "range" at bounding box center [931, 337] width 47 height 1
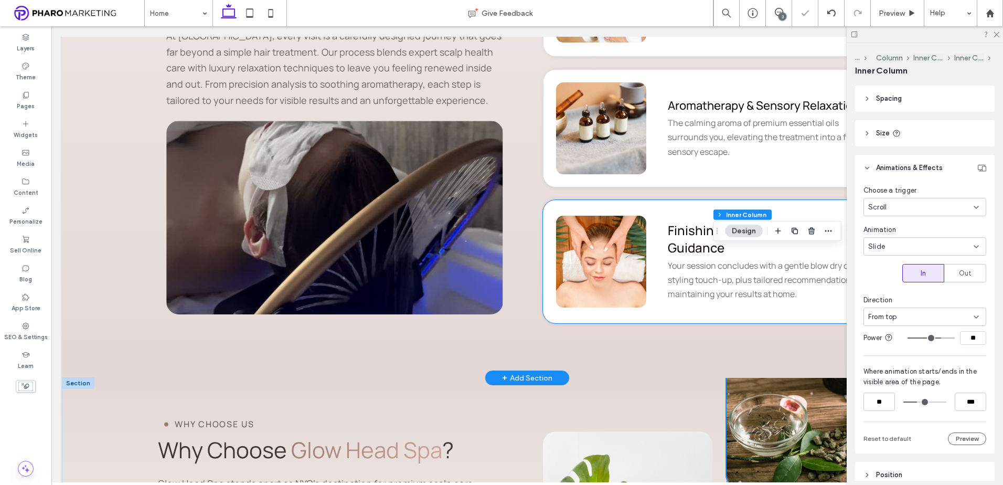
scroll to position [2518, 0]
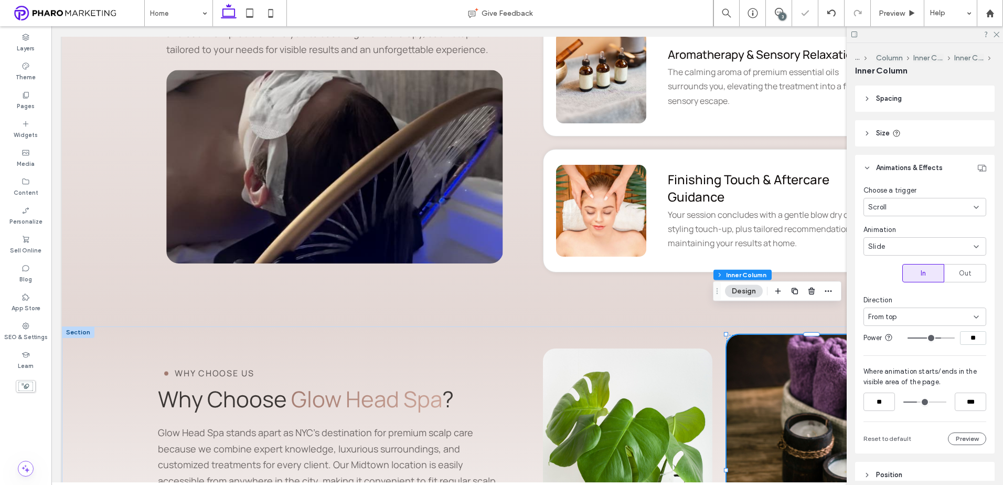
type input "*"
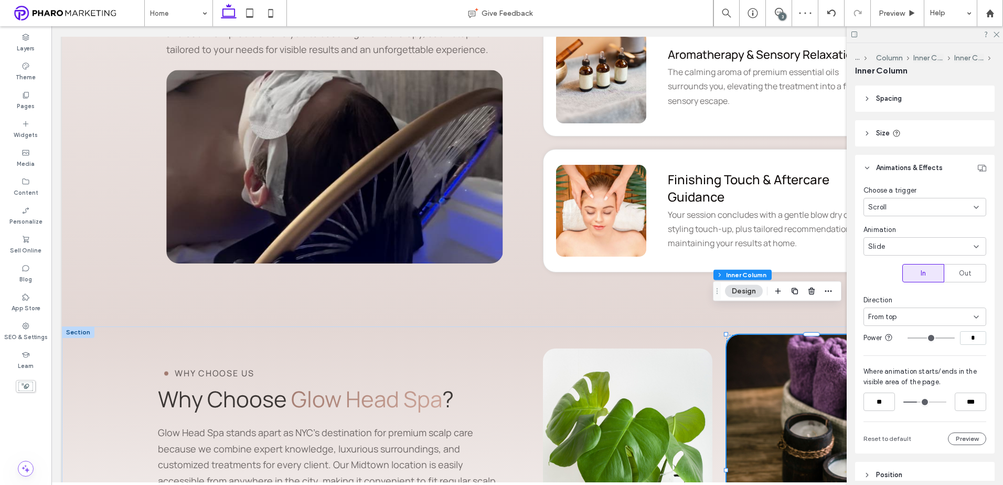
type input "*"
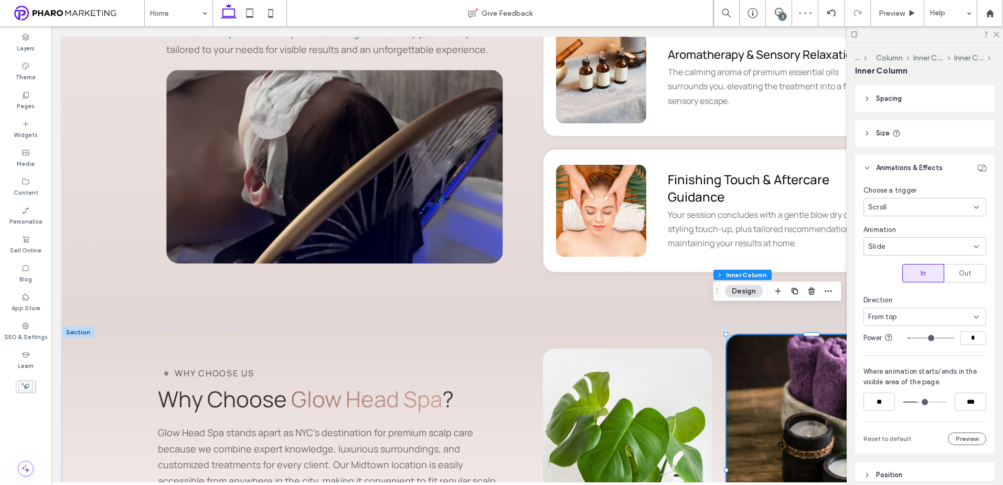
type input "*"
click at [908, 338] on input "range" at bounding box center [931, 337] width 47 height 1
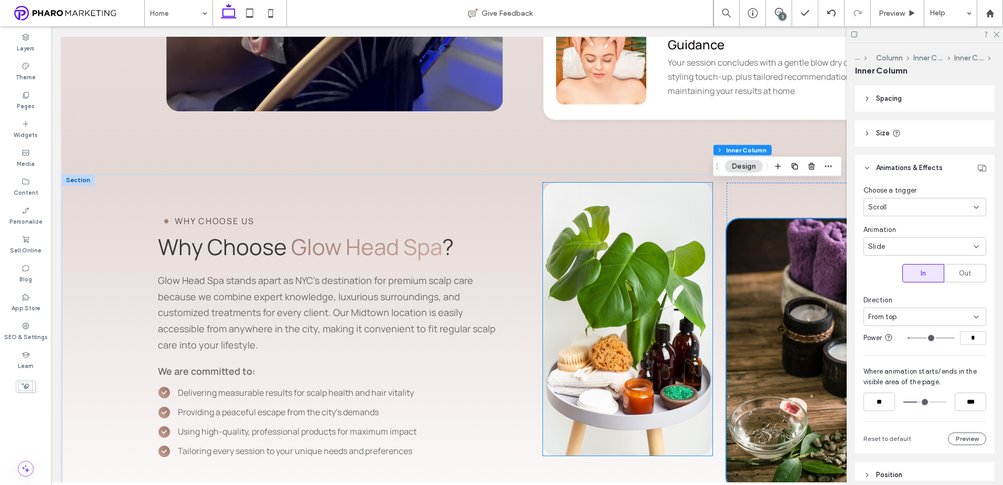
scroll to position [2727, 0]
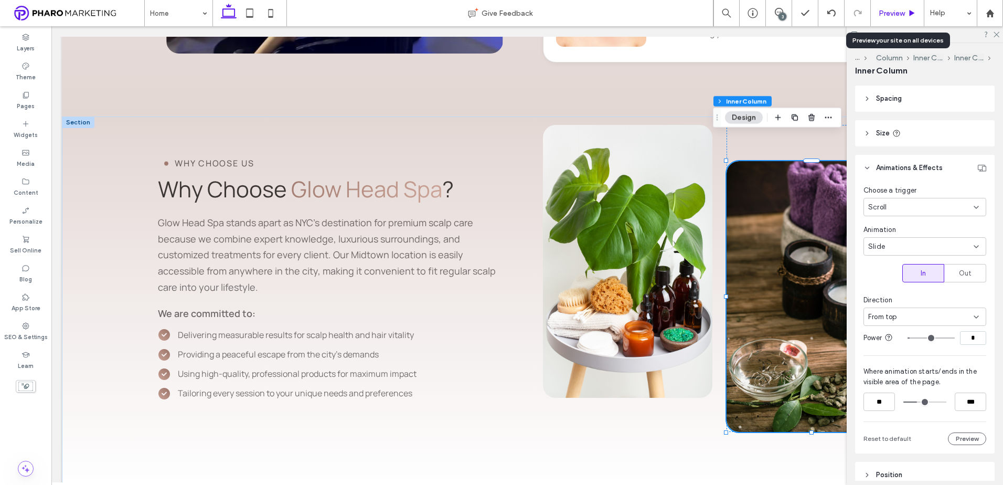
click at [903, 16] on span "Preview" at bounding box center [892, 13] width 26 height 9
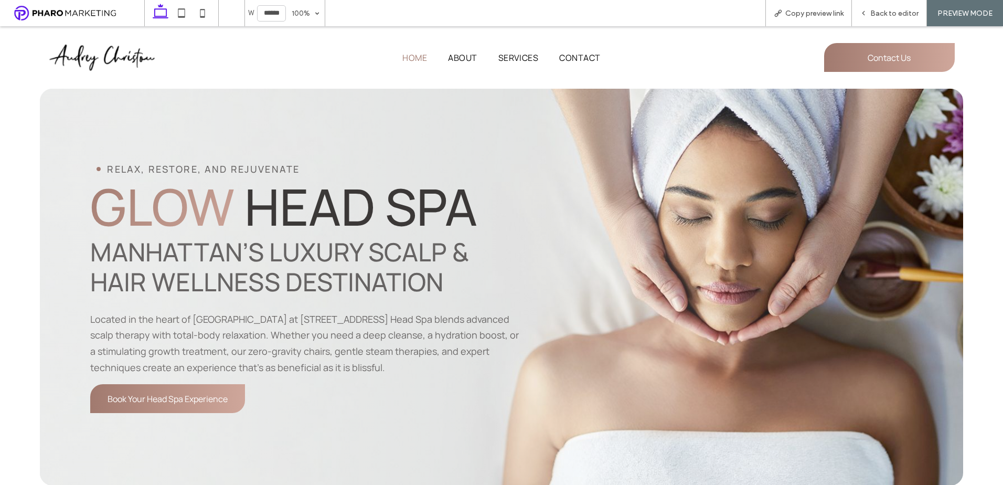
drag, startPoint x: 407, startPoint y: 59, endPoint x: 407, endPoint y: 85, distance: 26.2
click at [407, 59] on span "Home" at bounding box center [414, 57] width 25 height 13
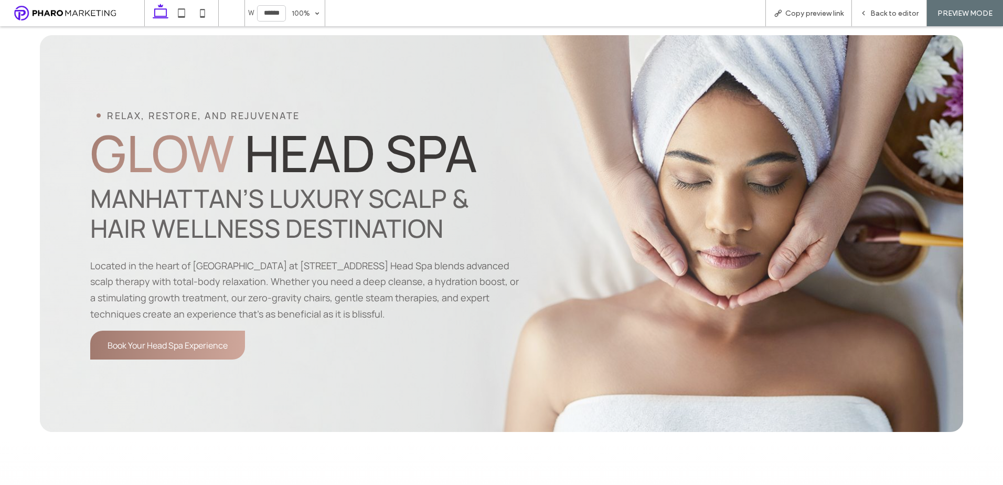
scroll to position [52, 0]
click at [548, 72] on div "Relax, restore, and rejuvenate Glow Head Spa Manhattan’s Luxury Scalp & Hair We…" at bounding box center [501, 234] width 923 height 397
click at [885, 9] on span "Back to editor" at bounding box center [894, 13] width 48 height 9
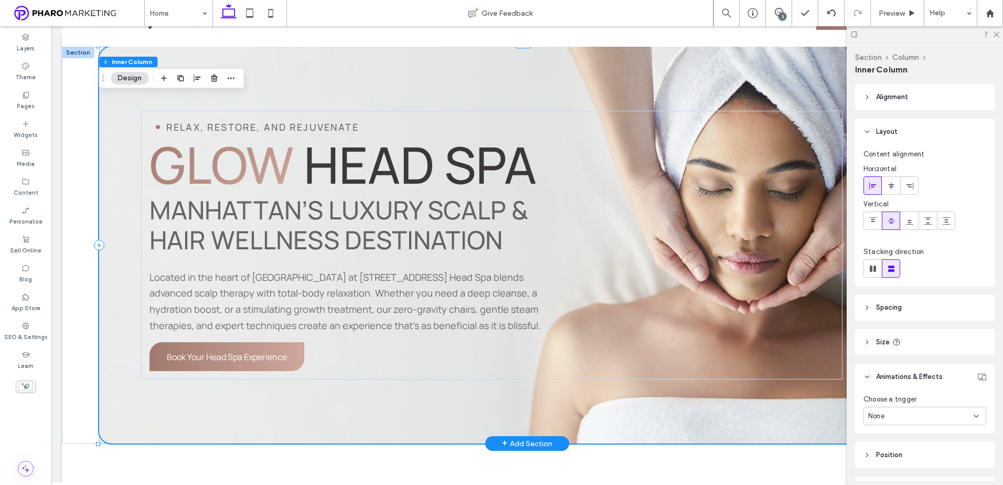
click at [475, 82] on div "Relax, restore, and rejuvenate Glow Head Spa Manhattan’s Luxury Scalp & Hair We…" at bounding box center [527, 245] width 856 height 397
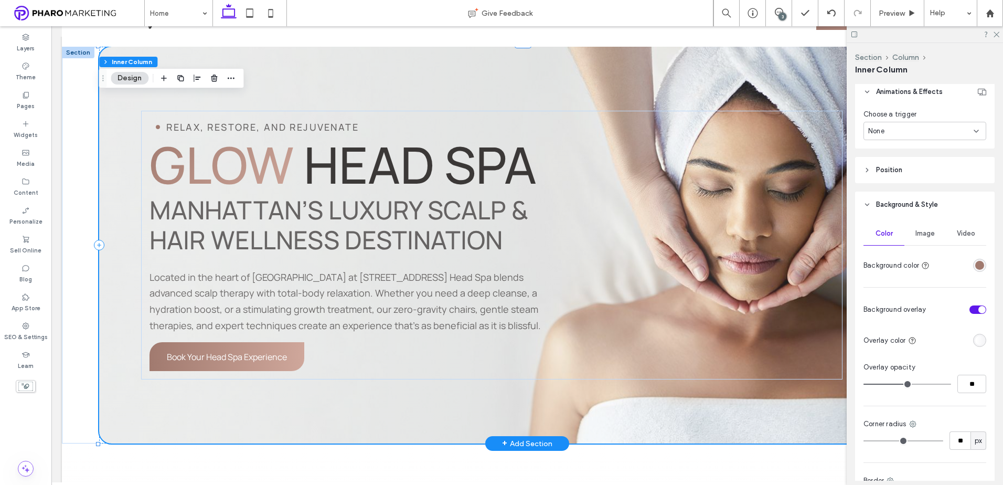
scroll to position [315, 0]
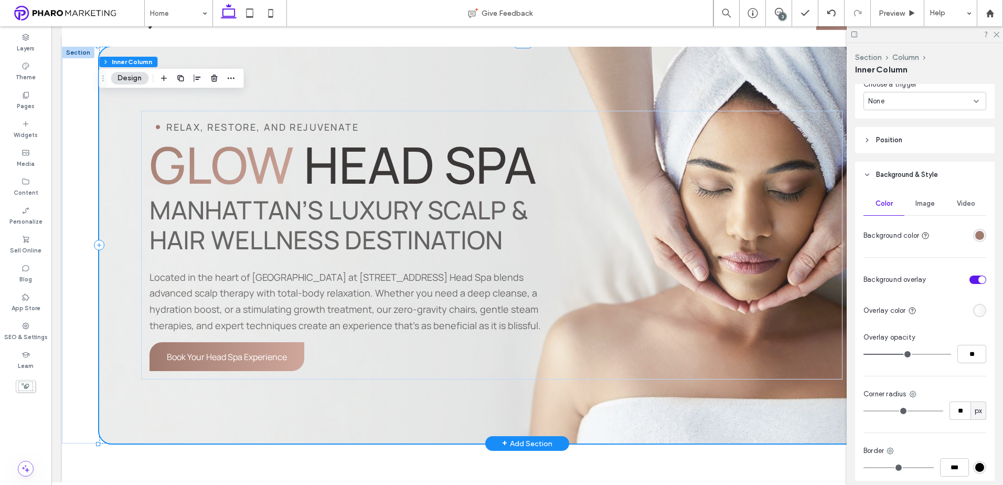
click at [930, 204] on span "Image" at bounding box center [924, 203] width 19 height 8
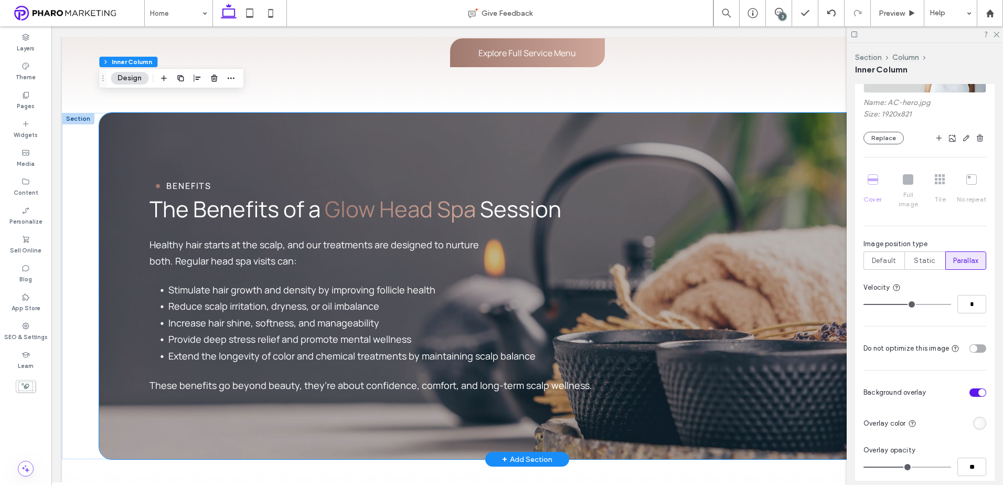
scroll to position [1364, 0]
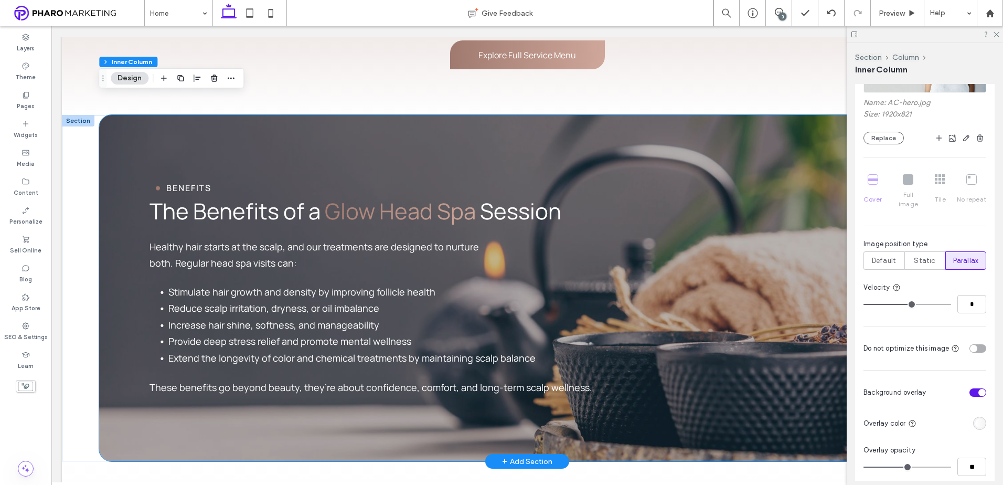
click at [641, 135] on div "BENEFITS The Benefits of a Glow Head Spa Session Healthy hair starts at the sca…" at bounding box center [527, 288] width 856 height 346
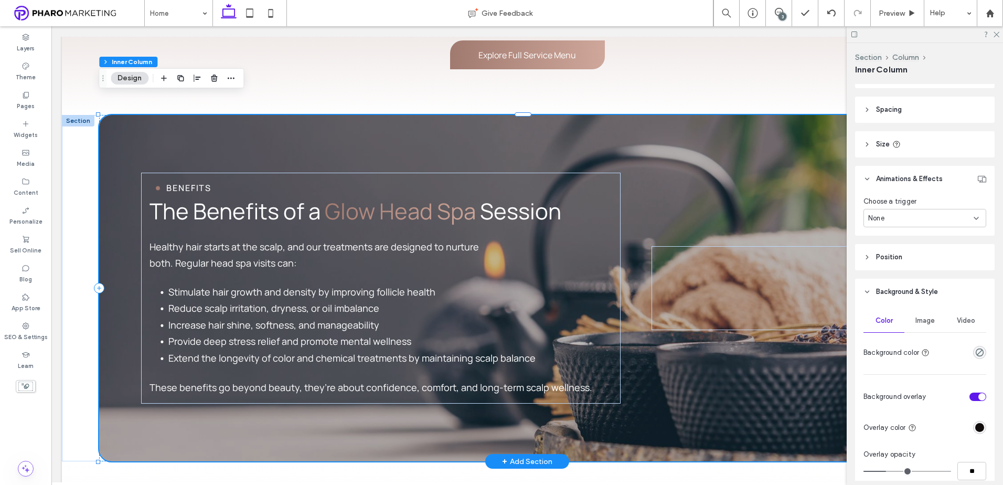
scroll to position [262, 0]
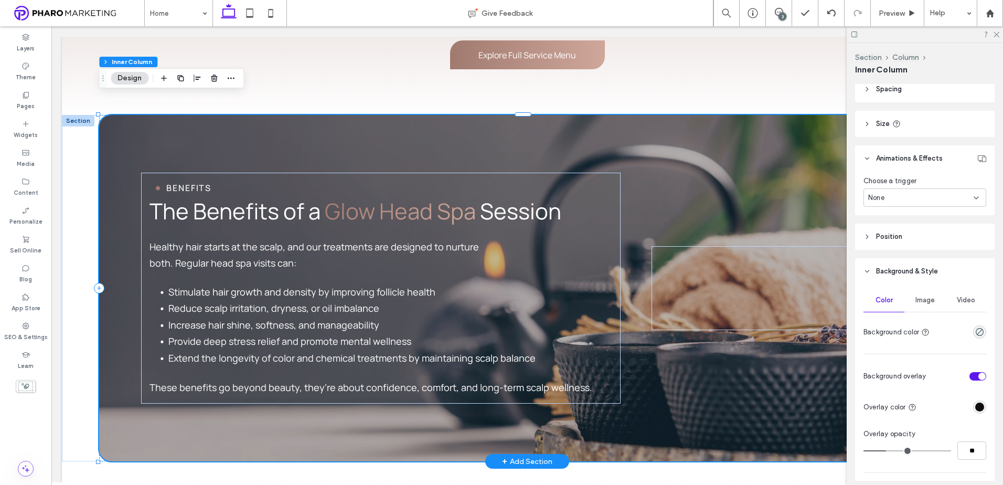
click at [929, 303] on span "Image" at bounding box center [924, 300] width 19 height 8
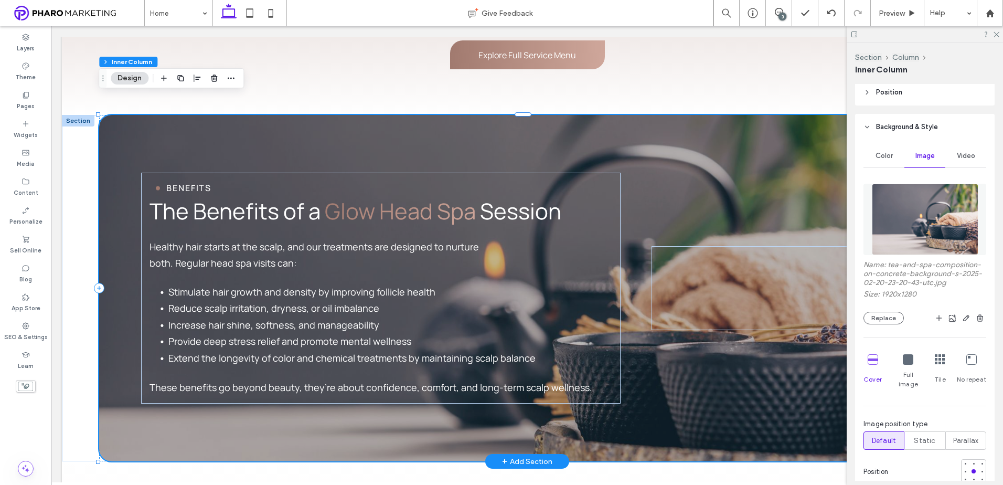
scroll to position [420, 0]
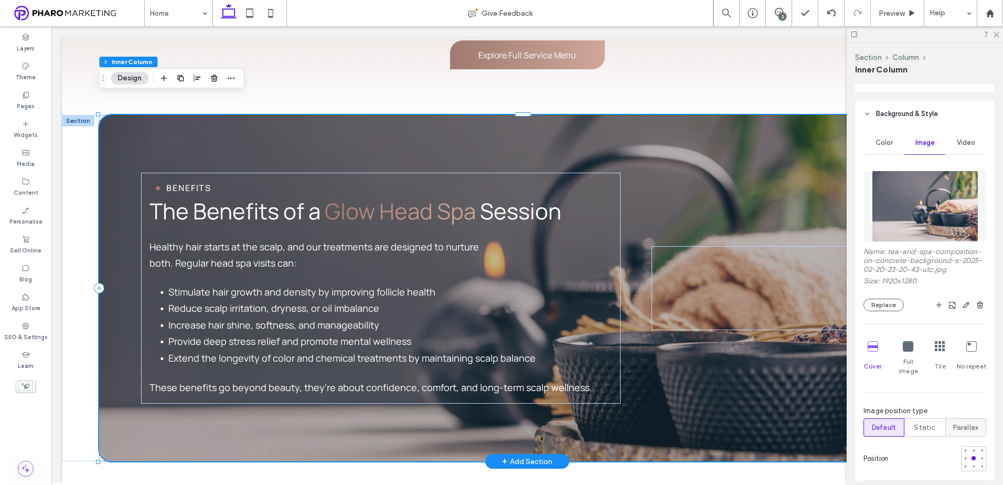
click at [965, 423] on div "Parallax" at bounding box center [965, 427] width 27 height 17
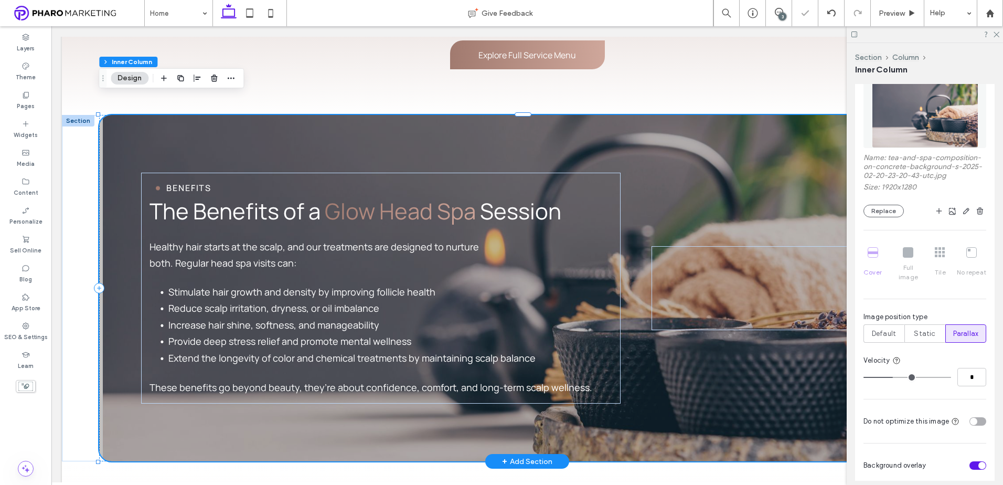
scroll to position [525, 0]
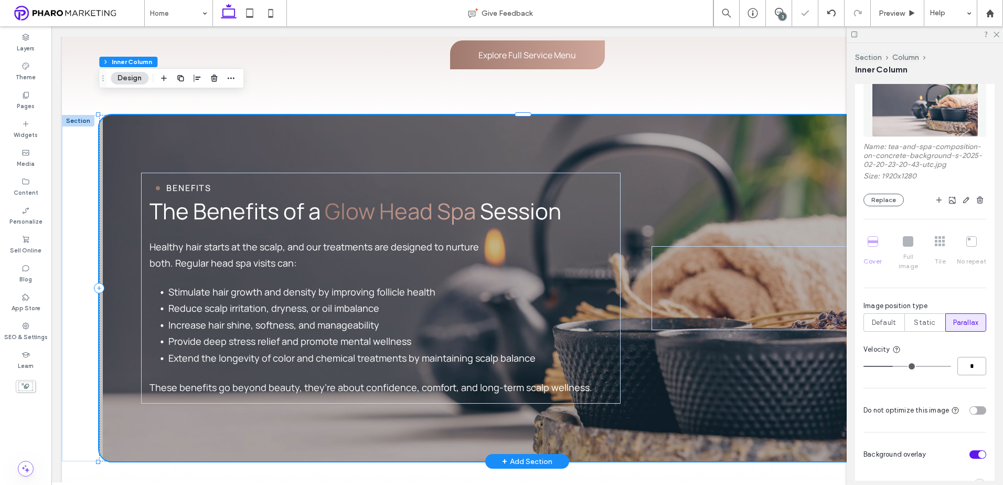
click at [970, 358] on input "*" at bounding box center [971, 366] width 29 height 18
type input "*"
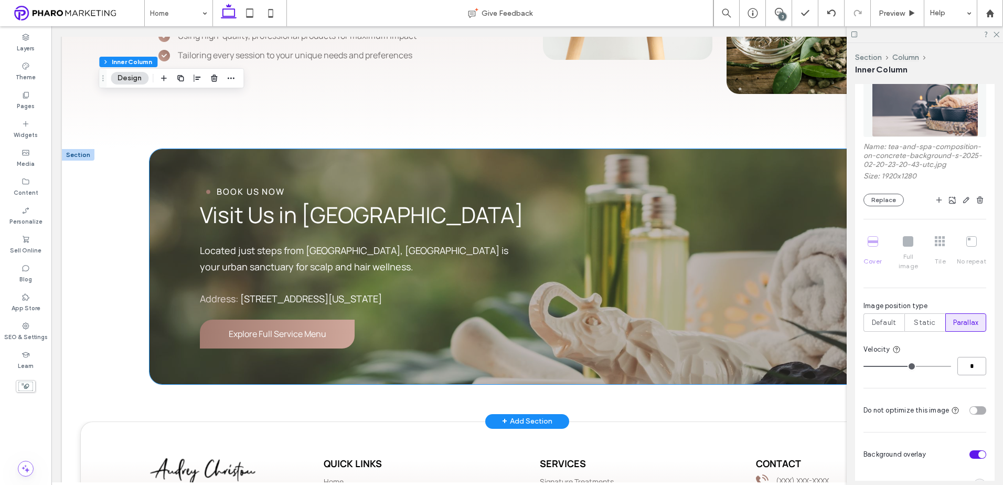
scroll to position [3095, 0]
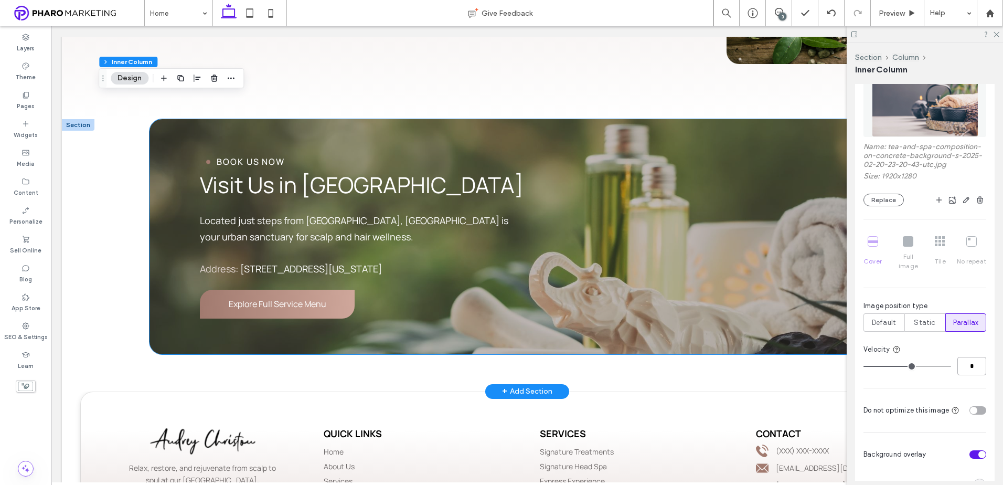
click at [634, 121] on div "BOOK US NOW Visit Us in [GEOGRAPHIC_DATA] Located just steps from [GEOGRAPHIC_D…" at bounding box center [527, 236] width 755 height 235
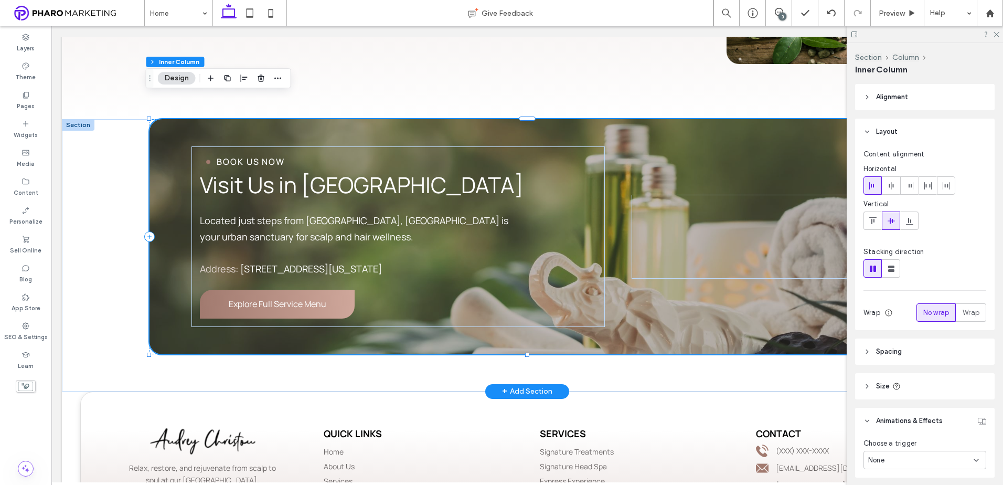
click at [636, 119] on div "BOOK US NOW Visit Us in [GEOGRAPHIC_DATA] Located just steps from [GEOGRAPHIC_D…" at bounding box center [527, 236] width 755 height 235
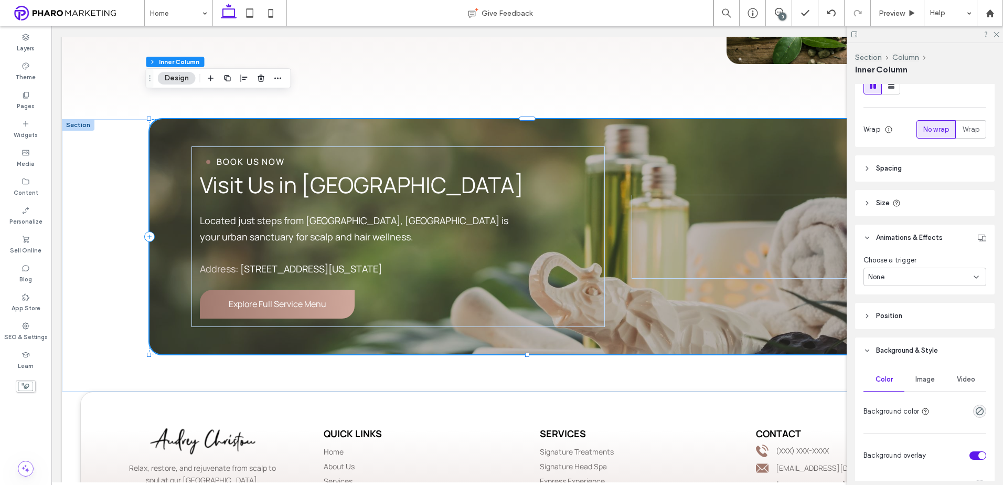
scroll to position [262, 0]
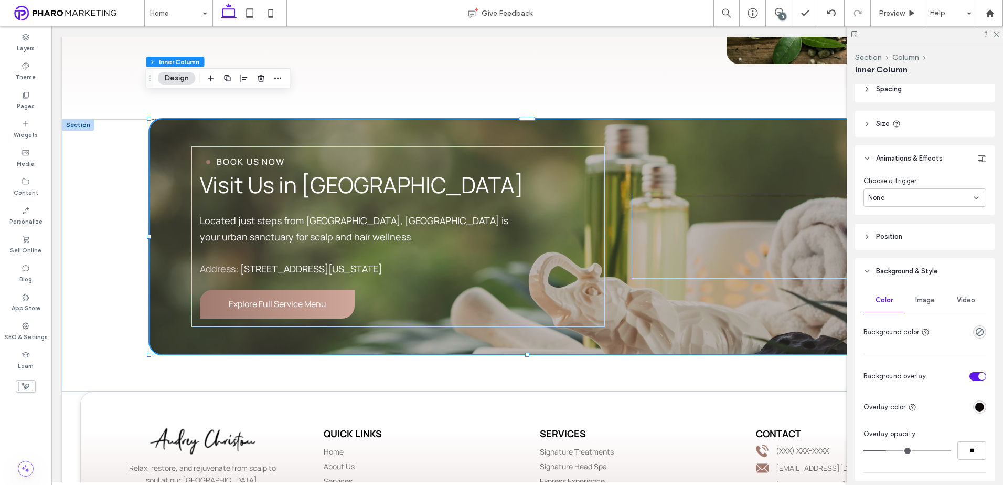
click at [919, 294] on div "Image" at bounding box center [924, 300] width 41 height 23
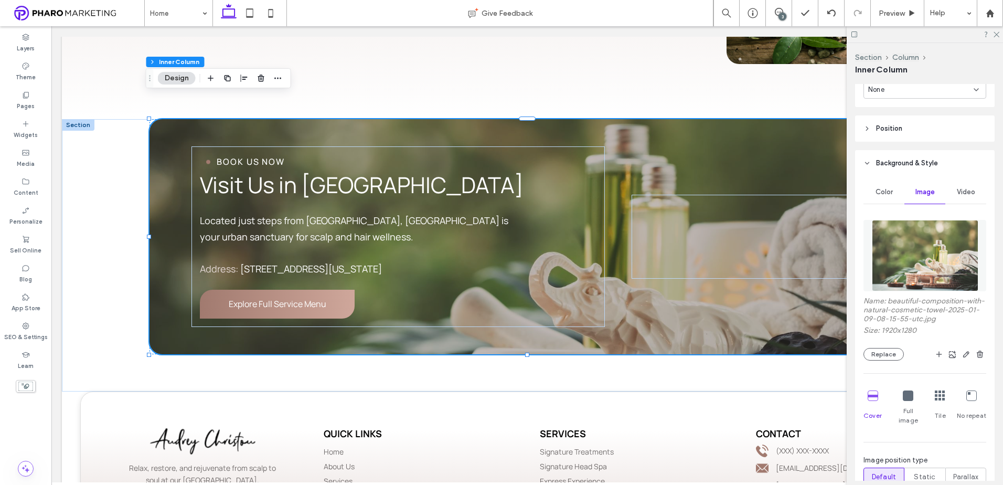
scroll to position [472, 0]
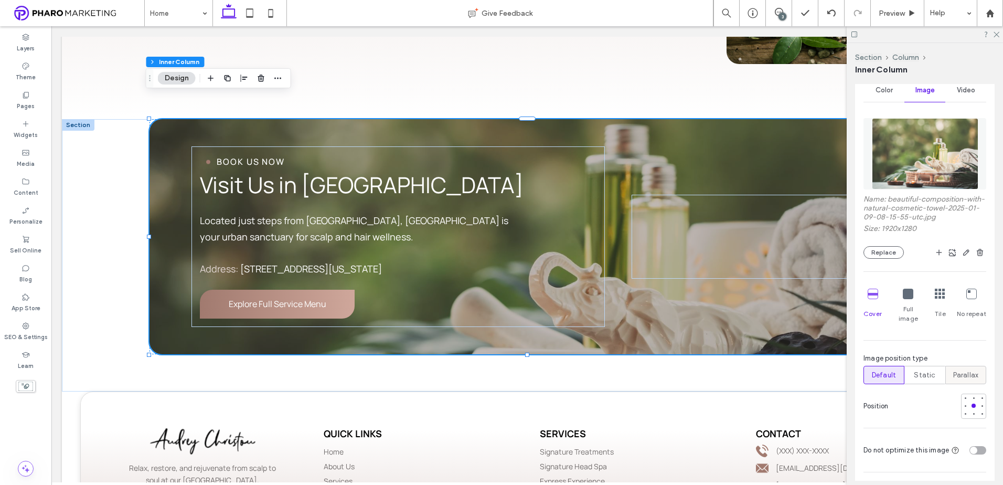
click at [973, 366] on div "Parallax" at bounding box center [965, 374] width 27 height 17
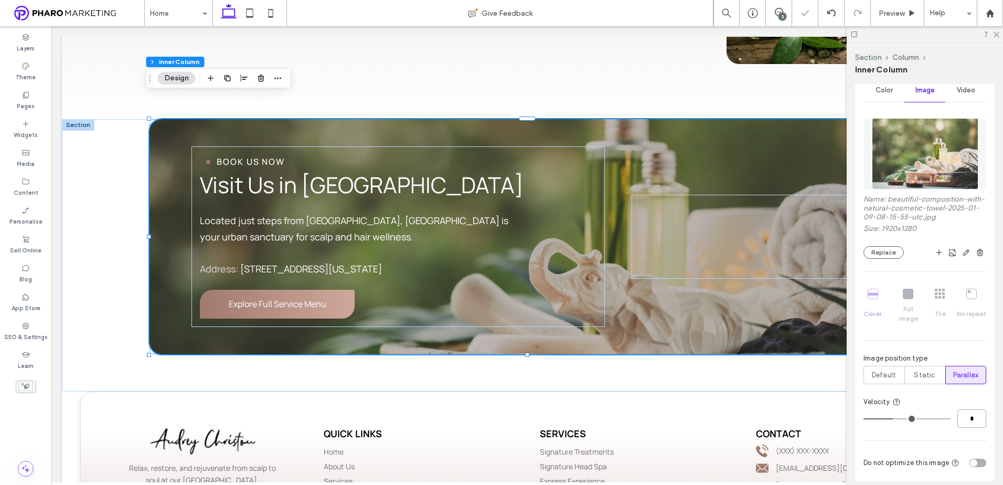
click at [965, 412] on input "*" at bounding box center [971, 418] width 29 height 18
type input "*"
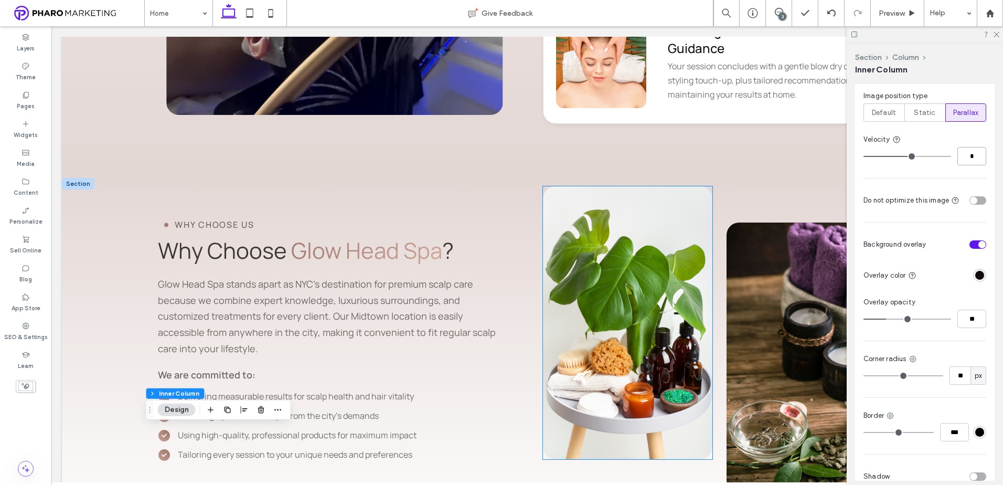
scroll to position [2572, 0]
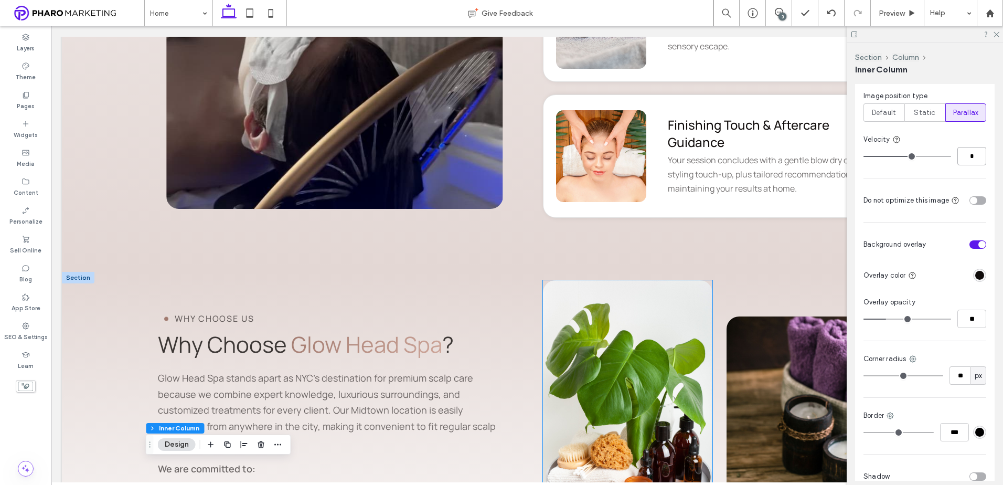
click at [674, 318] on div at bounding box center [627, 416] width 169 height 273
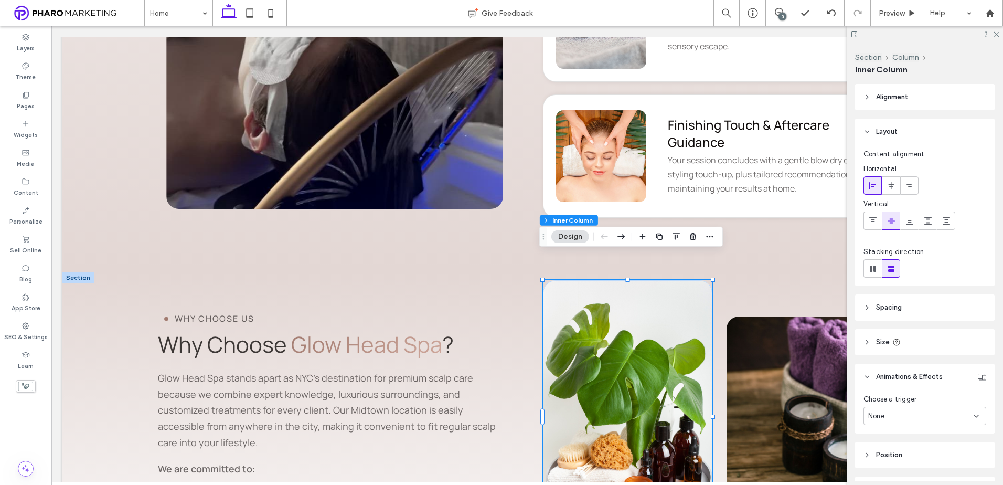
click at [674, 318] on div at bounding box center [627, 416] width 169 height 273
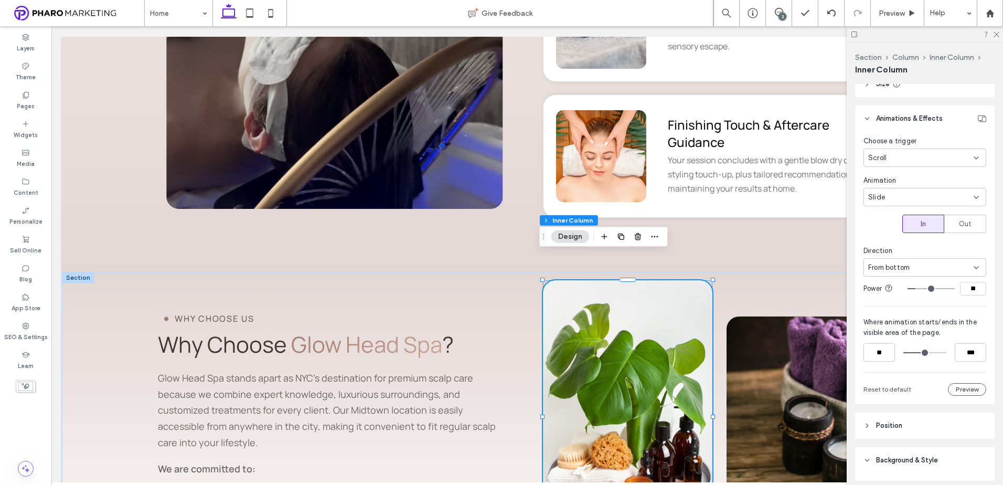
scroll to position [262, 0]
type input "**"
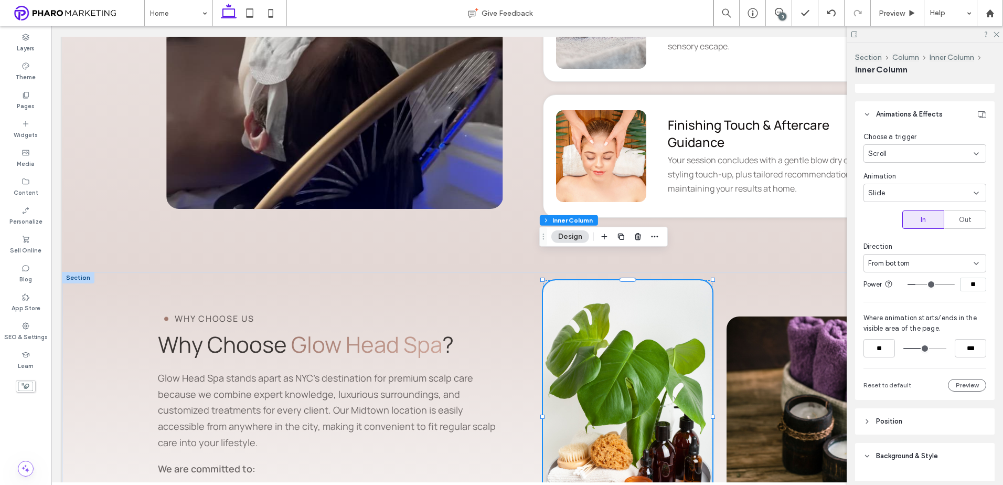
type input "**"
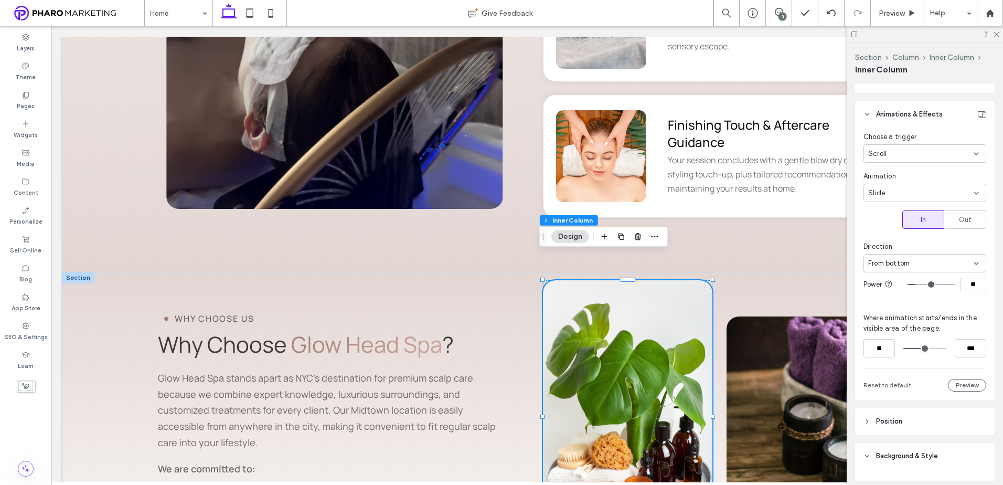
type input "**"
click at [910, 285] on input "range" at bounding box center [931, 284] width 47 height 1
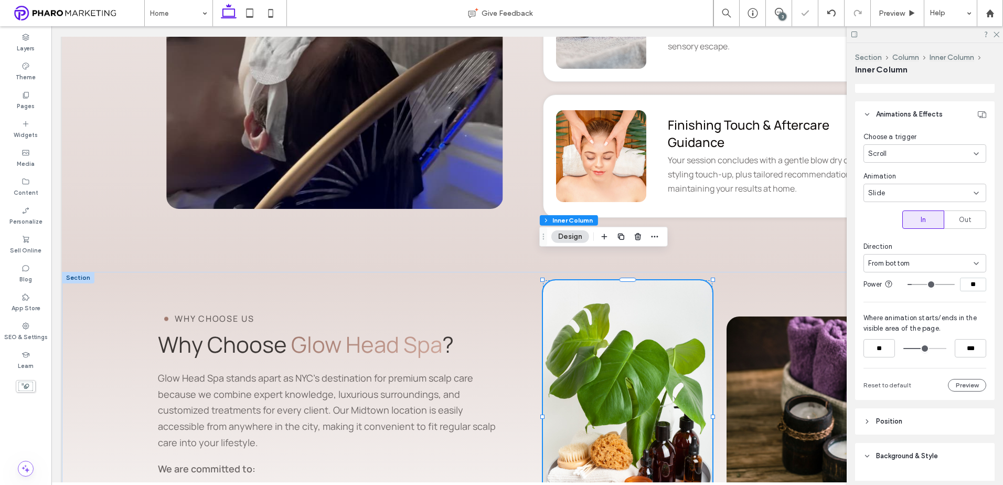
drag, startPoint x: 977, startPoint y: 283, endPoint x: 949, endPoint y: 281, distance: 28.4
click at [953, 283] on div "**" at bounding box center [947, 285] width 79 height 14
type input "*"
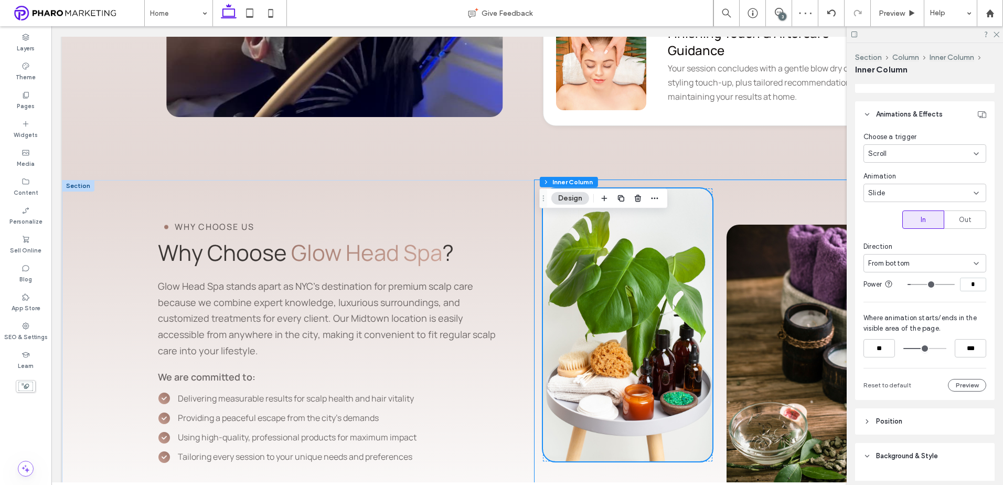
scroll to position [2677, 0]
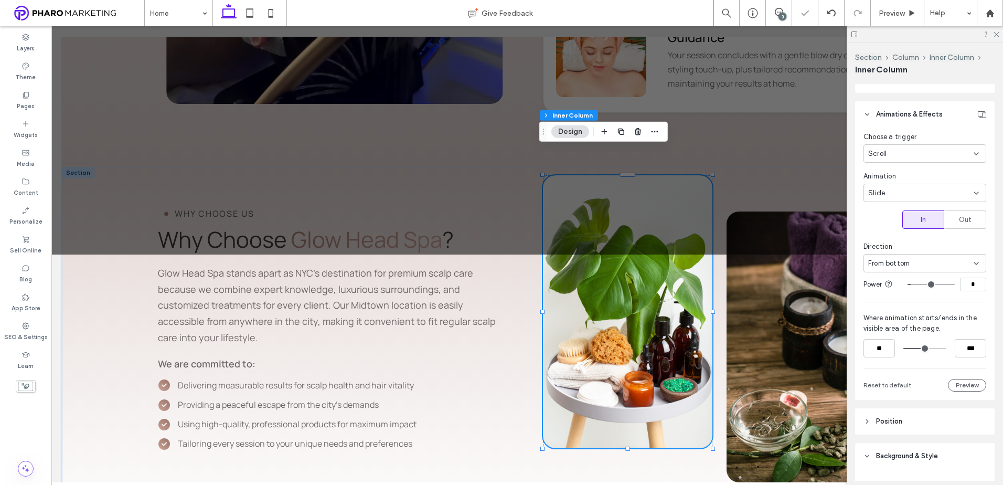
type input "***"
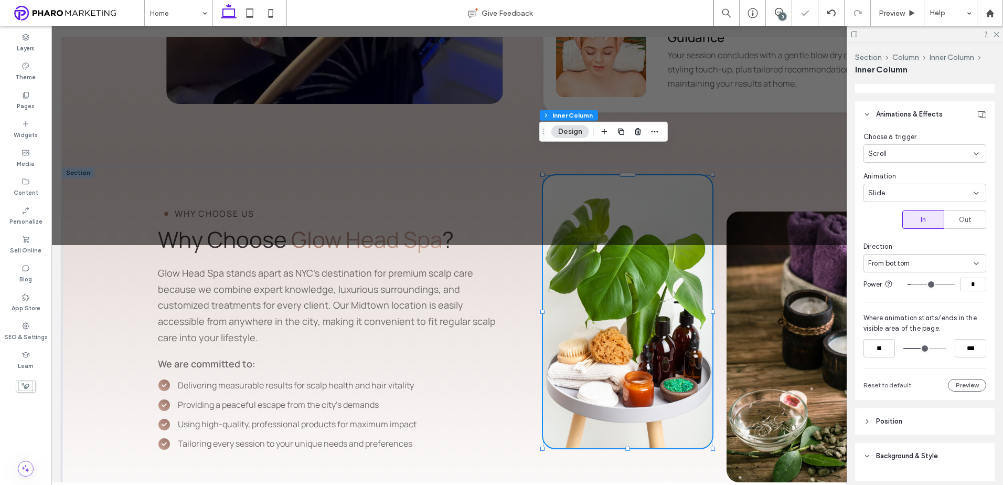
click at [923, 348] on input "range" at bounding box center [924, 348] width 43 height 0
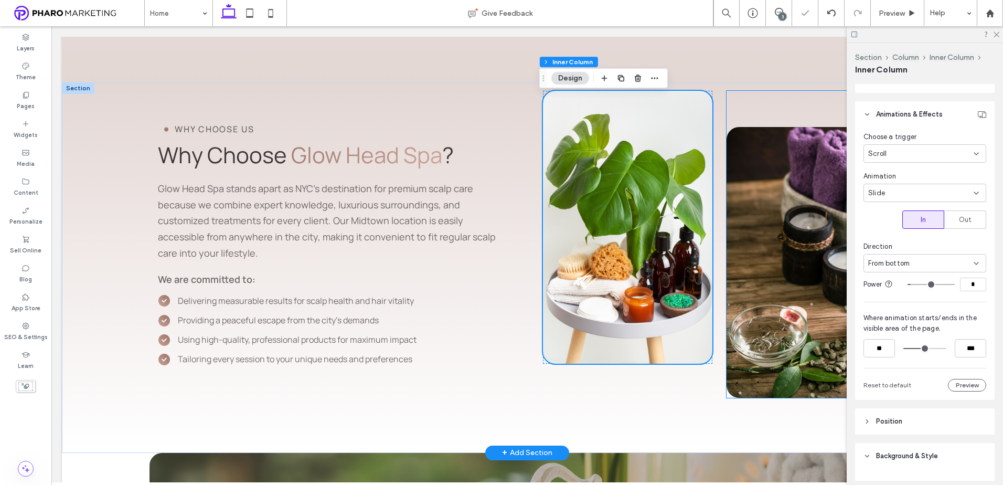
scroll to position [2782, 0]
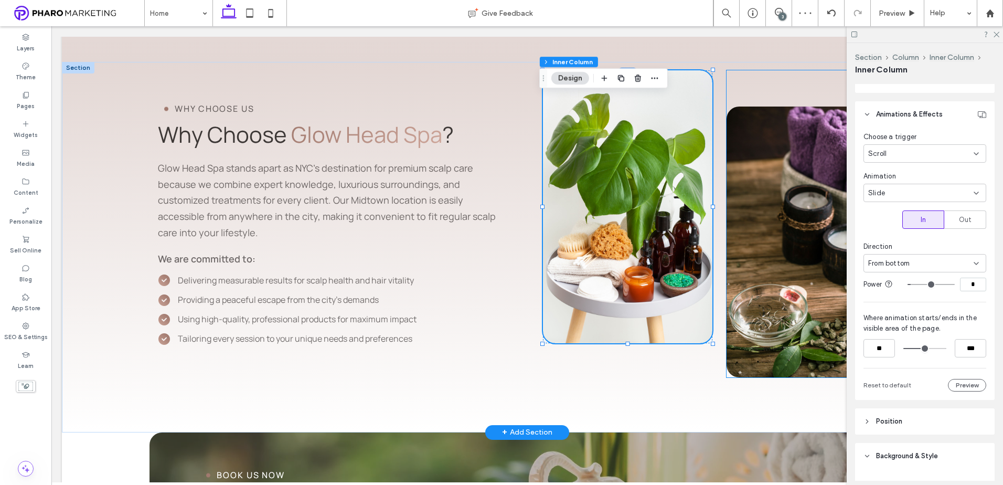
click at [771, 196] on div at bounding box center [812, 241] width 170 height 271
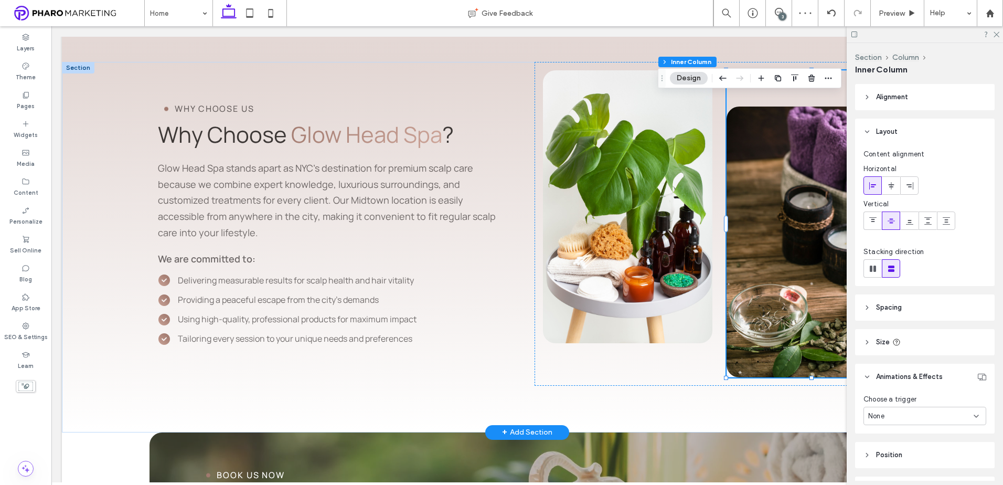
click at [771, 196] on div at bounding box center [812, 241] width 170 height 271
type input "**"
click at [749, 221] on div at bounding box center [812, 241] width 170 height 271
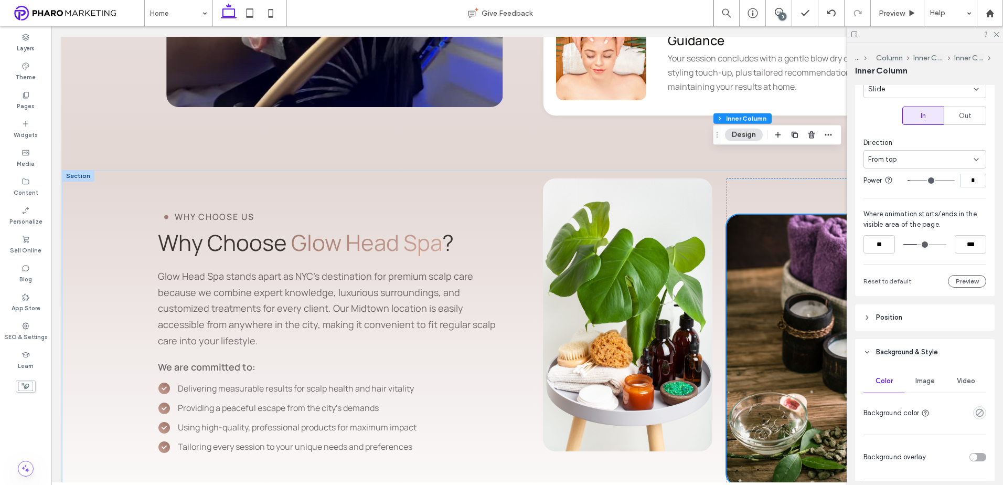
scroll to position [2730, 0]
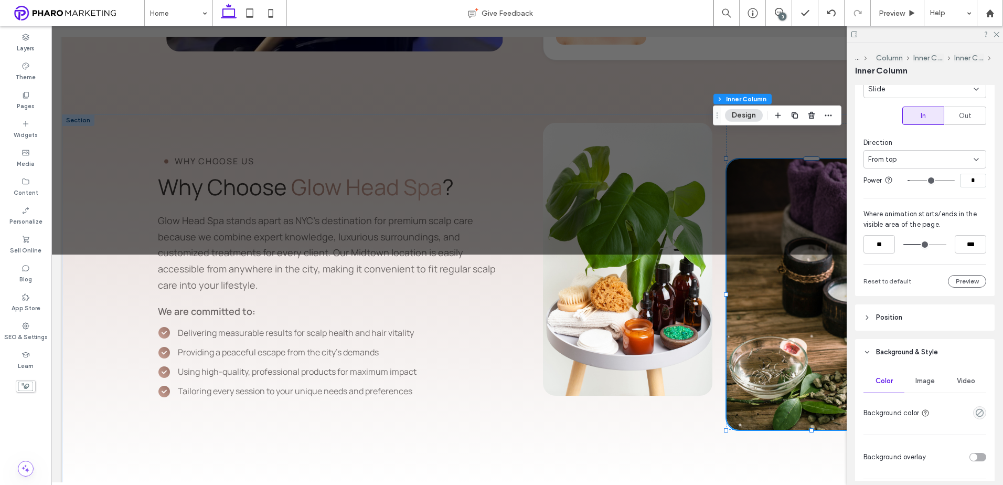
click at [922, 244] on input "range" at bounding box center [924, 244] width 43 height 0
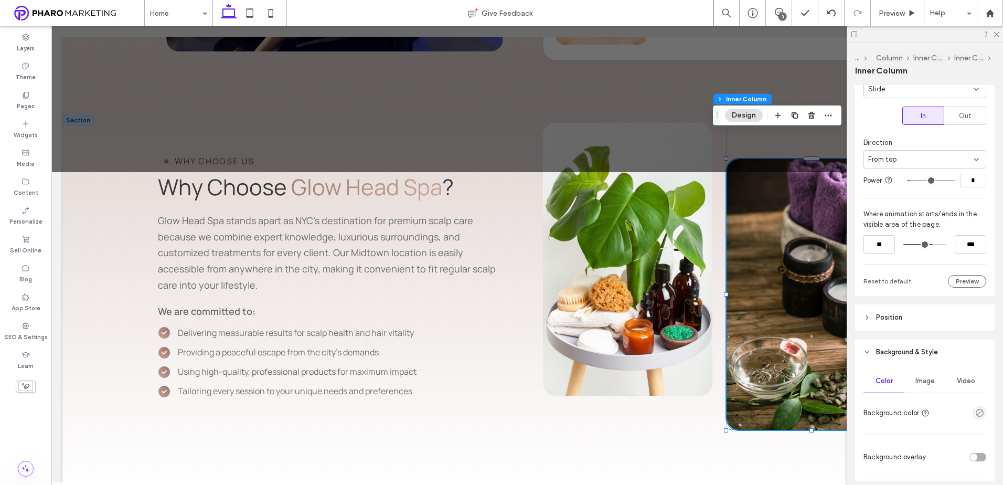
drag, startPoint x: 922, startPoint y: 245, endPoint x: 928, endPoint y: 246, distance: 6.4
click at [928, 244] on input "range" at bounding box center [924, 244] width 43 height 0
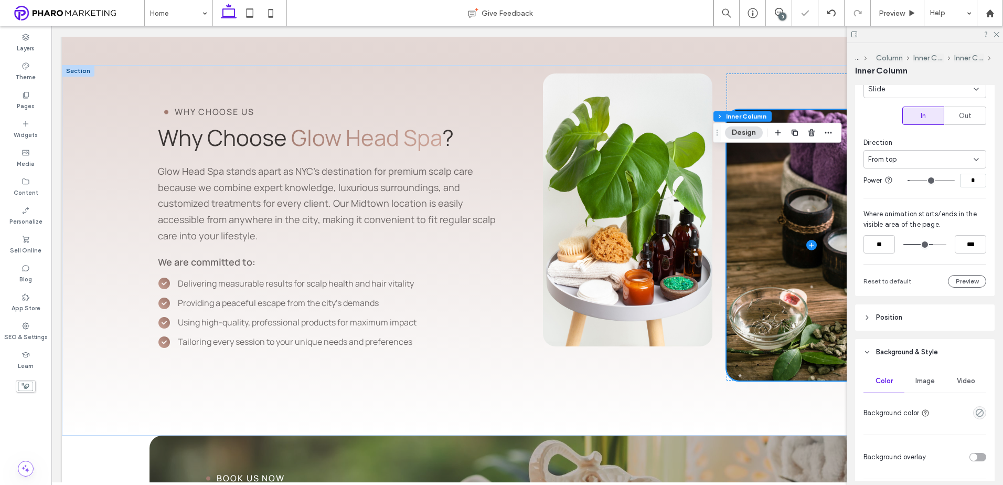
scroll to position [2782, 0]
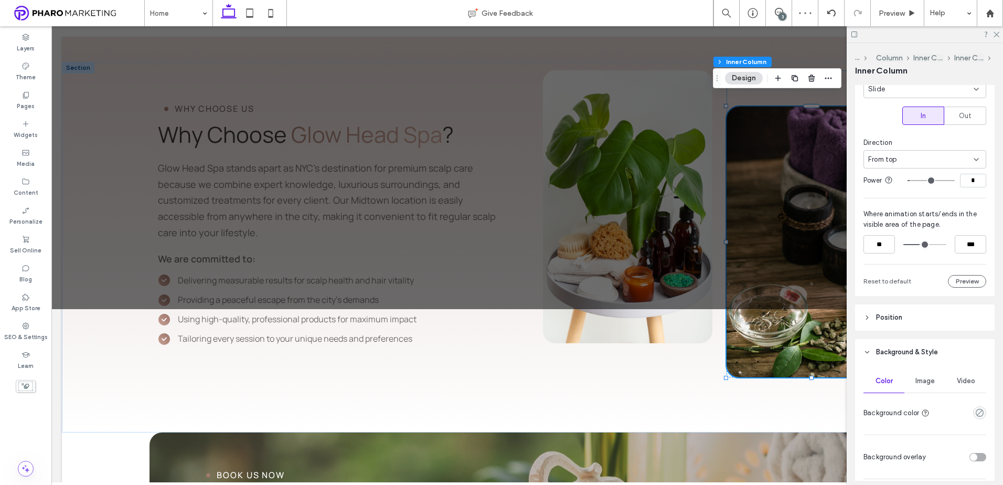
drag, startPoint x: 928, startPoint y: 244, endPoint x: 919, endPoint y: 245, distance: 8.9
click at [919, 244] on input "range" at bounding box center [924, 244] width 43 height 0
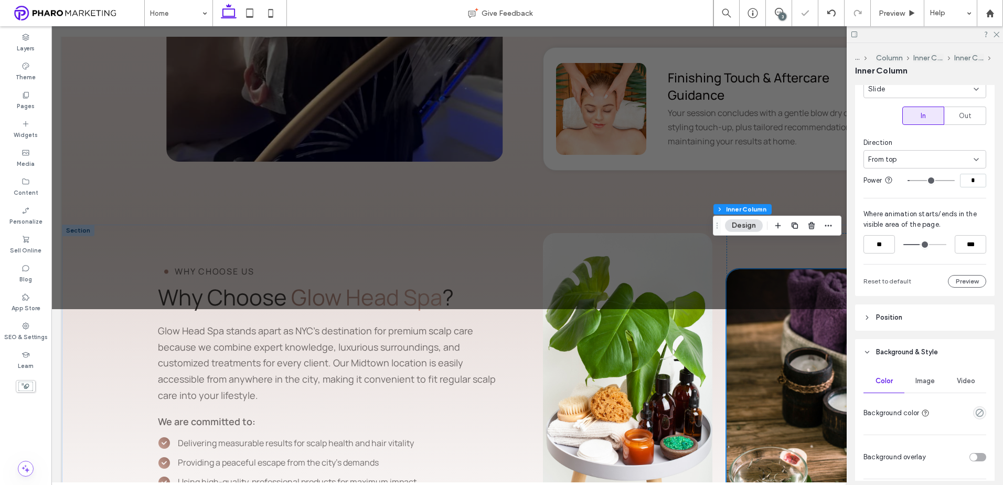
scroll to position [2572, 0]
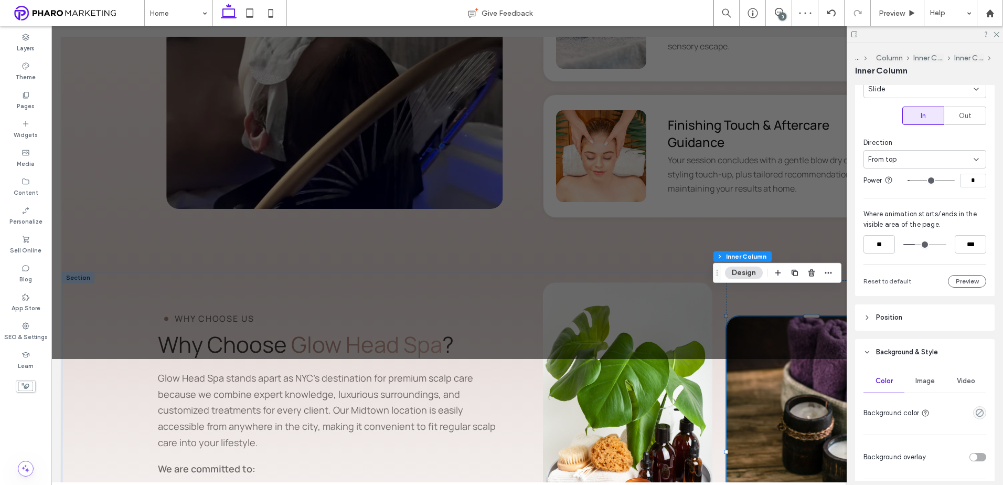
click at [915, 244] on input "range" at bounding box center [924, 244] width 43 height 0
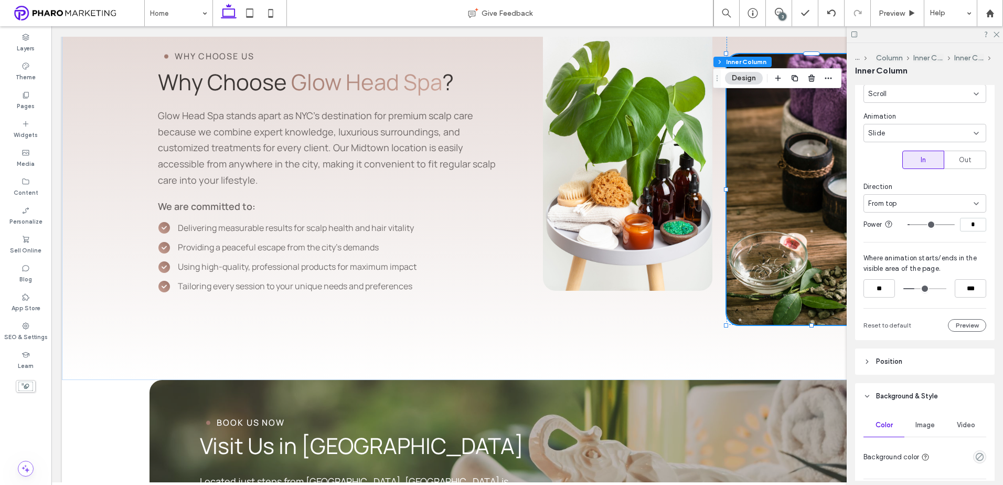
scroll to position [315, 0]
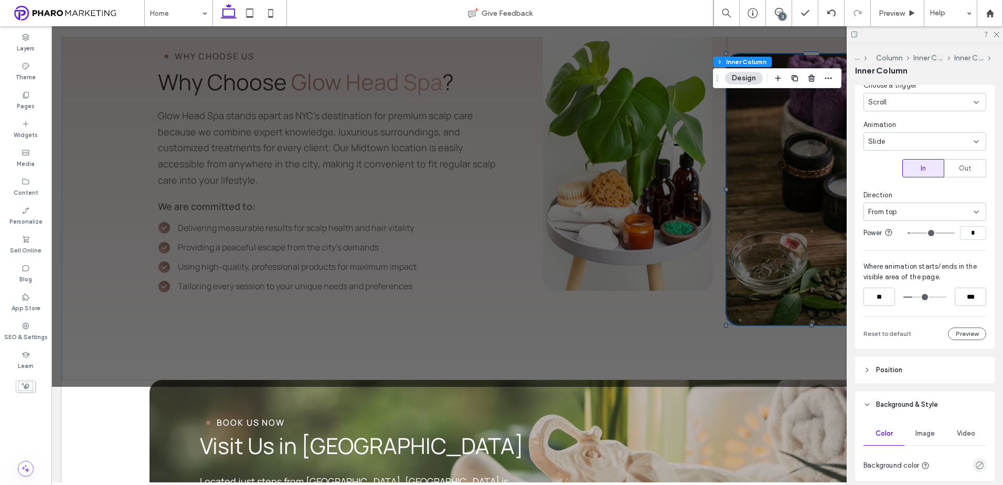
click at [914, 297] on input "range" at bounding box center [924, 297] width 43 height 0
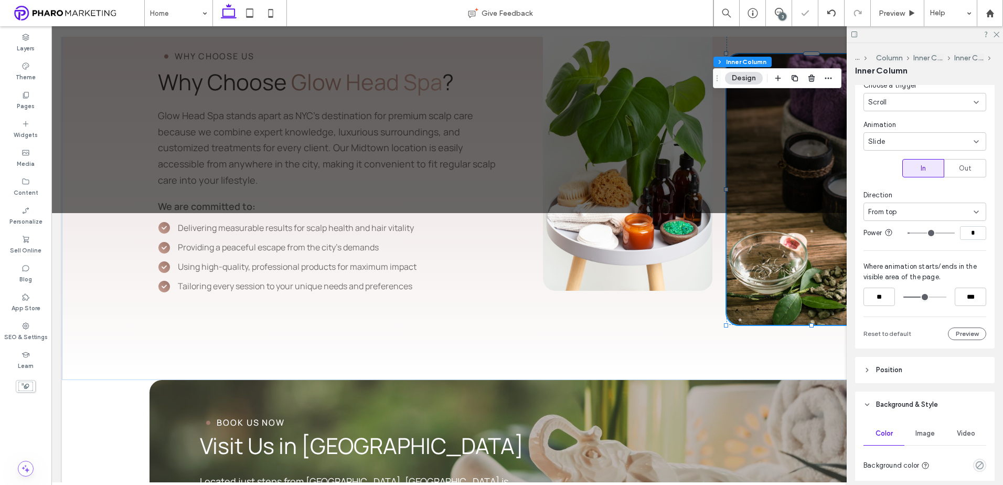
type input "***"
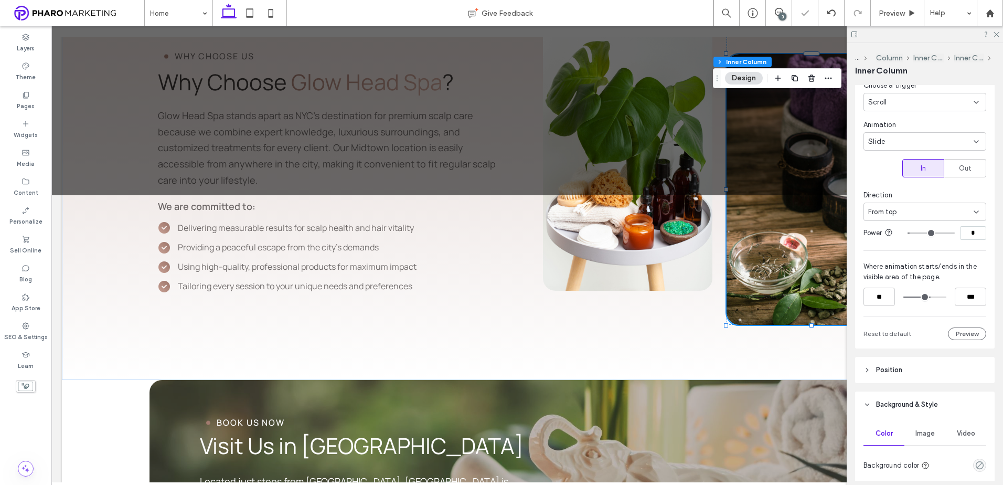
drag, startPoint x: 914, startPoint y: 300, endPoint x: 926, endPoint y: 300, distance: 12.1
click at [926, 297] on input "range" at bounding box center [924, 297] width 43 height 0
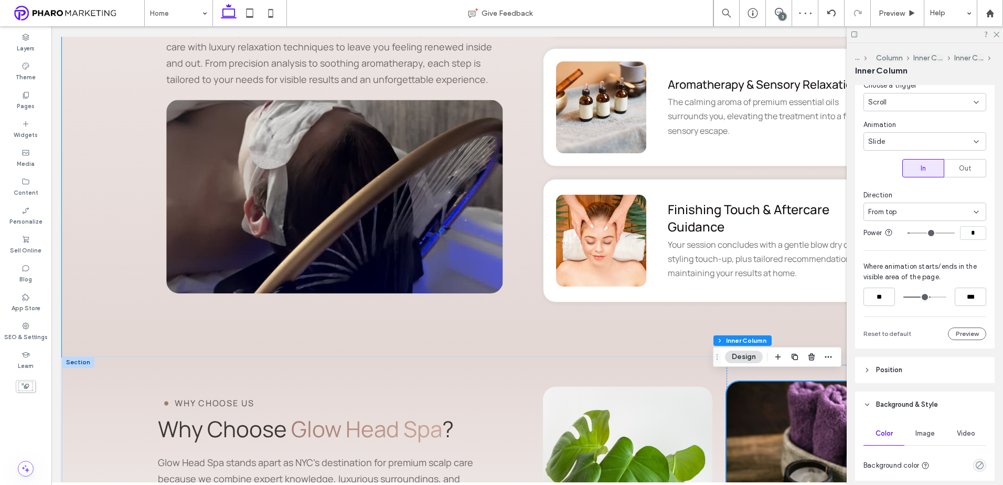
scroll to position [2467, 0]
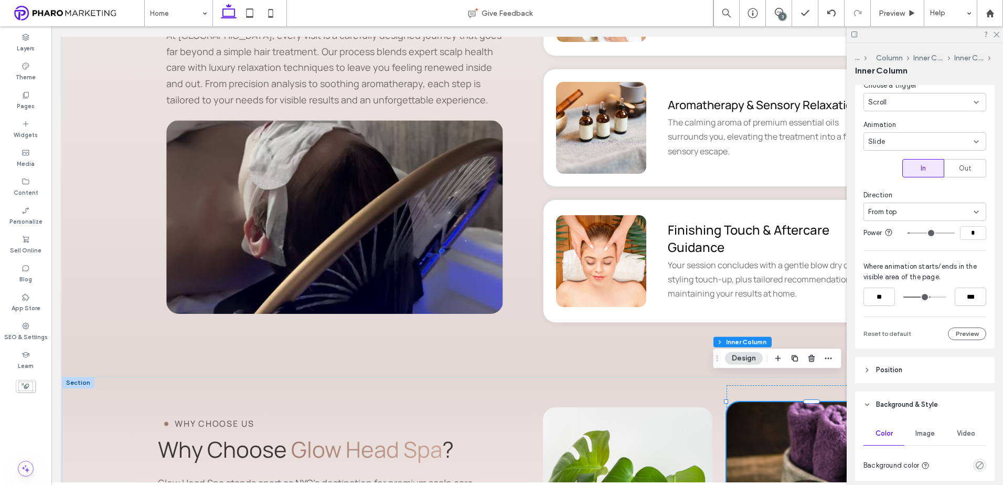
drag, startPoint x: 965, startPoint y: 234, endPoint x: 974, endPoint y: 235, distance: 8.5
click at [974, 235] on input "*" at bounding box center [973, 233] width 26 height 14
type input "*"
